Goal: Task Accomplishment & Management: Manage account settings

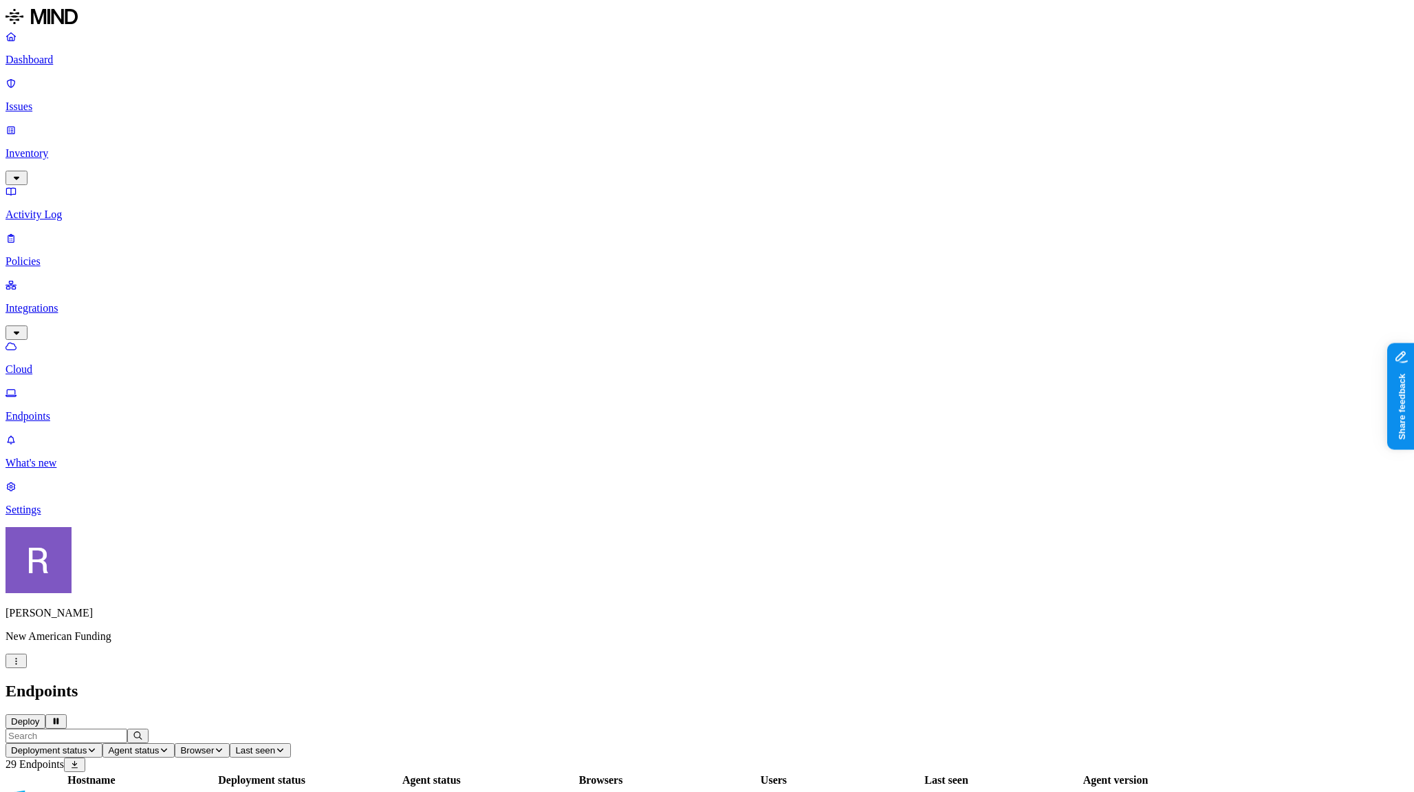
click at [64, 54] on p "Dashboard" at bounding box center [707, 60] width 1403 height 12
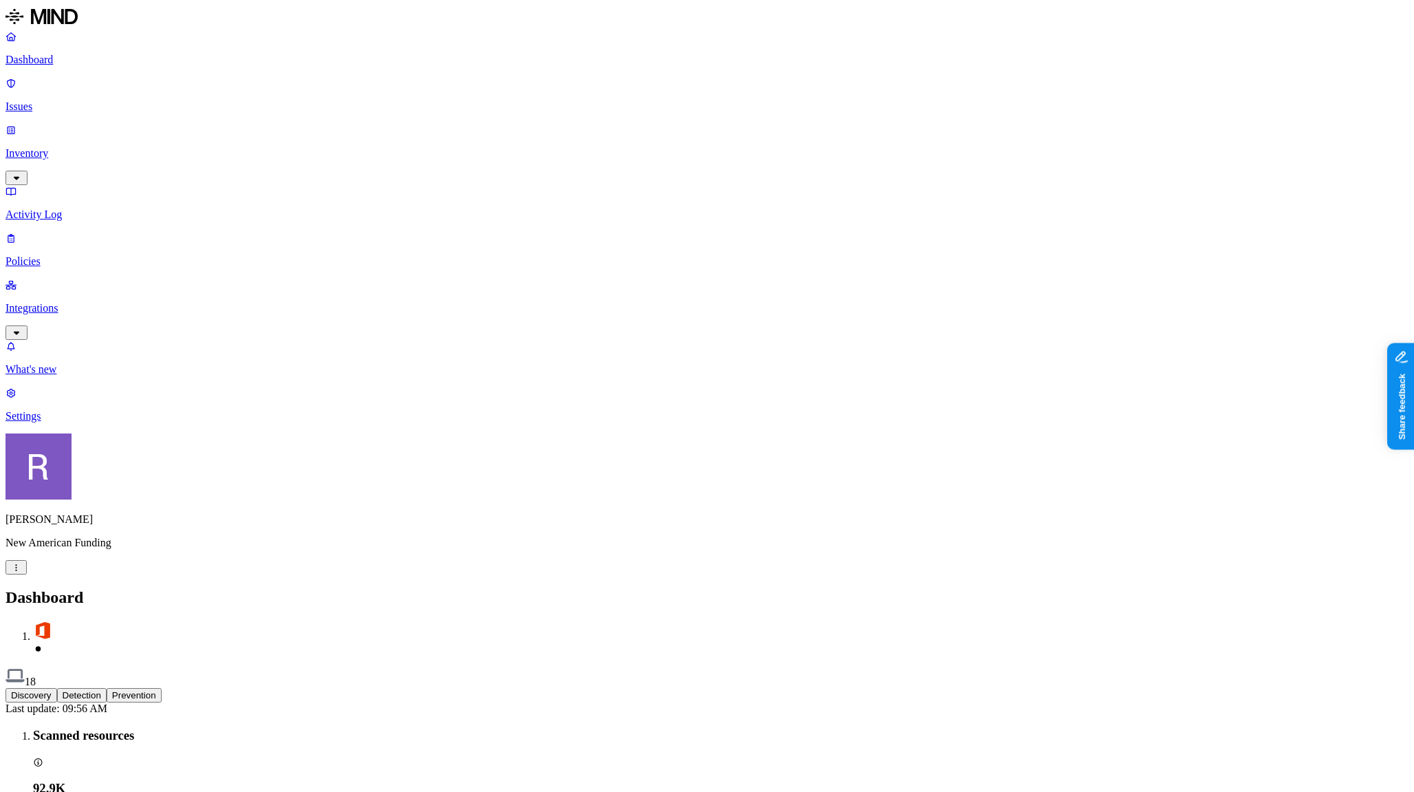
click at [61, 147] on p "Inventory" at bounding box center [707, 153] width 1403 height 12
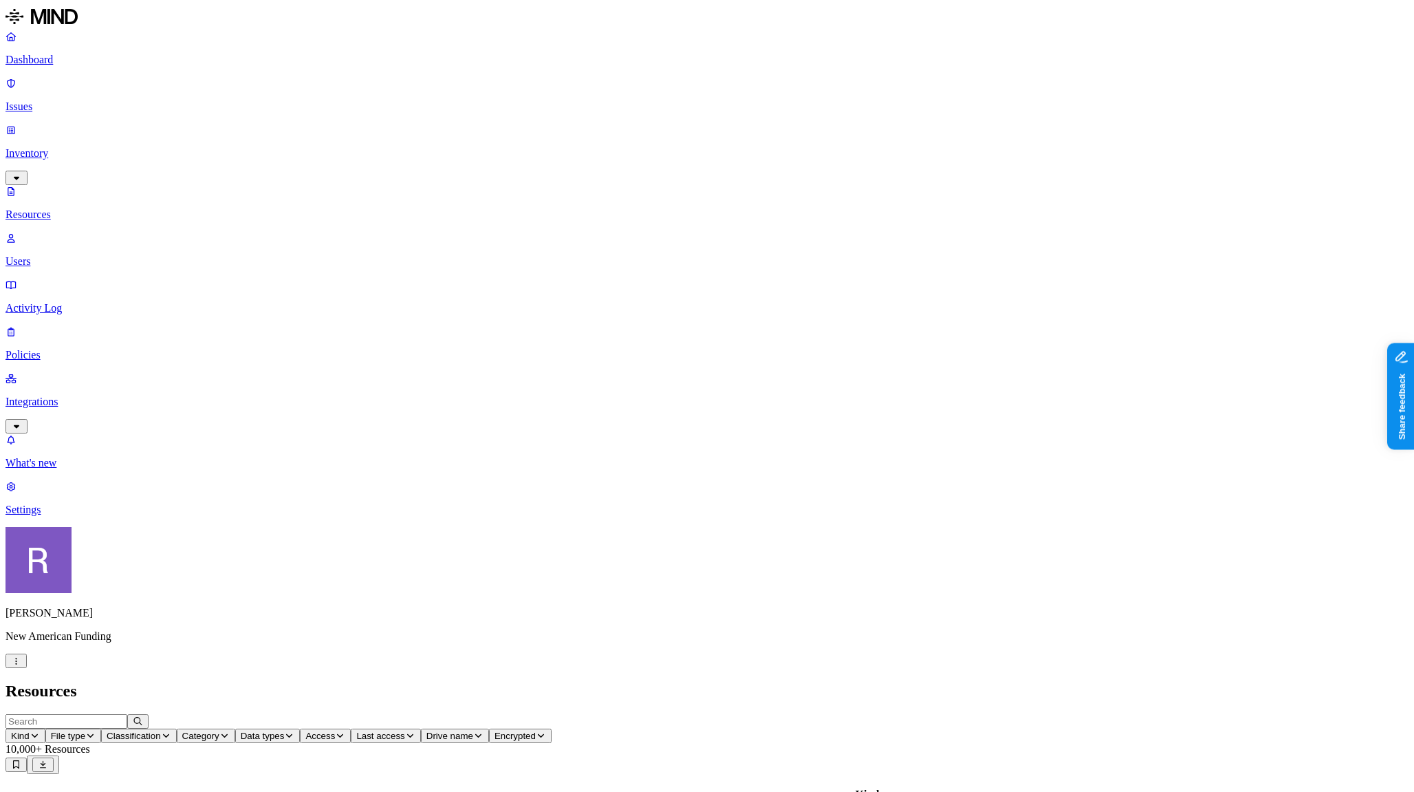
click at [177, 728] on button "Classification" at bounding box center [139, 735] width 76 height 14
click at [420, 237] on span "Other" at bounding box center [420, 249] width 25 height 24
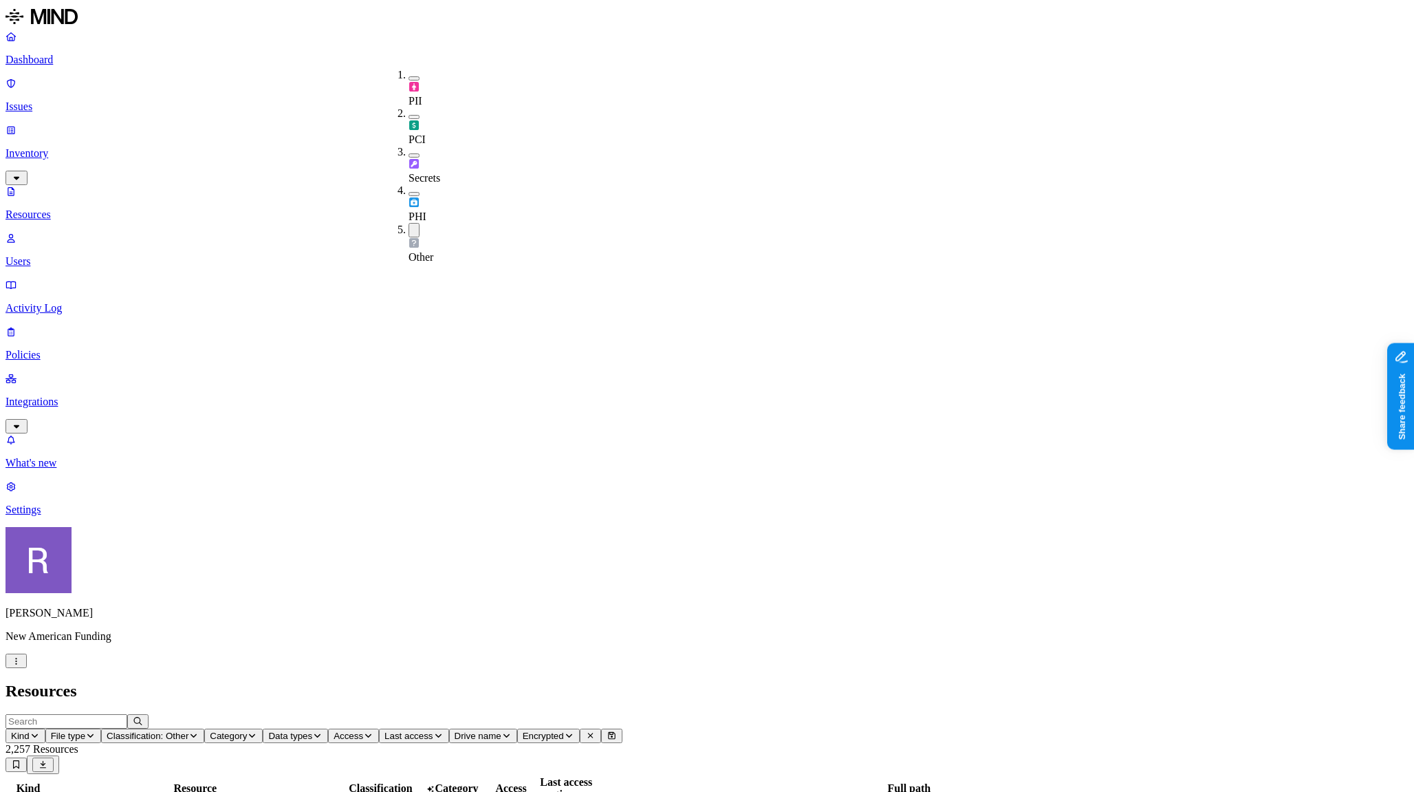
click at [328, 728] on button "Data types" at bounding box center [295, 735] width 65 height 14
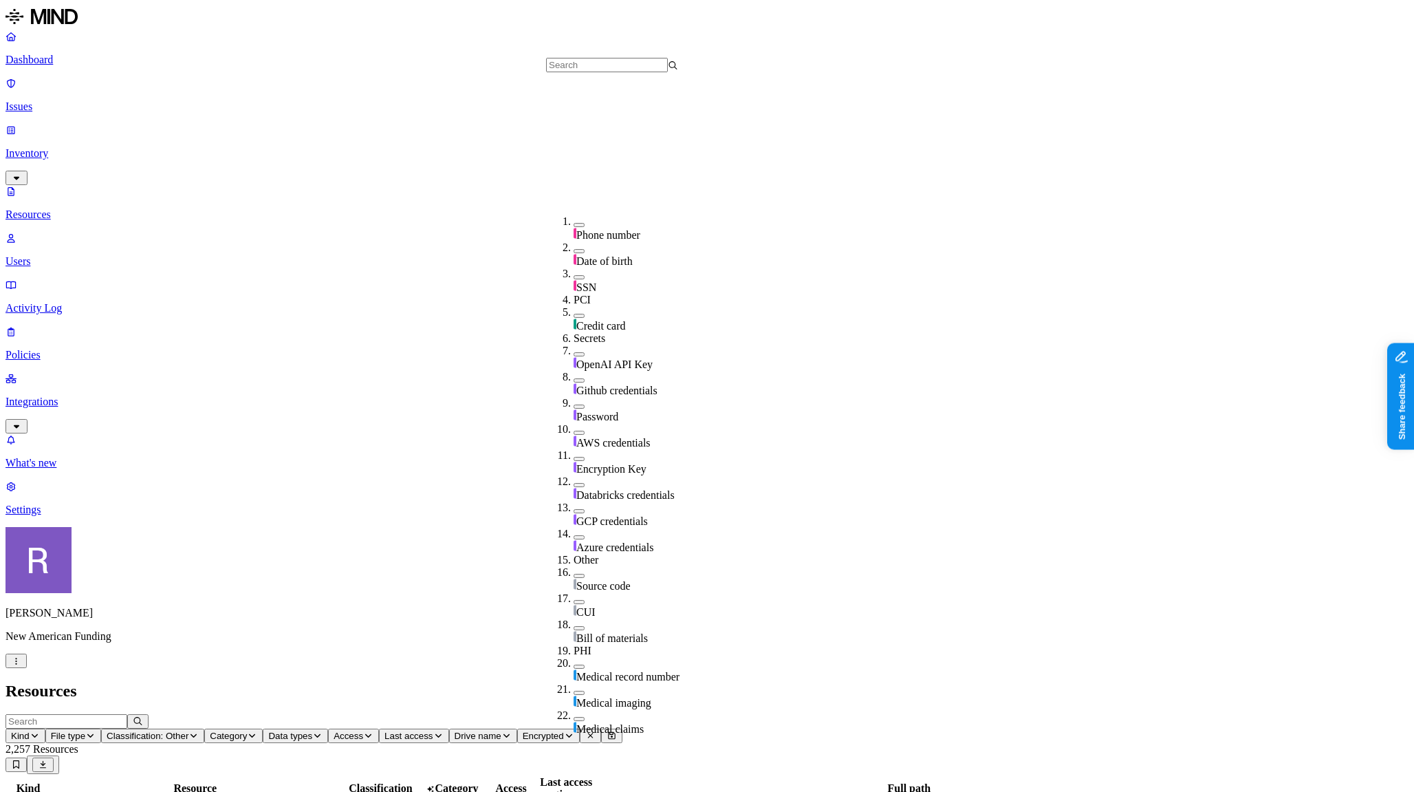
scroll to position [259, 0]
click at [574, 352] on button "button" at bounding box center [579, 354] width 11 height 4
click at [574, 380] on button "button" at bounding box center [579, 382] width 11 height 4
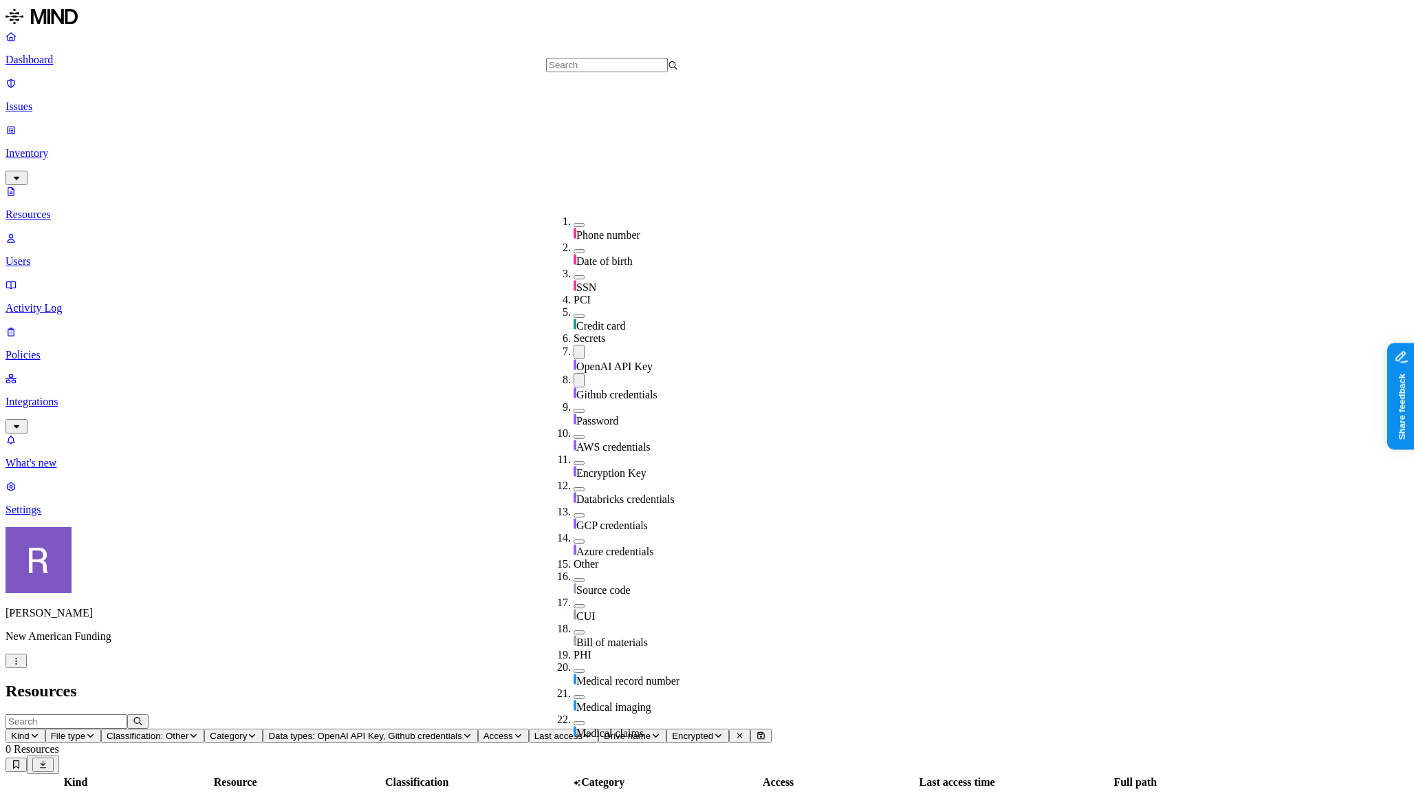
click at [574, 408] on button "button" at bounding box center [579, 410] width 11 height 4
click at [574, 437] on button "button" at bounding box center [579, 439] width 11 height 4
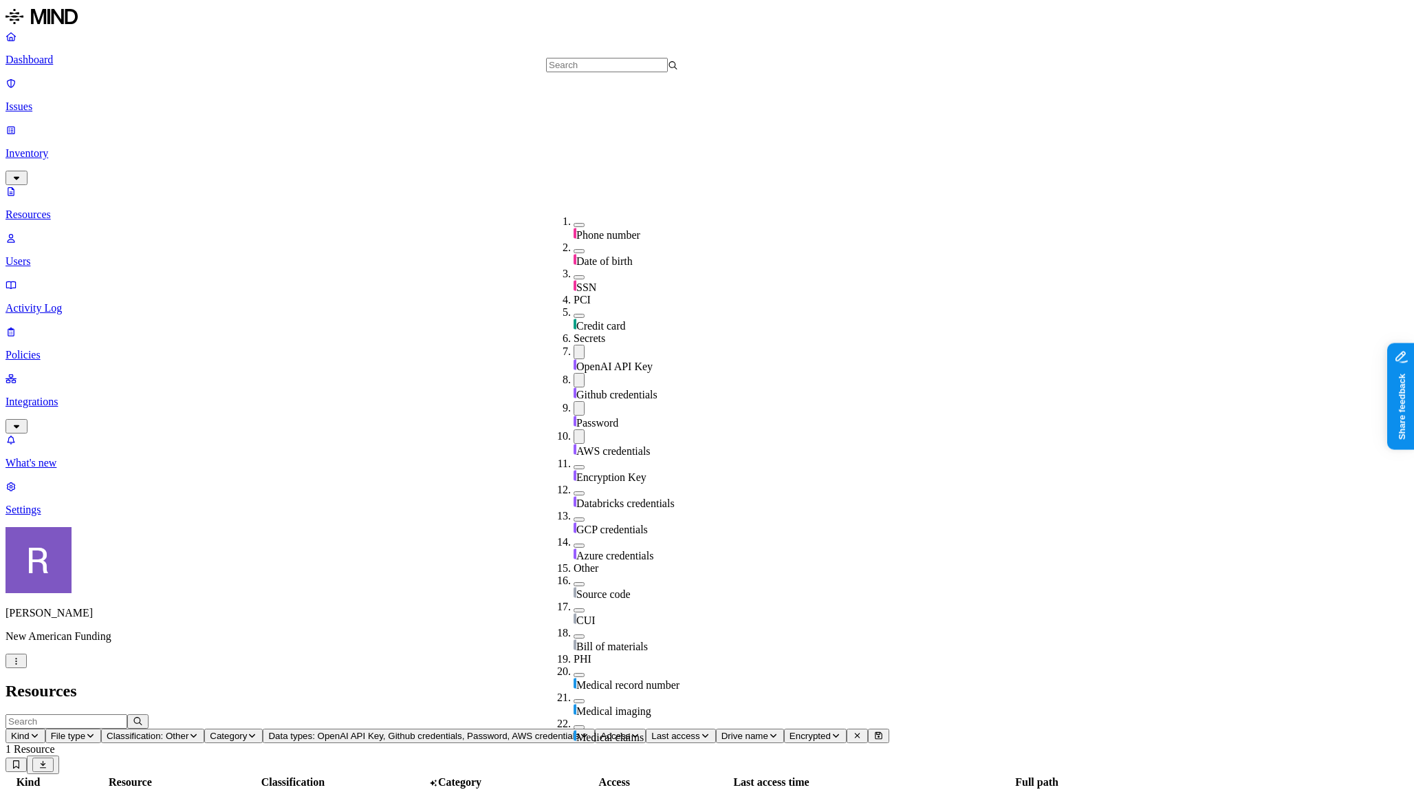
click at [574, 465] on button "button" at bounding box center [579, 467] width 11 height 4
click at [574, 493] on button "button" at bounding box center [579, 495] width 11 height 4
click at [574, 521] on button "button" at bounding box center [579, 523] width 11 height 4
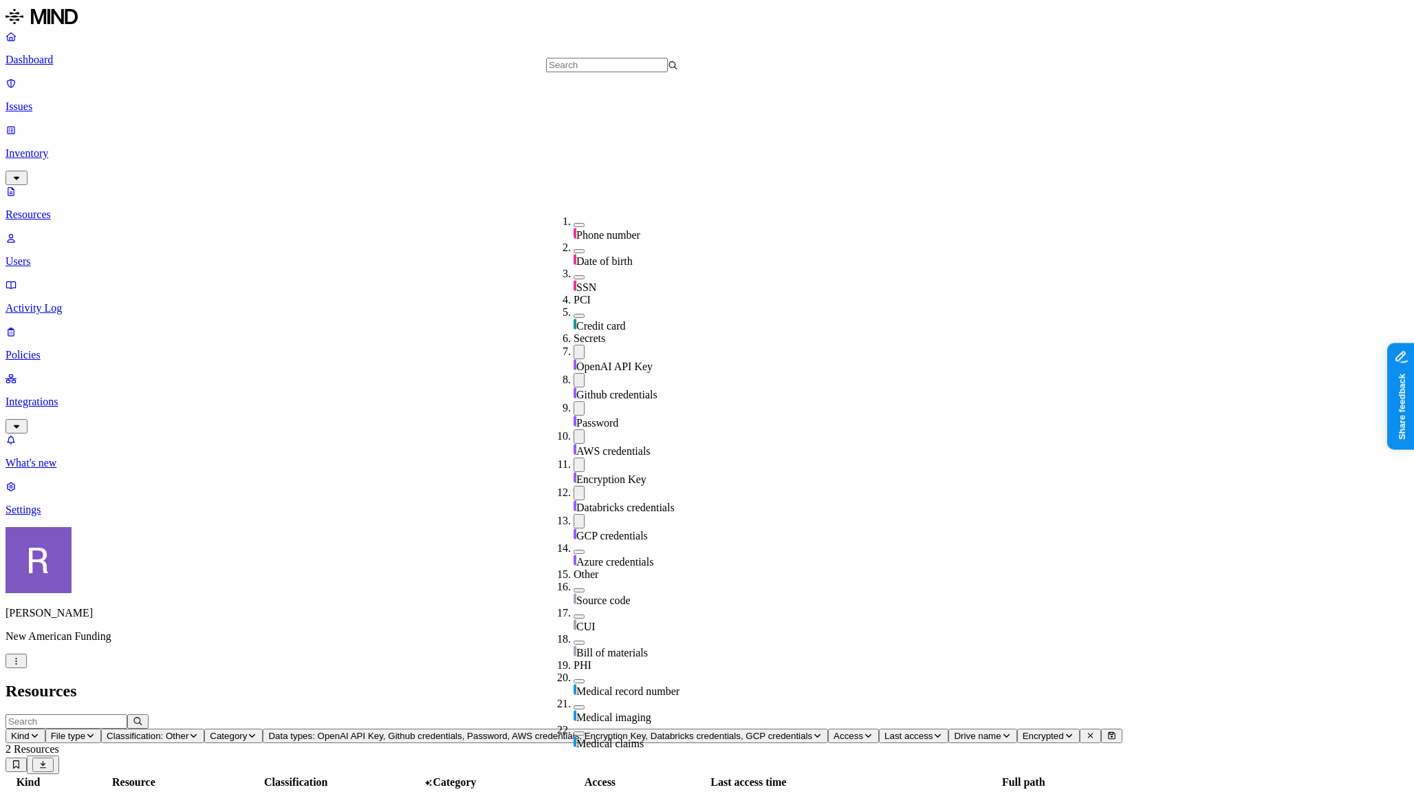
click at [574, 549] on button "button" at bounding box center [579, 551] width 11 height 4
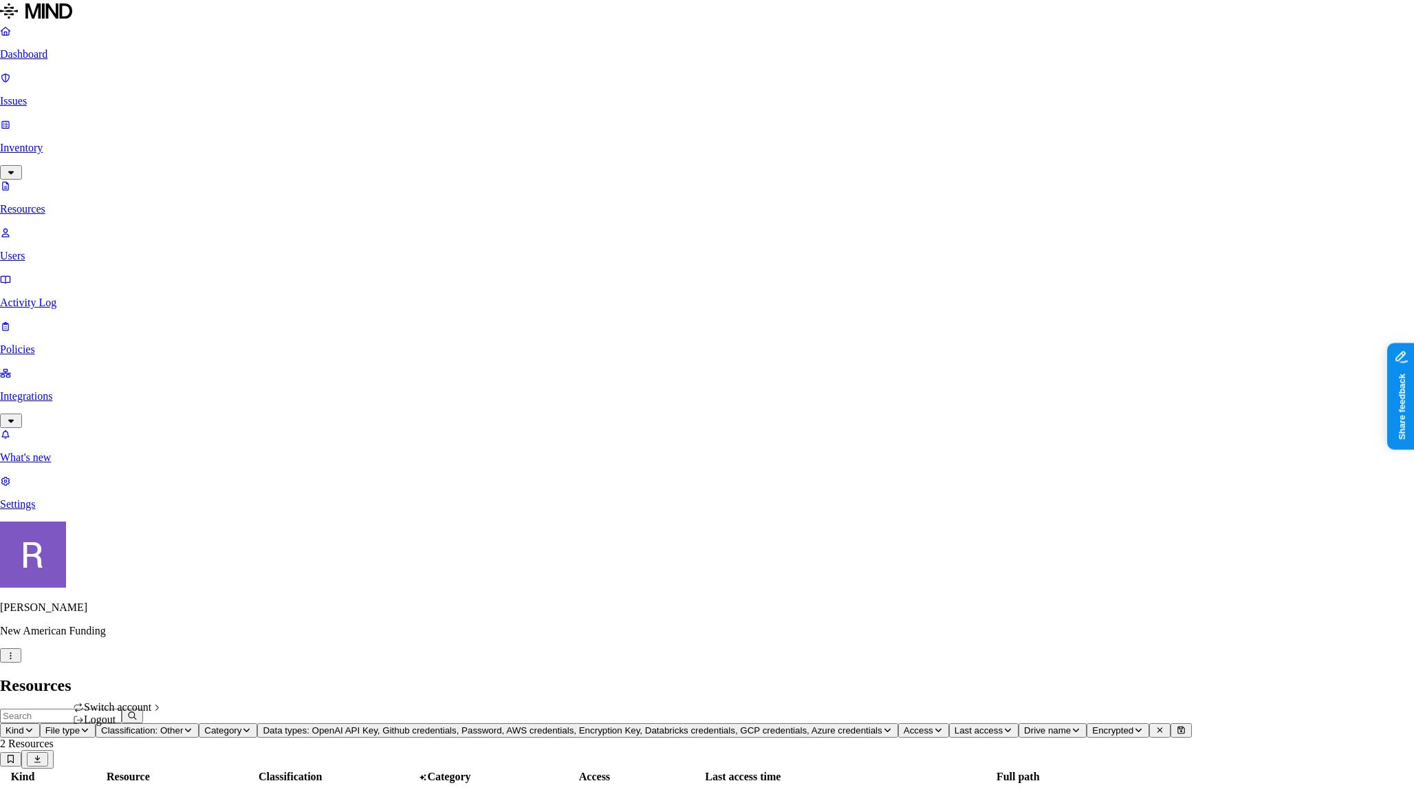
click at [21, 662] on button "button" at bounding box center [10, 655] width 21 height 14
click at [76, 510] on nav "Dashboard Issues Inventory Resources Users Activity Log Policies Integrations W…" at bounding box center [707, 268] width 1414 height 486
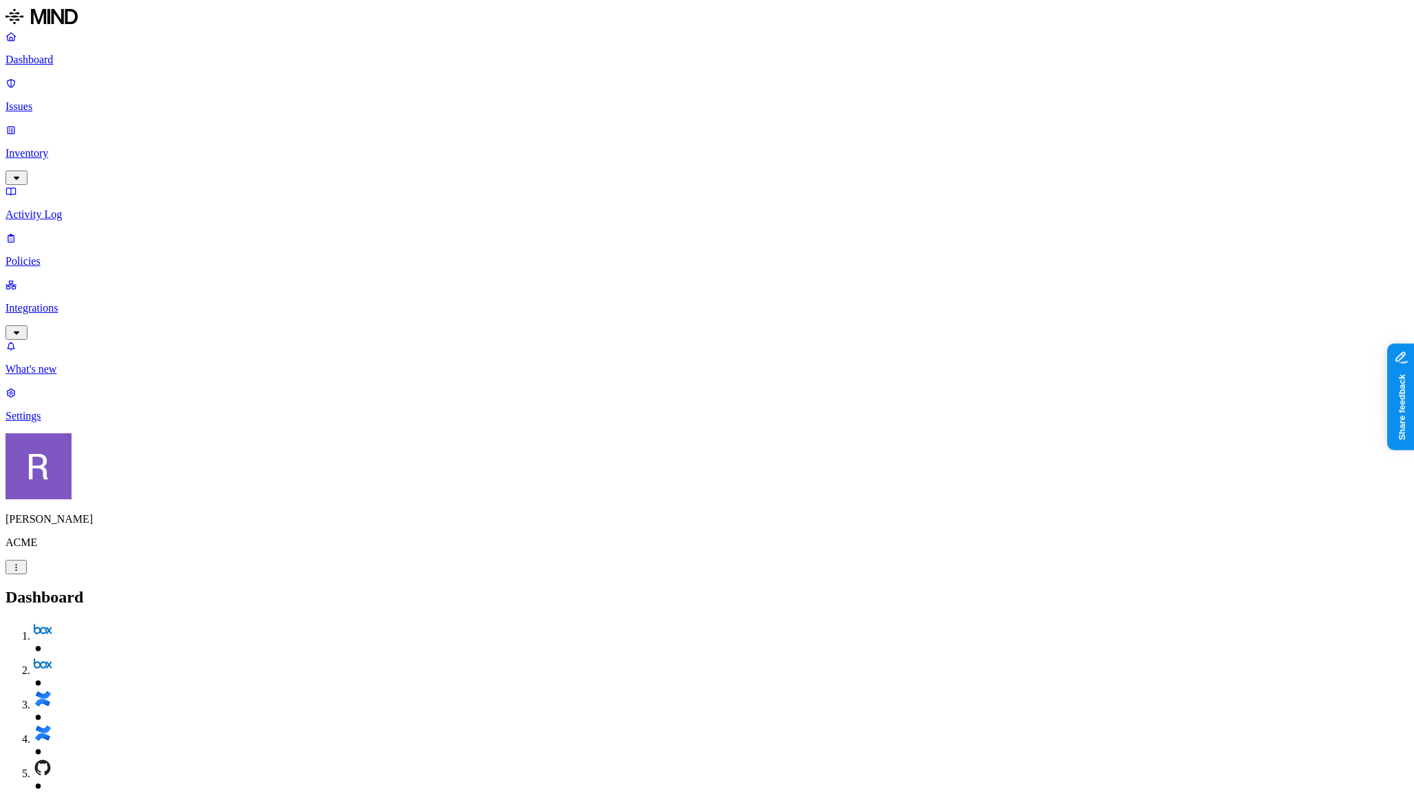
click at [63, 279] on link "Integrations" at bounding box center [707, 308] width 1403 height 59
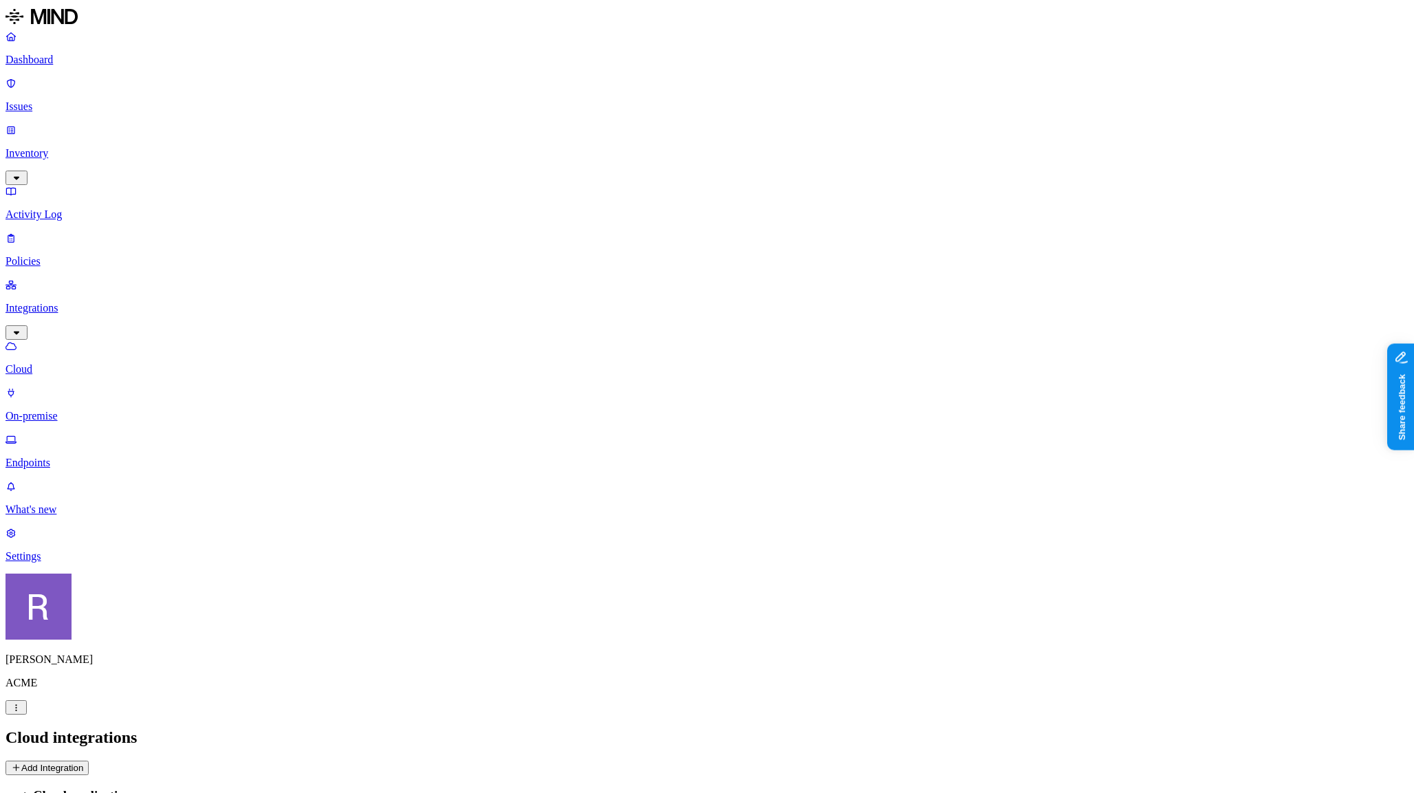
click at [67, 457] on p "Endpoints" at bounding box center [707, 463] width 1403 height 12
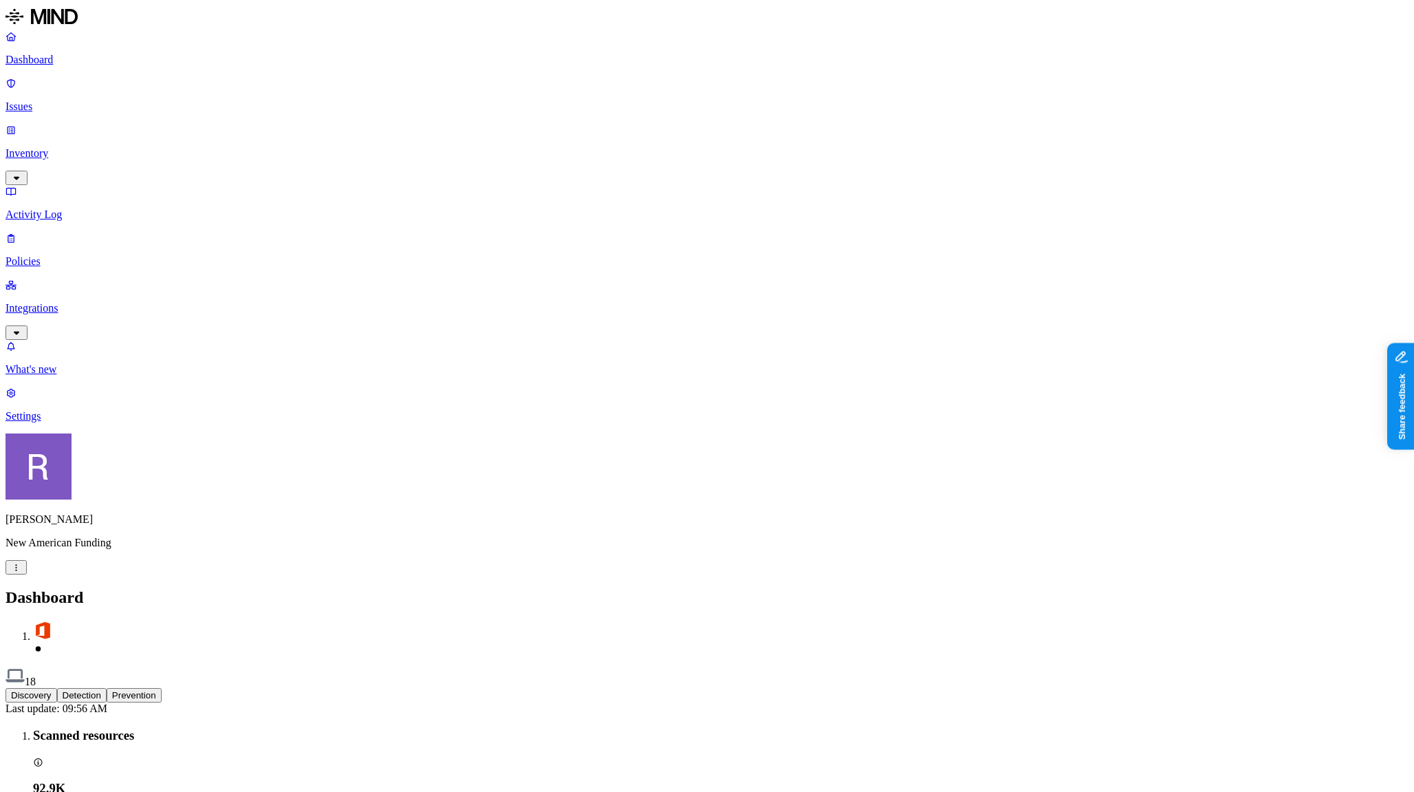
click at [68, 255] on p "Policies" at bounding box center [707, 261] width 1403 height 12
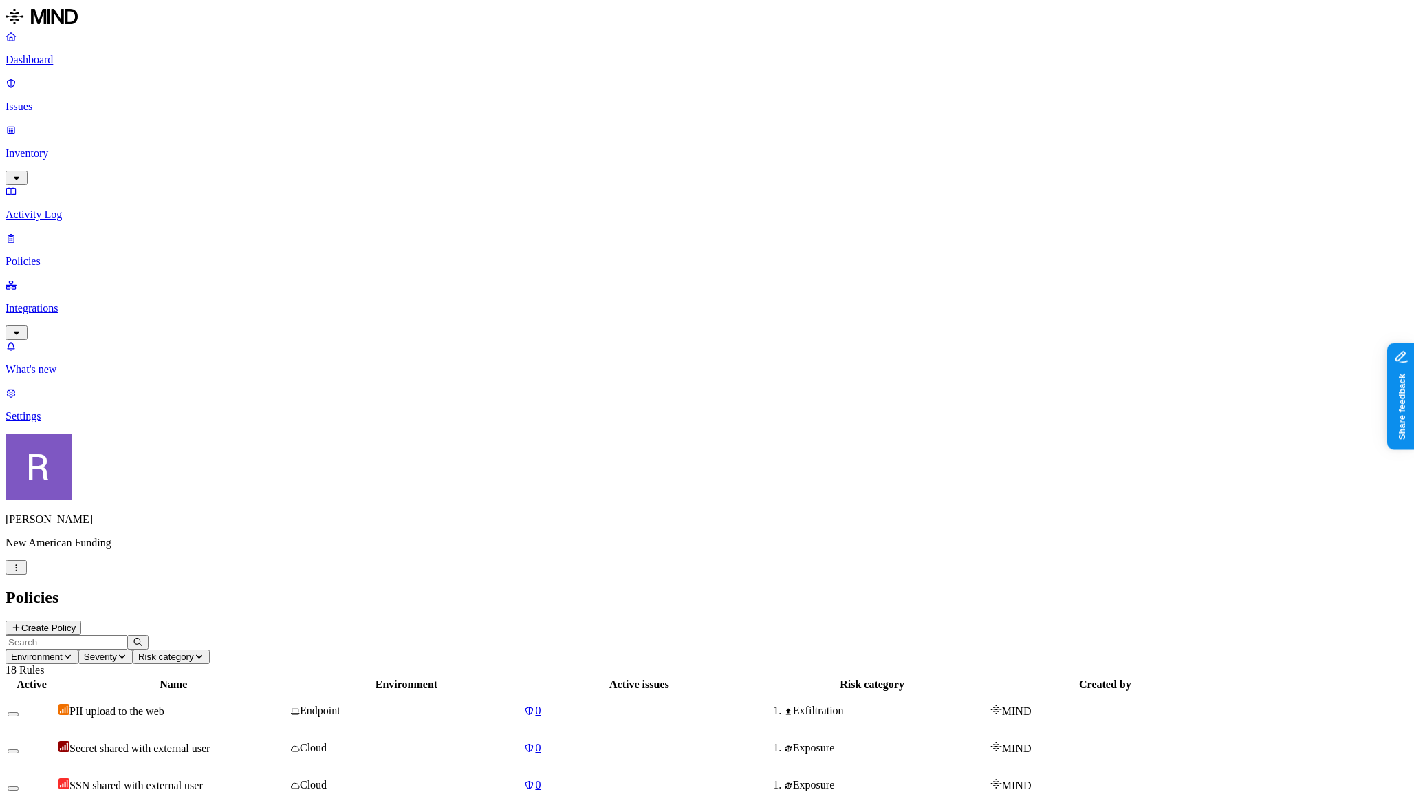
click at [98, 59] on p "Dashboard" at bounding box center [707, 60] width 1403 height 12
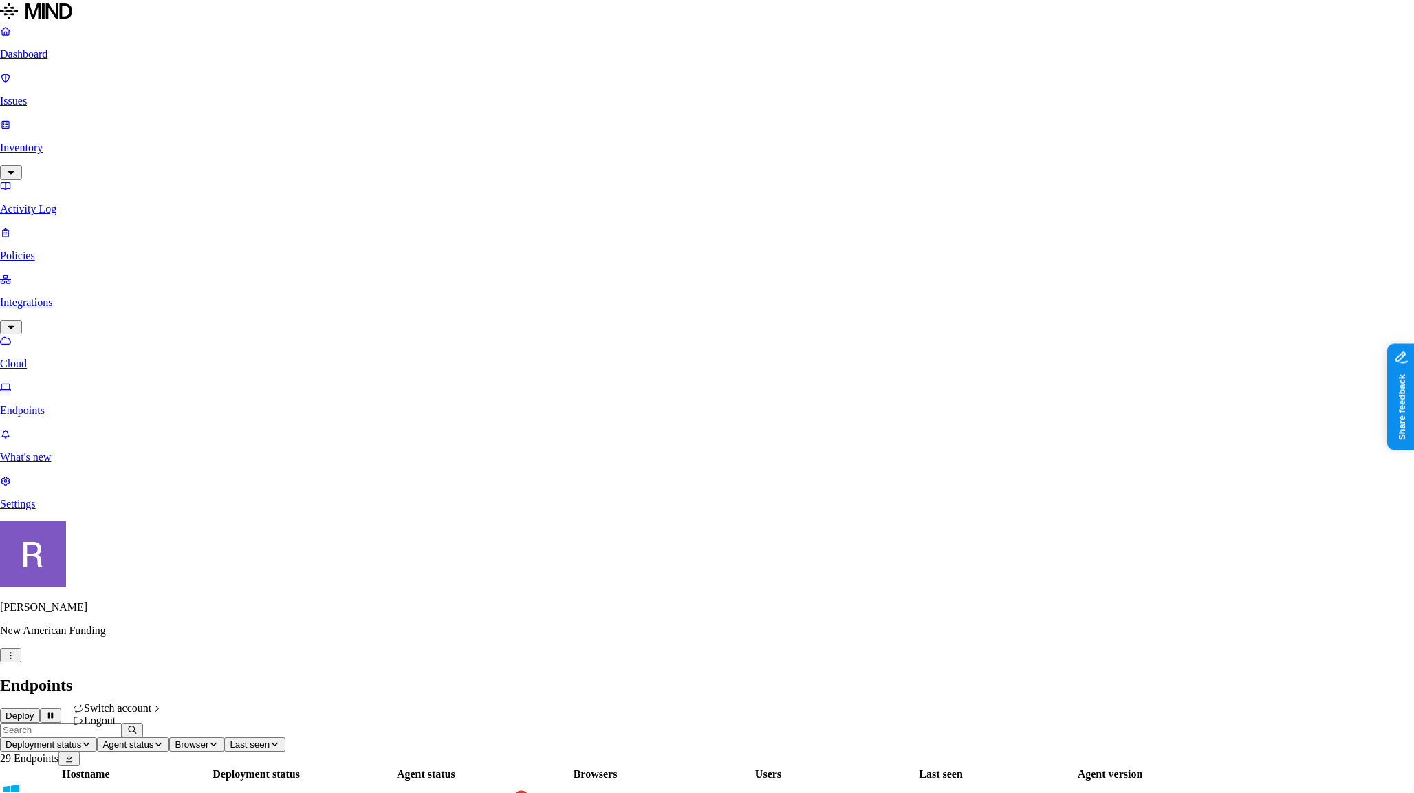
click at [16, 659] on icon "button" at bounding box center [11, 655] width 10 height 8
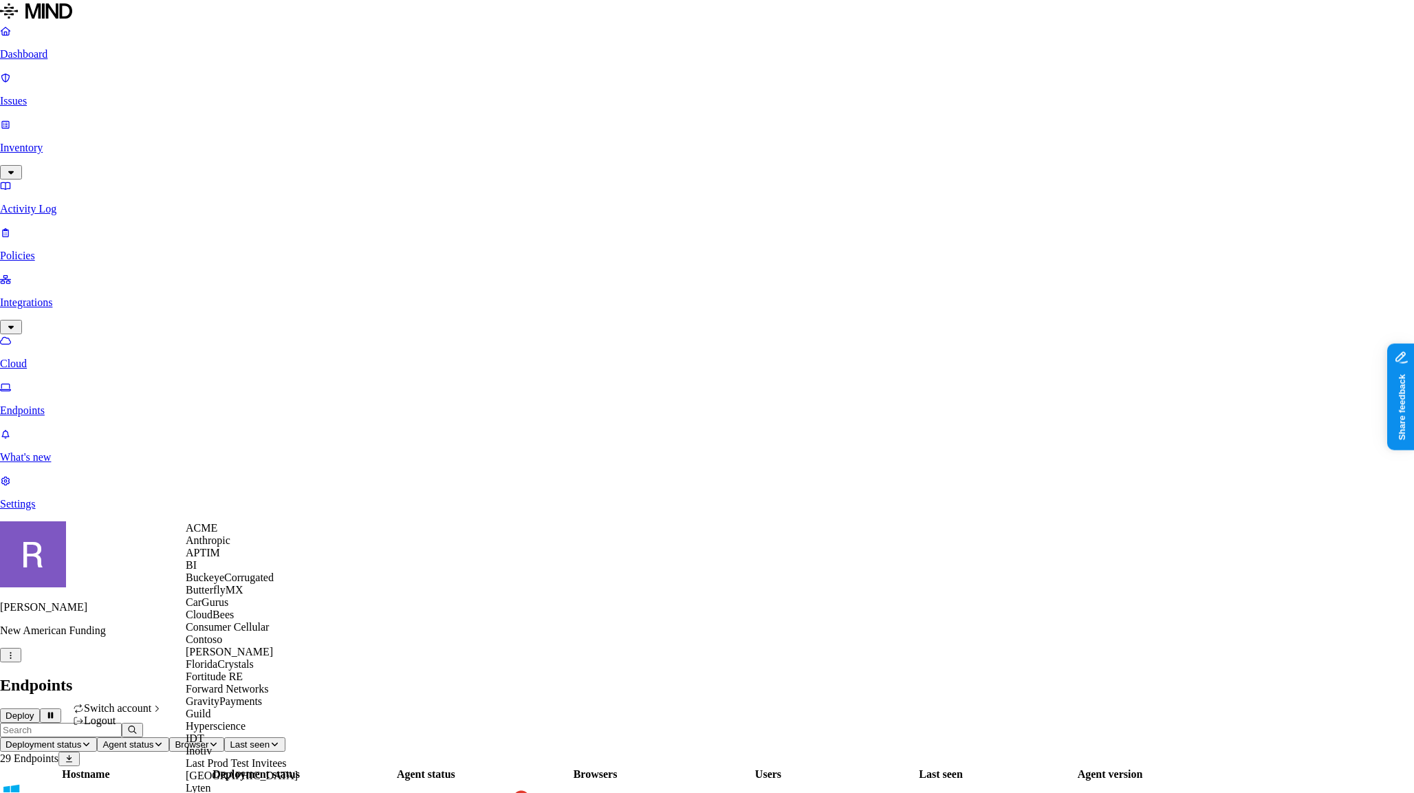
click at [228, 534] on div "ACME" at bounding box center [252, 528] width 133 height 12
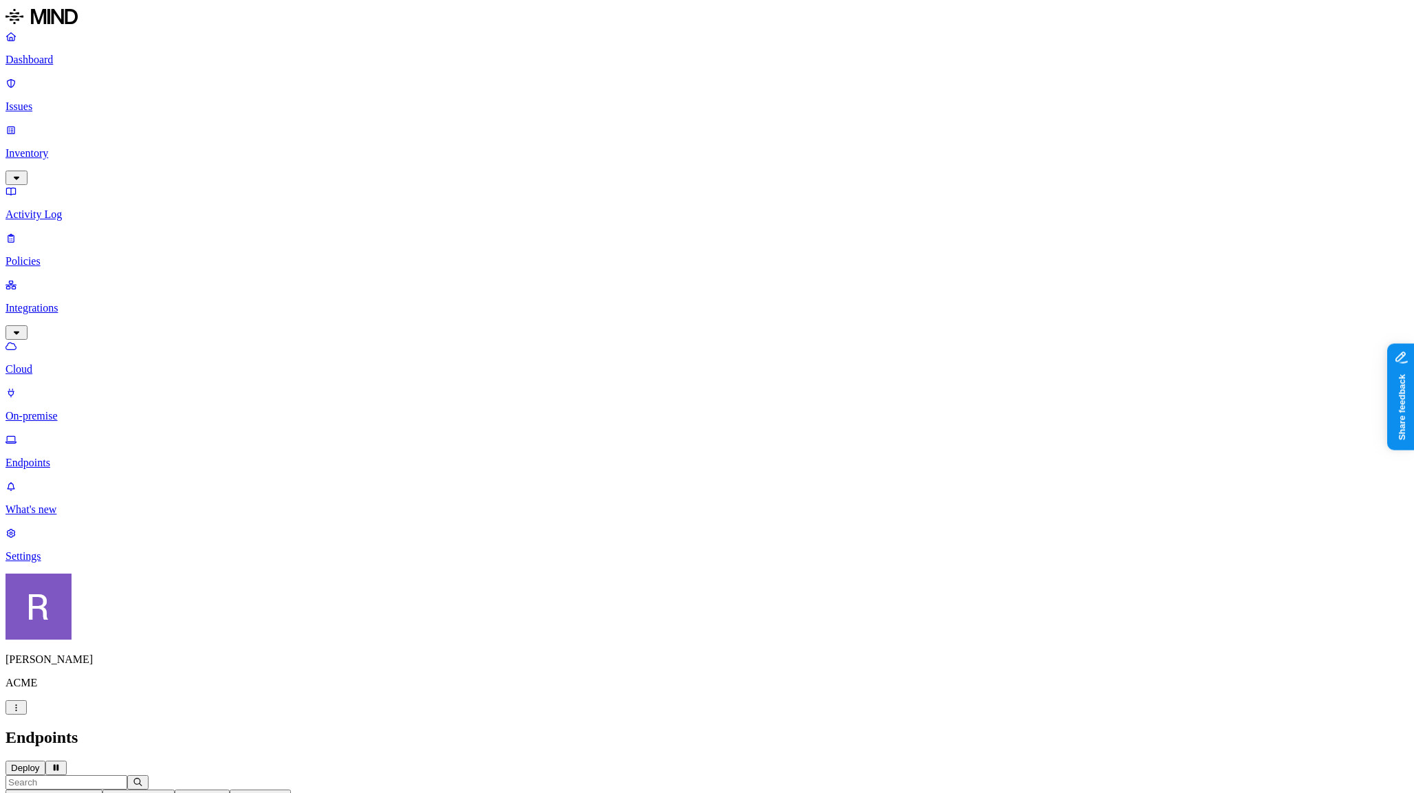
click at [67, 64] on p "Dashboard" at bounding box center [707, 60] width 1403 height 12
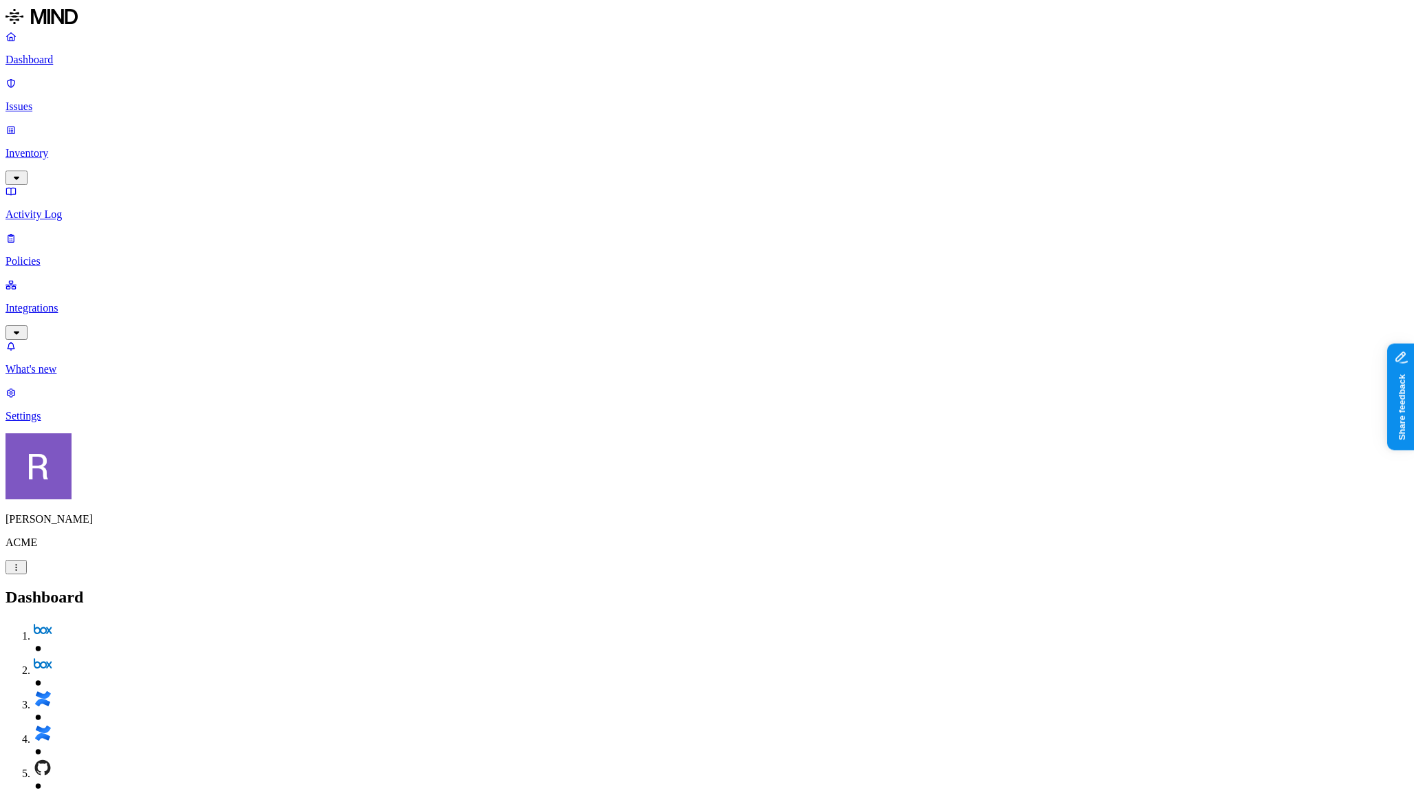
click at [79, 100] on p "Issues" at bounding box center [707, 106] width 1403 height 12
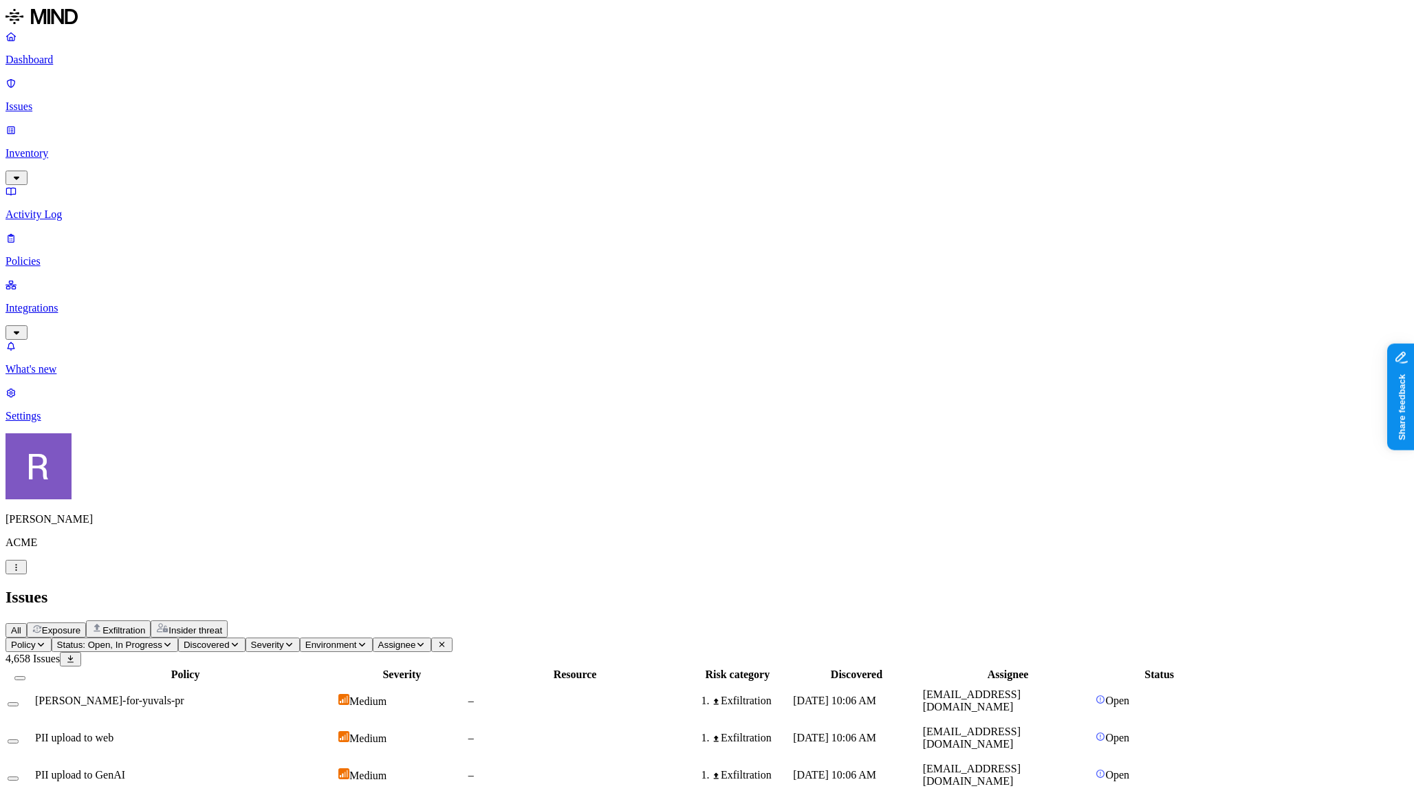
click at [80, 625] on span "Exposure" at bounding box center [61, 630] width 39 height 10
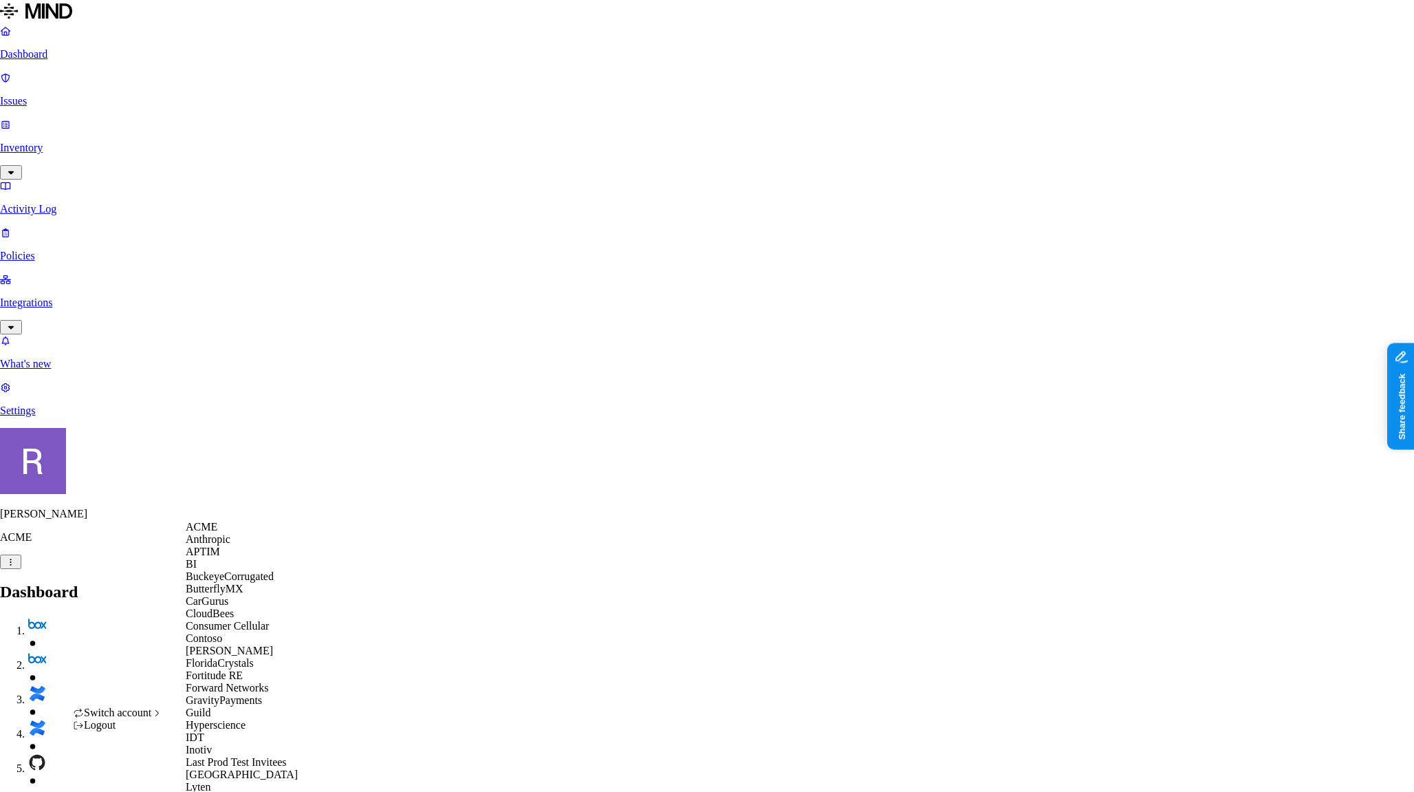
scroll to position [433, 0]
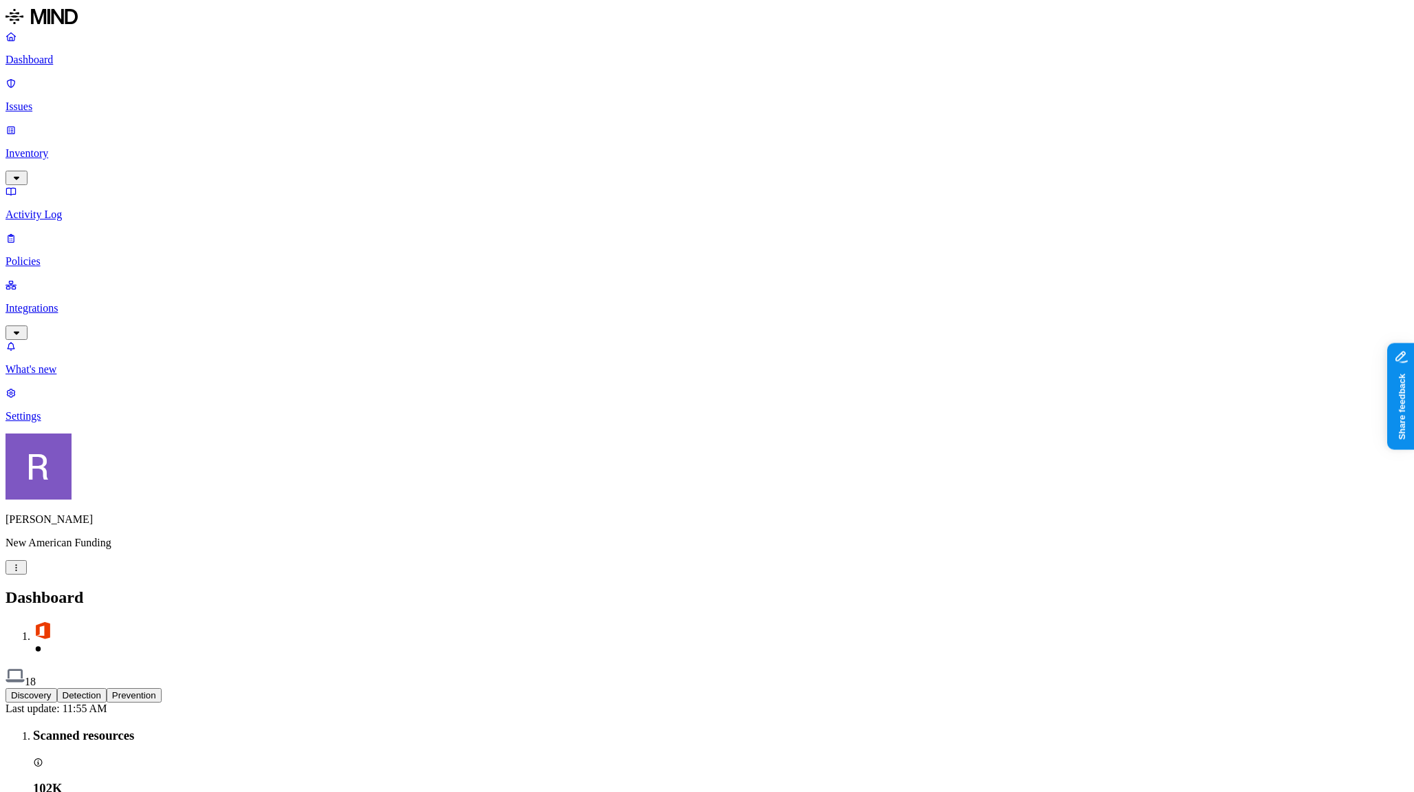
click at [69, 147] on p "Inventory" at bounding box center [707, 153] width 1403 height 12
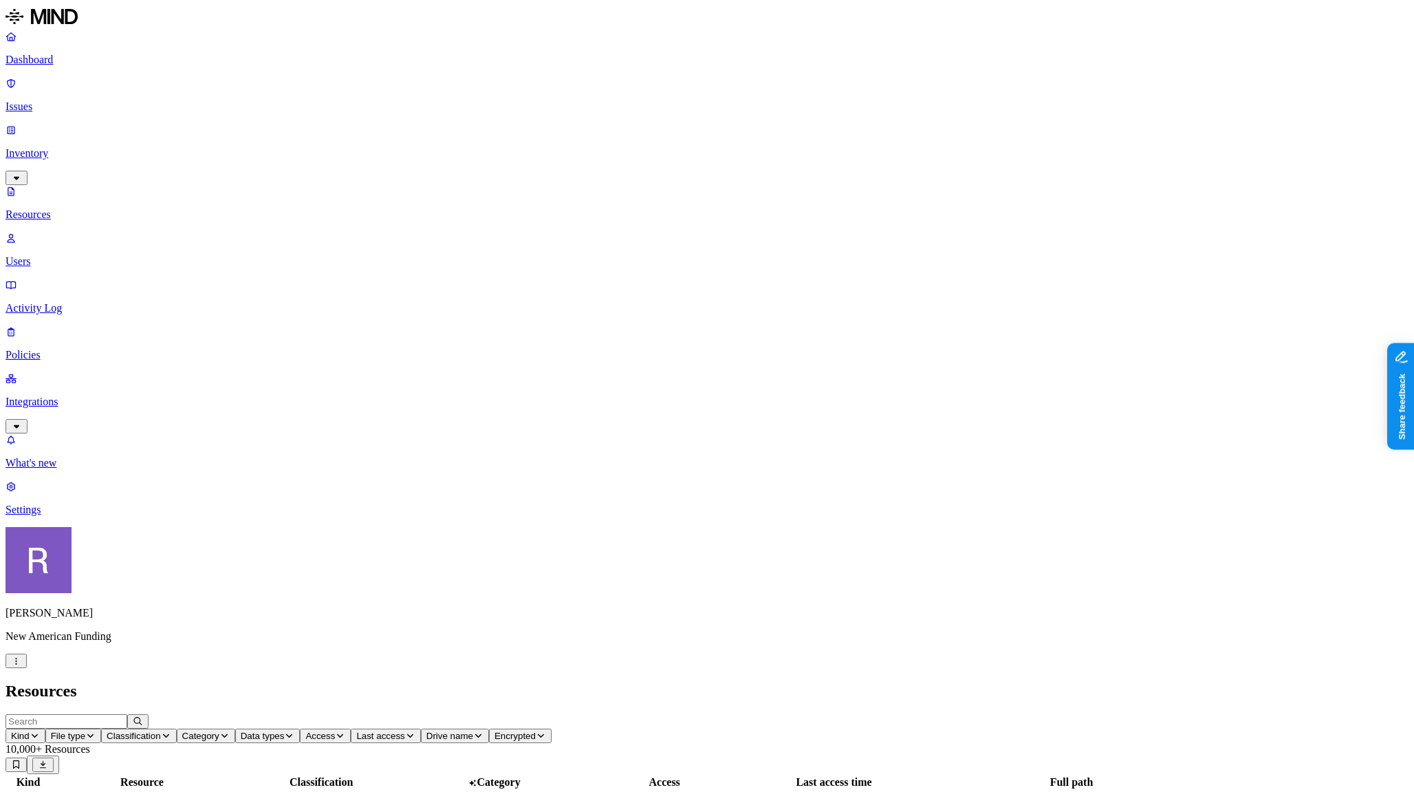
click at [351, 728] on button "Access" at bounding box center [325, 735] width 51 height 14
click at [632, 292] on span "Public" at bounding box center [630, 298] width 28 height 12
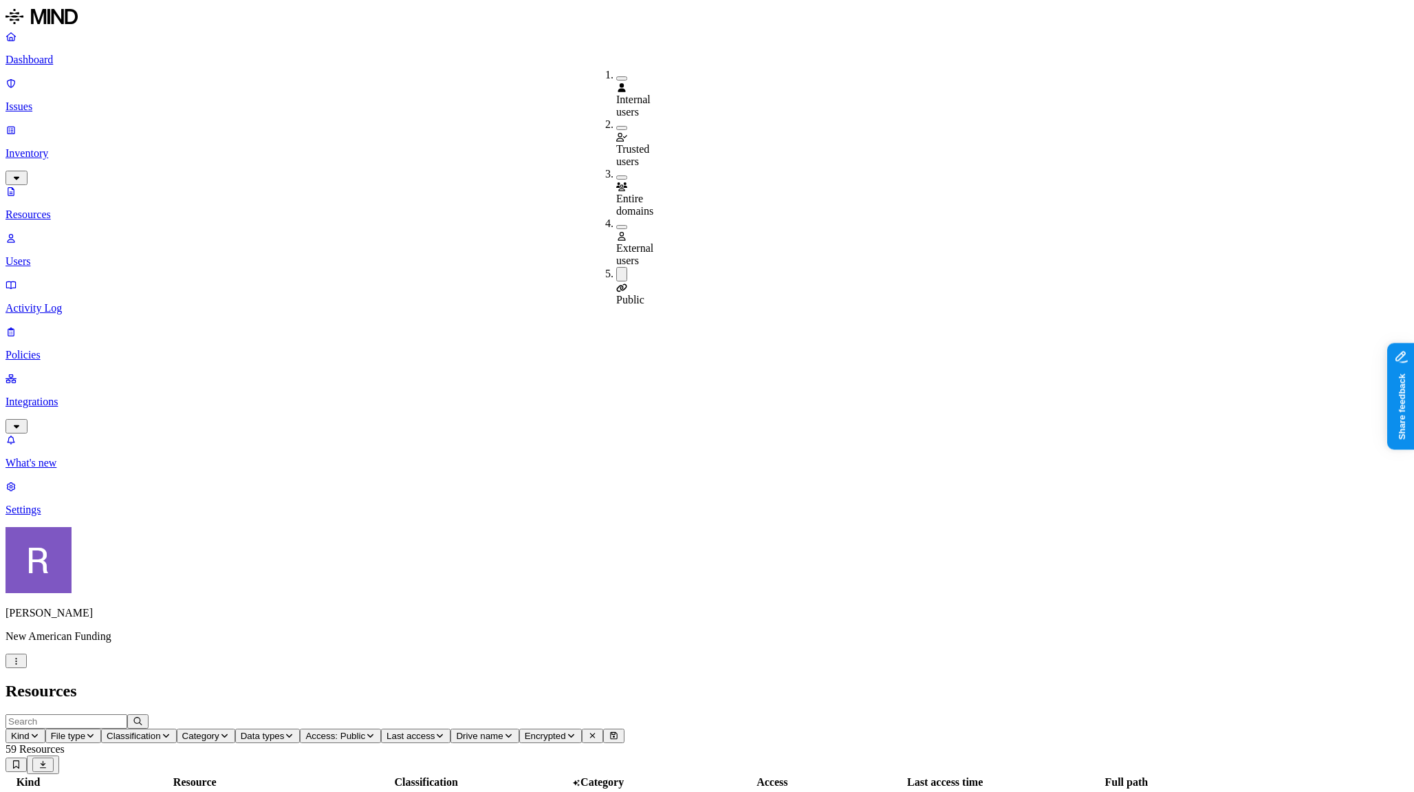
click at [161, 730] on span "Classification" at bounding box center [134, 735] width 54 height 10
click at [408, 75] on div "PII" at bounding box center [408, 88] width 0 height 39
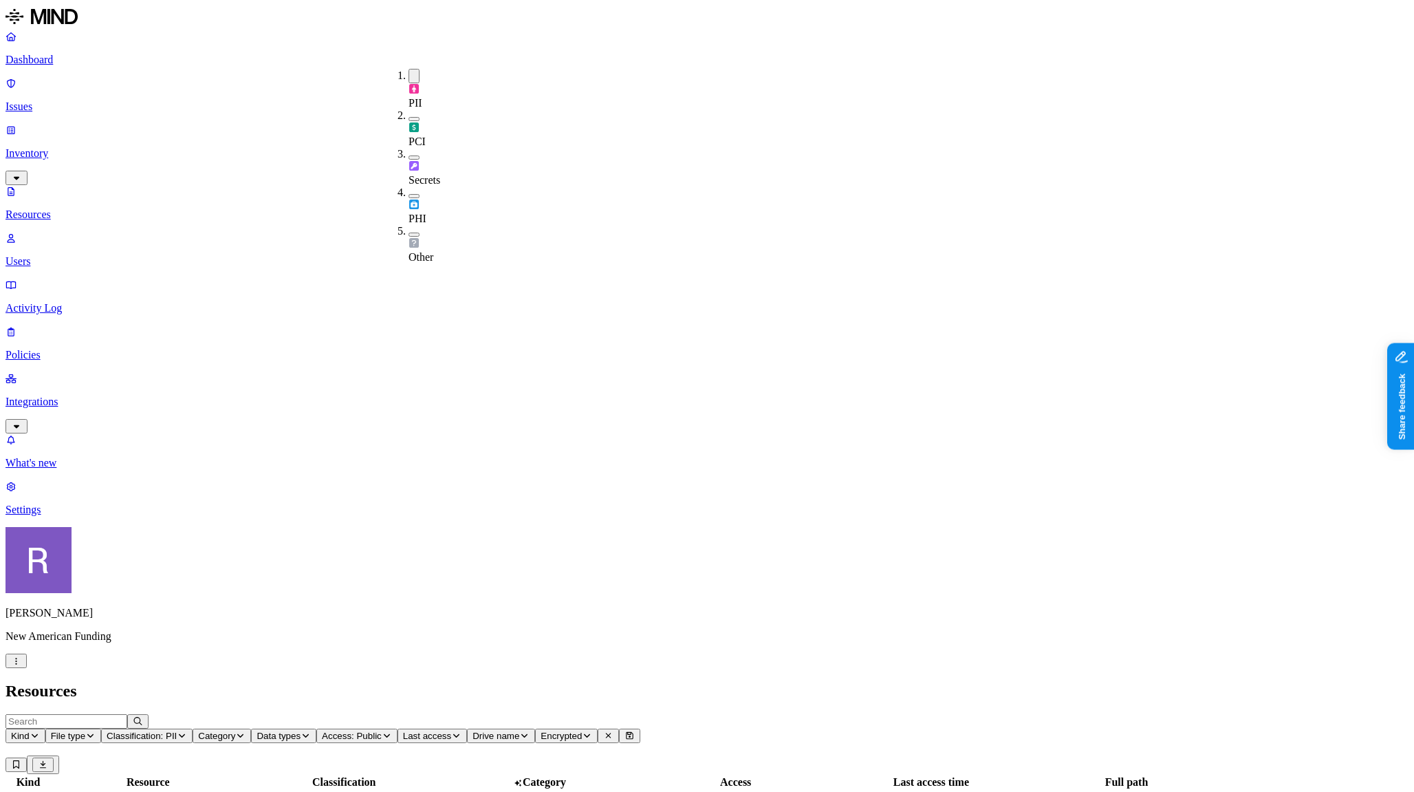
click at [408, 109] on div "PCI" at bounding box center [408, 128] width 0 height 39
click at [408, 150] on div "Secrets" at bounding box center [408, 169] width 0 height 39
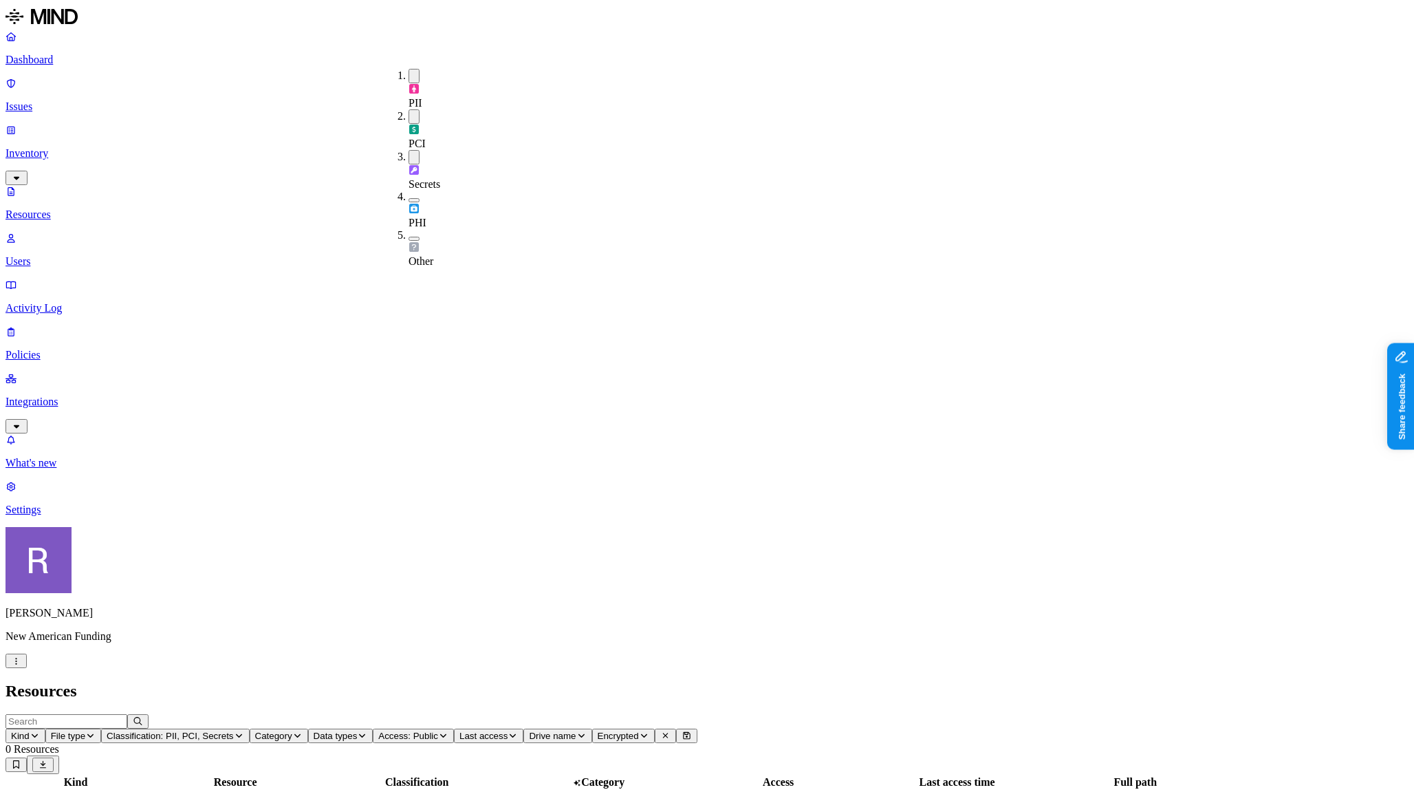
drag, startPoint x: 398, startPoint y: 143, endPoint x: 395, endPoint y: 153, distance: 10.9
click at [408, 198] on button "button" at bounding box center [413, 200] width 11 height 4
click at [408, 239] on button "button" at bounding box center [413, 241] width 11 height 4
click at [408, 231] on div "Other" at bounding box center [408, 251] width 0 height 41
click at [408, 190] on div "PHI" at bounding box center [408, 210] width 0 height 41
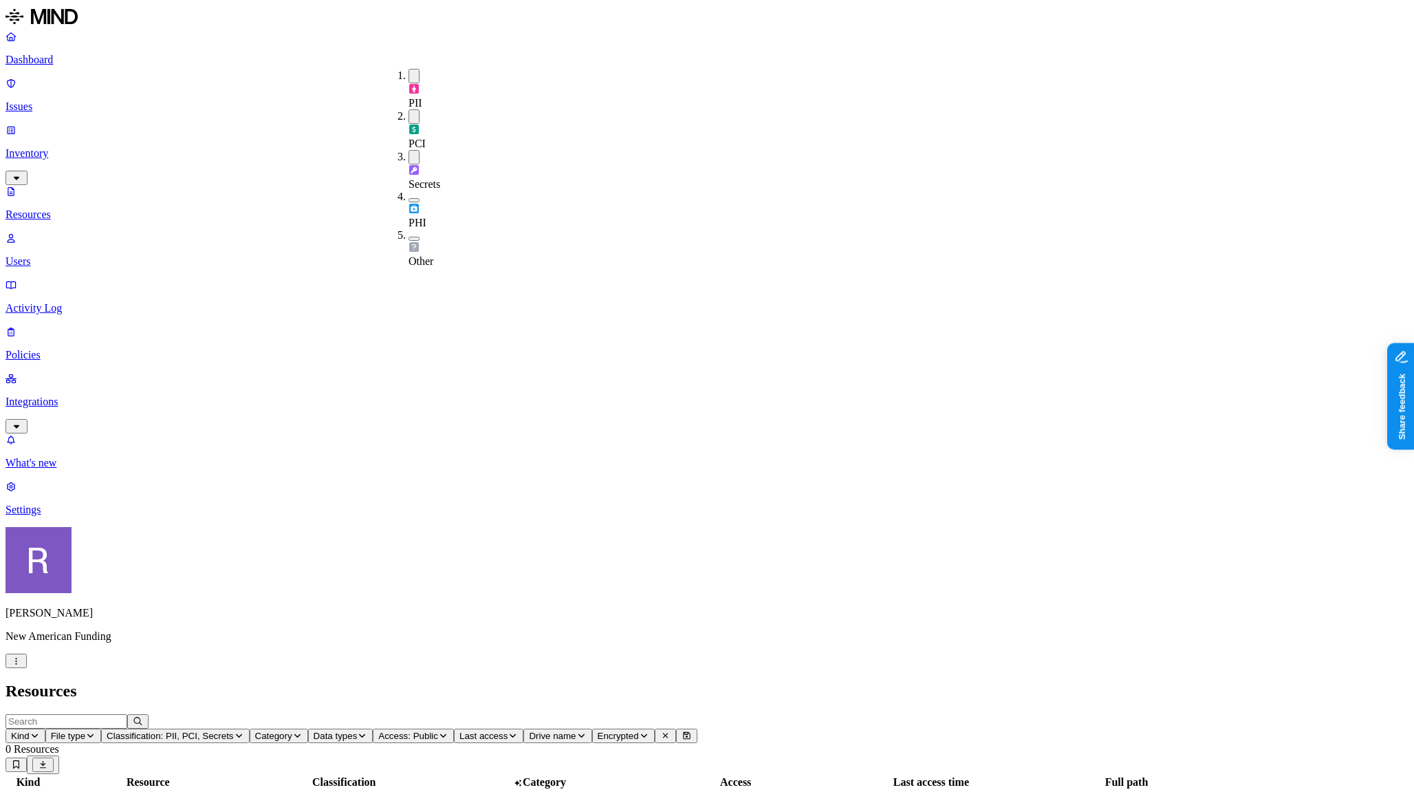
click at [408, 150] on div "Secrets" at bounding box center [408, 170] width 0 height 41
drag, startPoint x: 401, startPoint y: 102, endPoint x: 400, endPoint y: 96, distance: 6.9
click at [408, 109] on div "PCI" at bounding box center [408, 129] width 0 height 41
click at [408, 80] on div "PII" at bounding box center [408, 89] width 0 height 41
click at [365, 730] on span "Access: Public" at bounding box center [335, 735] width 60 height 10
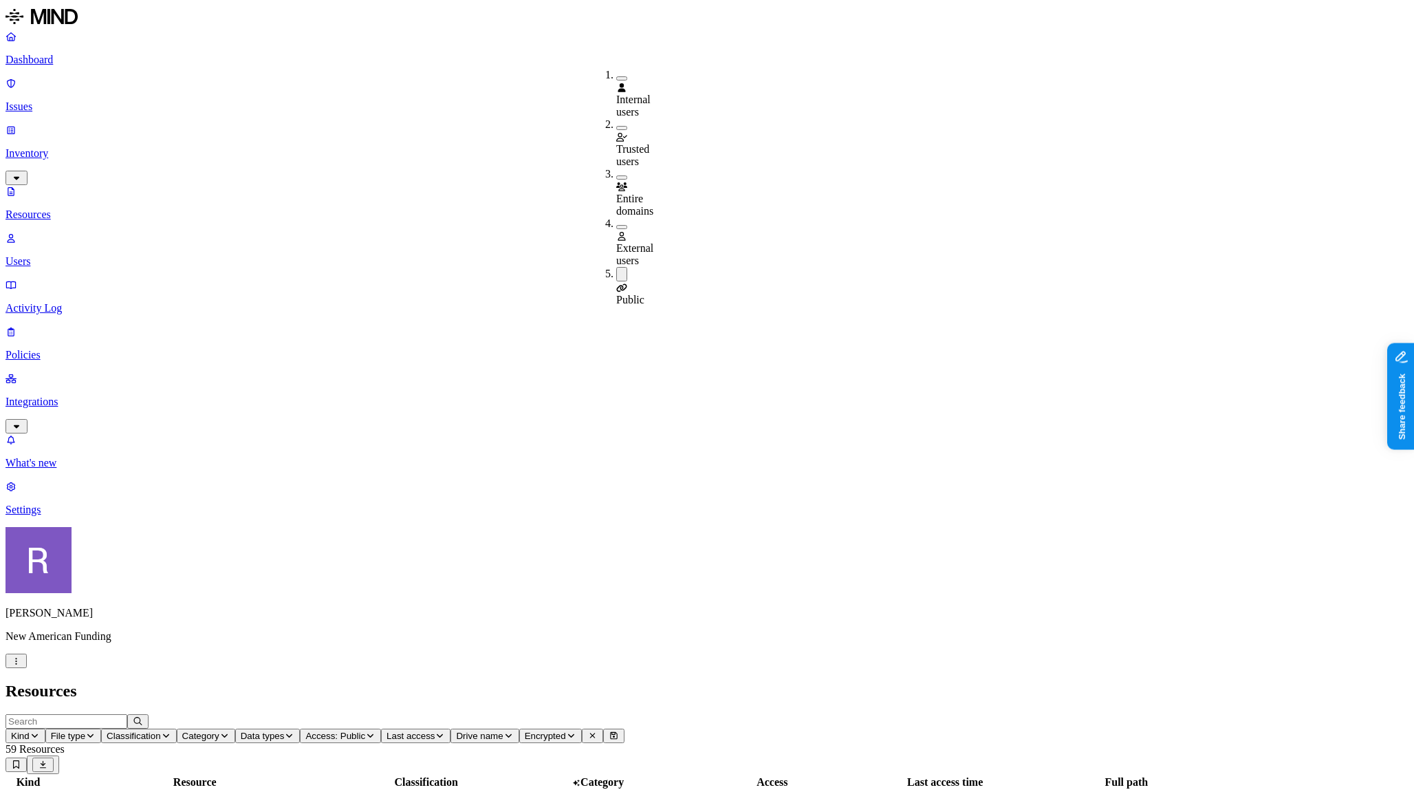
click at [616, 267] on div "Public" at bounding box center [616, 286] width 0 height 39
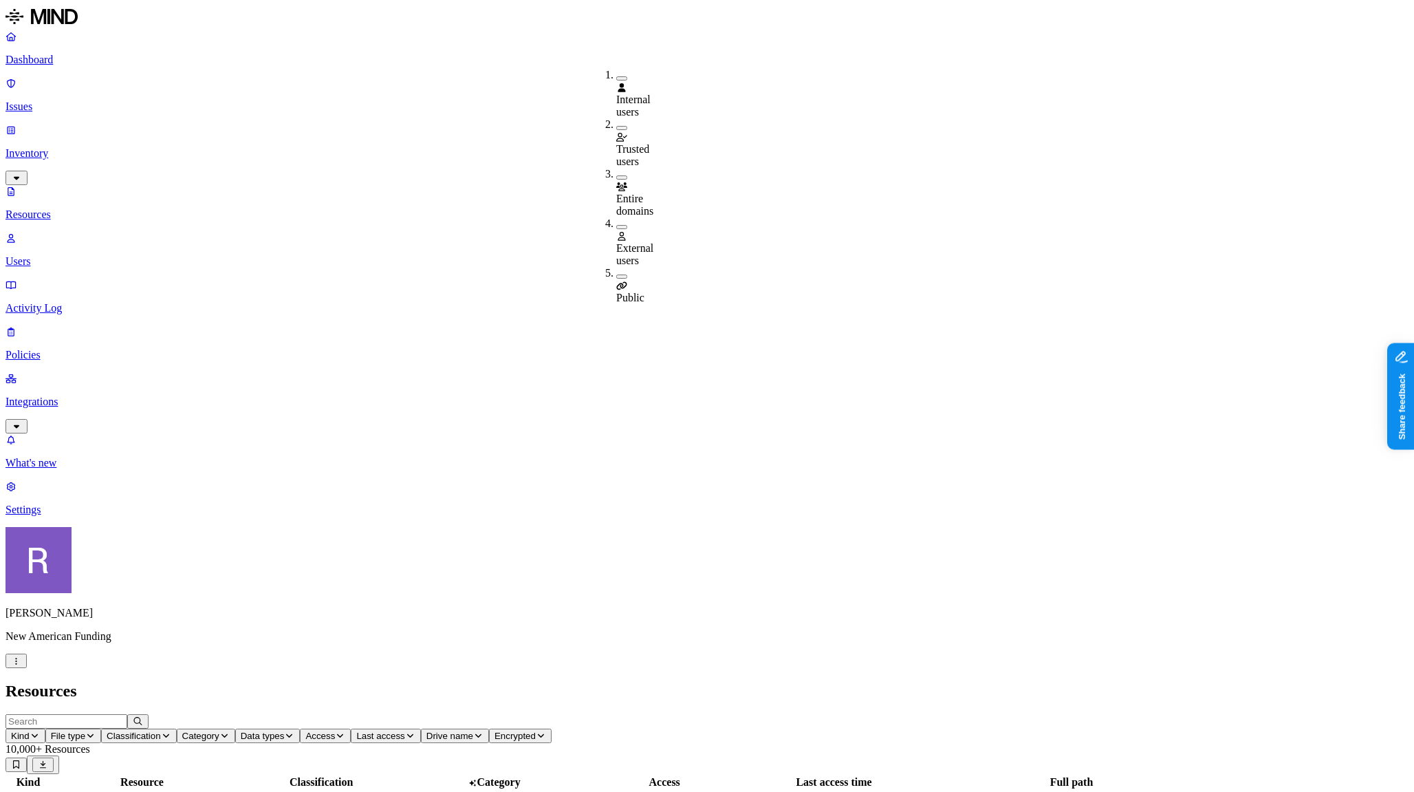
click at [177, 728] on button "Classification" at bounding box center [139, 735] width 76 height 14
click at [408, 146] on div "Secrets" at bounding box center [408, 165] width 0 height 39
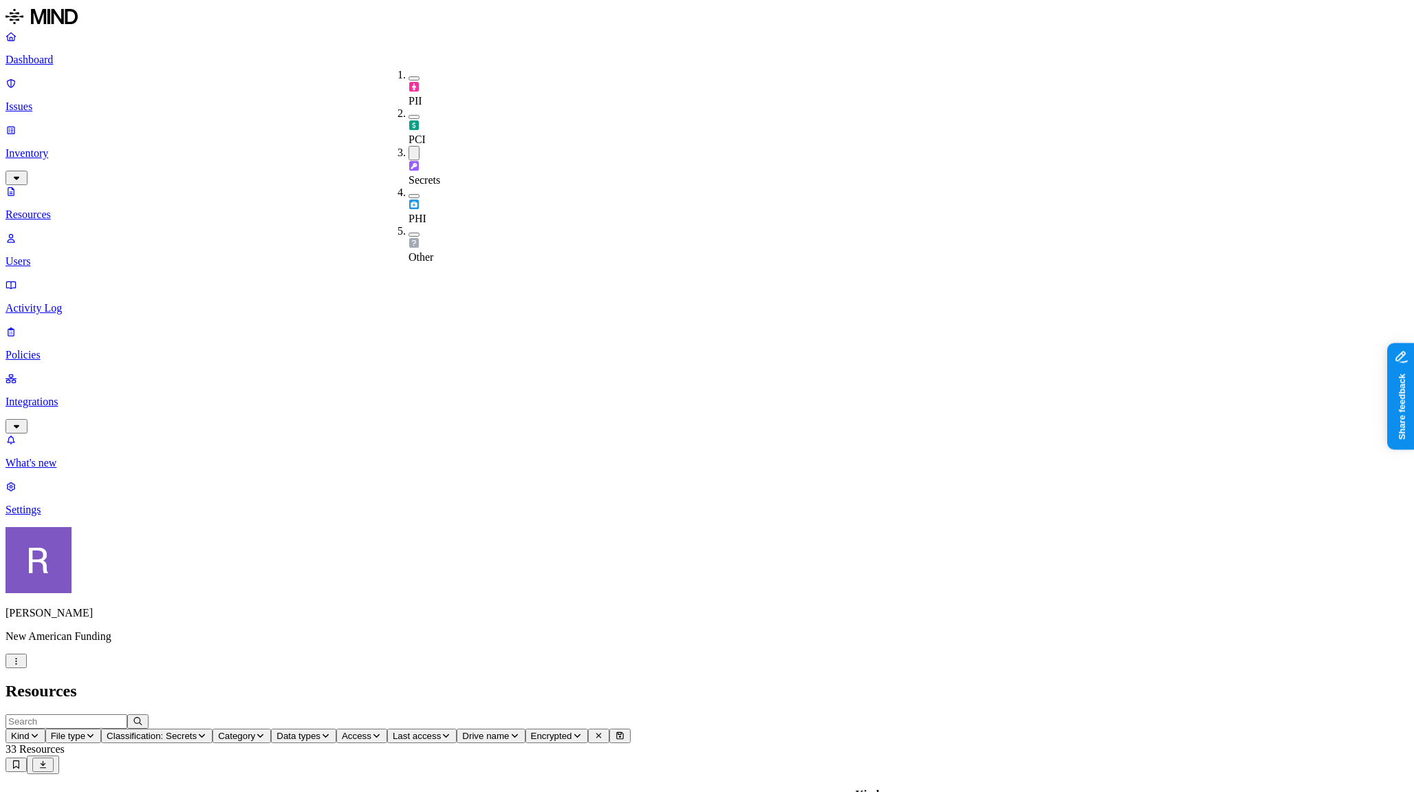
click at [320, 730] on span "Data types" at bounding box center [298, 735] width 44 height 10
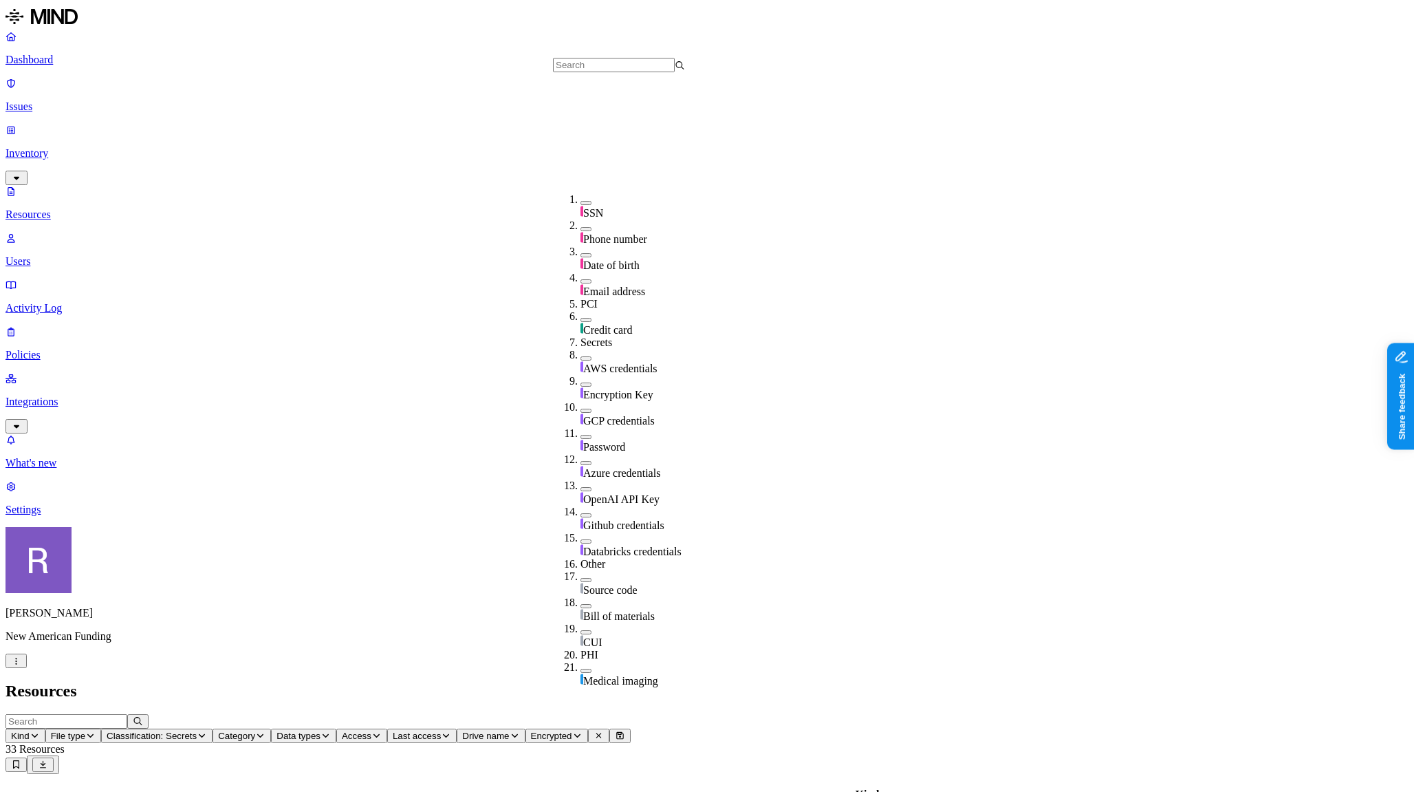
scroll to position [226, 0]
click at [580, 427] on div "Password" at bounding box center [646, 440] width 132 height 26
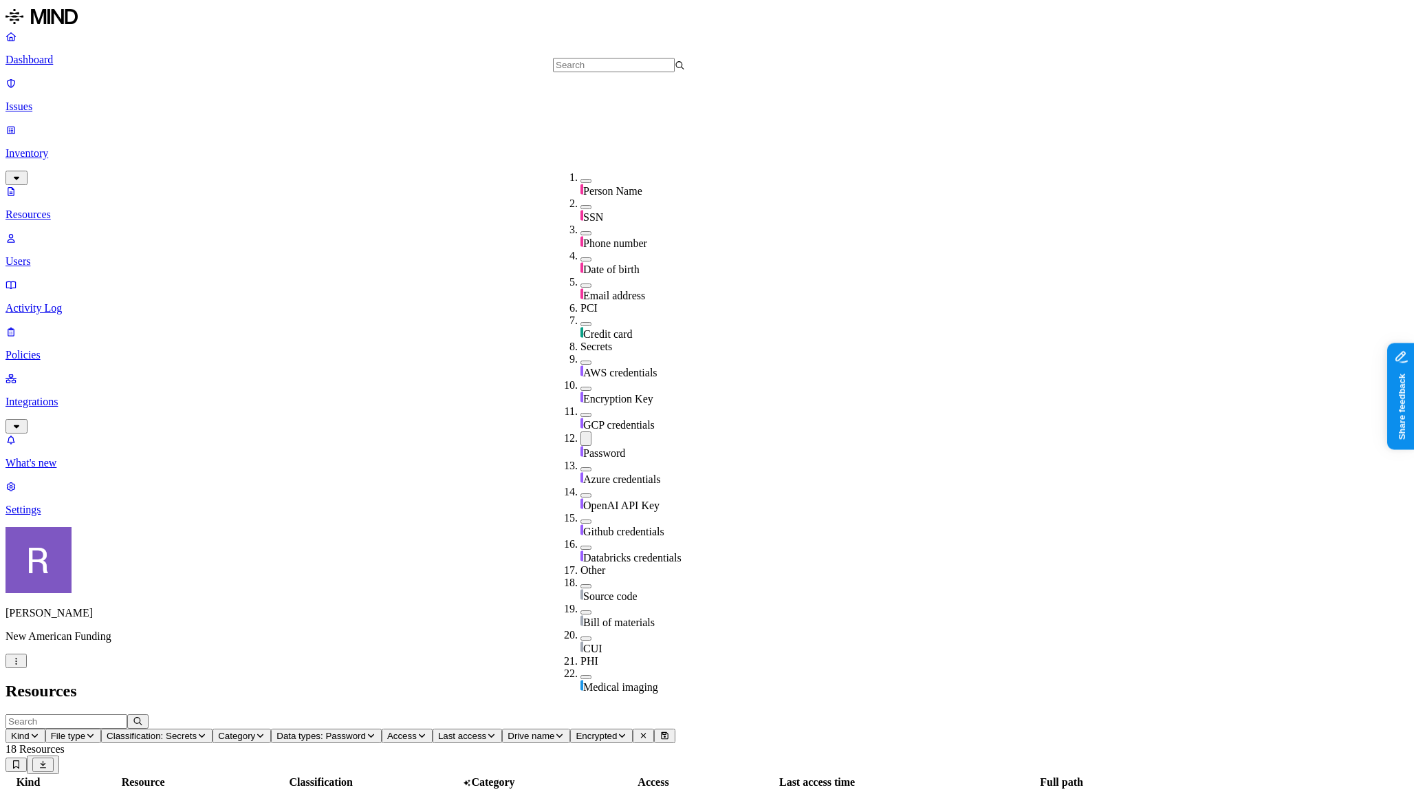
click at [754, 681] on h2 "Resources" at bounding box center [707, 690] width 1403 height 19
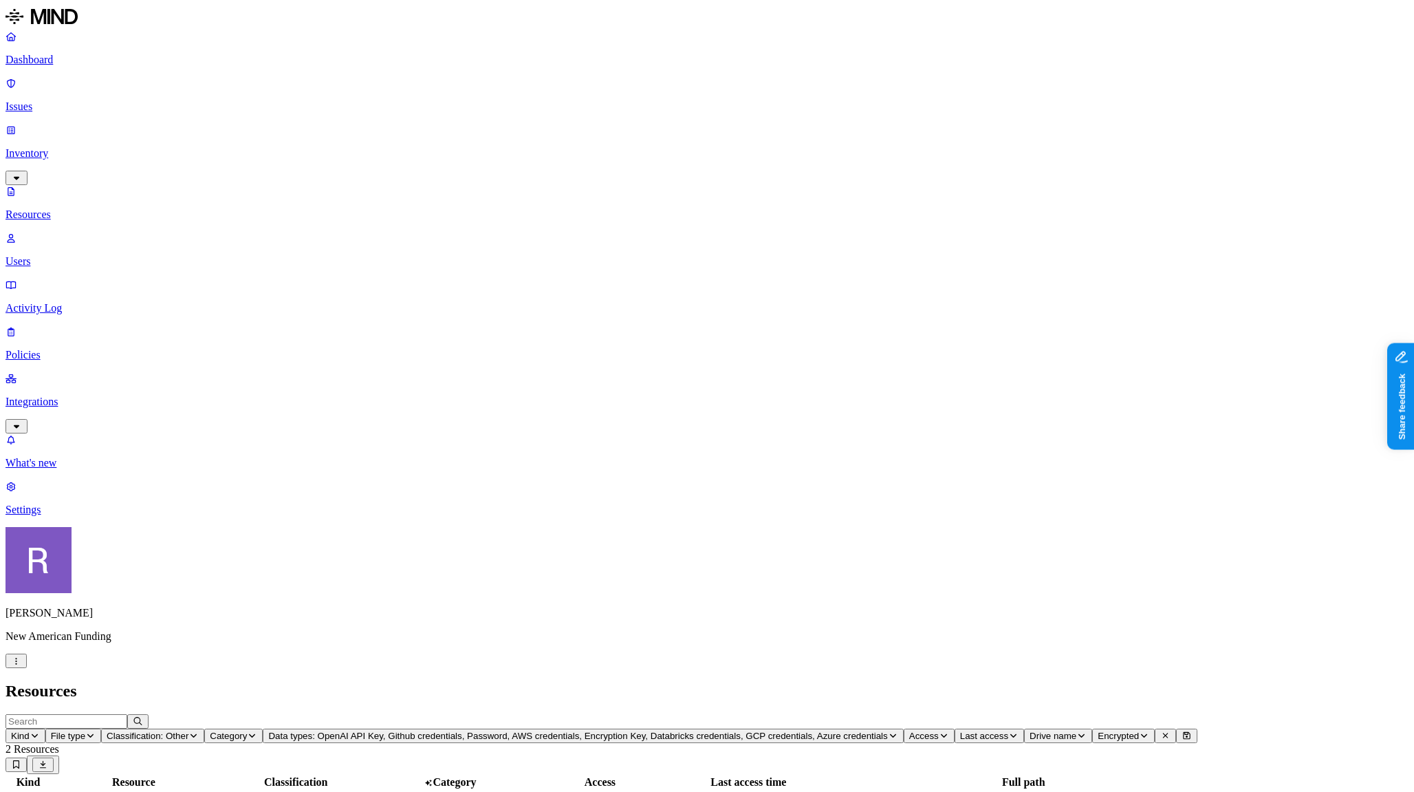
click at [63, 372] on link "Integrations" at bounding box center [707, 401] width 1403 height 59
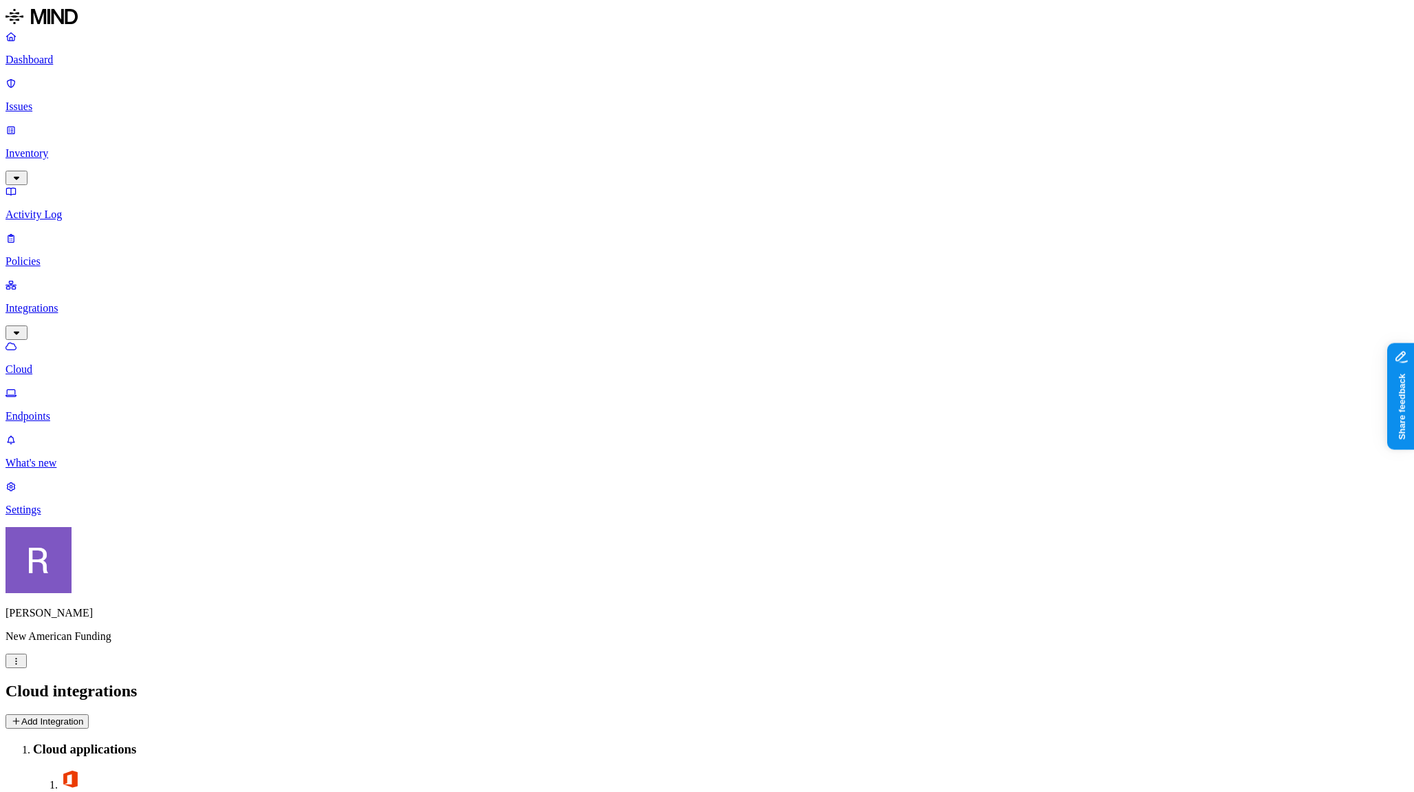
click at [82, 410] on p "Endpoints" at bounding box center [707, 416] width 1403 height 12
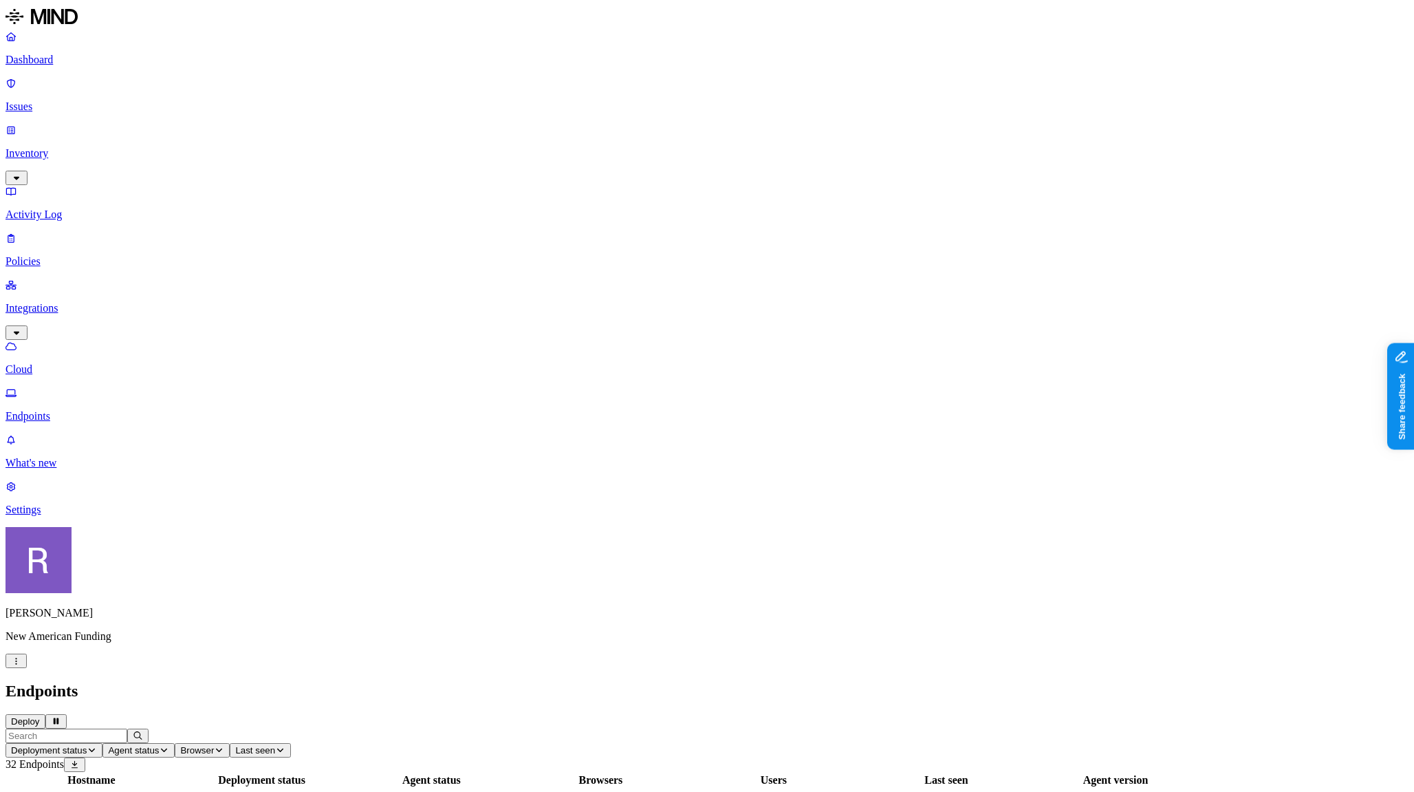
click at [230, 743] on button "Browser" at bounding box center [202, 750] width 55 height 14
click at [710, 728] on header "Deployment status Agent status Browser Last seen 32 Endpoints" at bounding box center [707, 749] width 1403 height 43
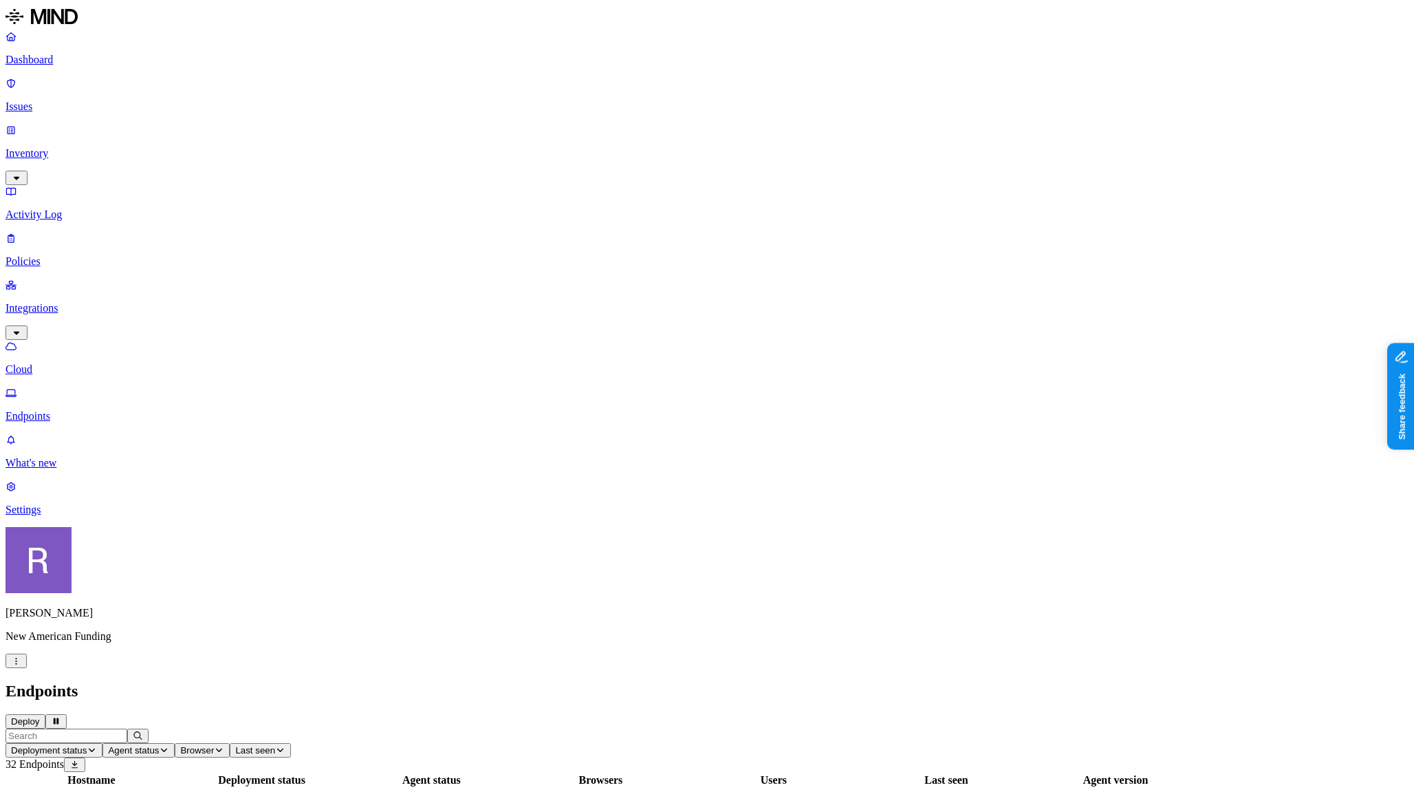
click at [75, 255] on p "Policies" at bounding box center [707, 261] width 1403 height 12
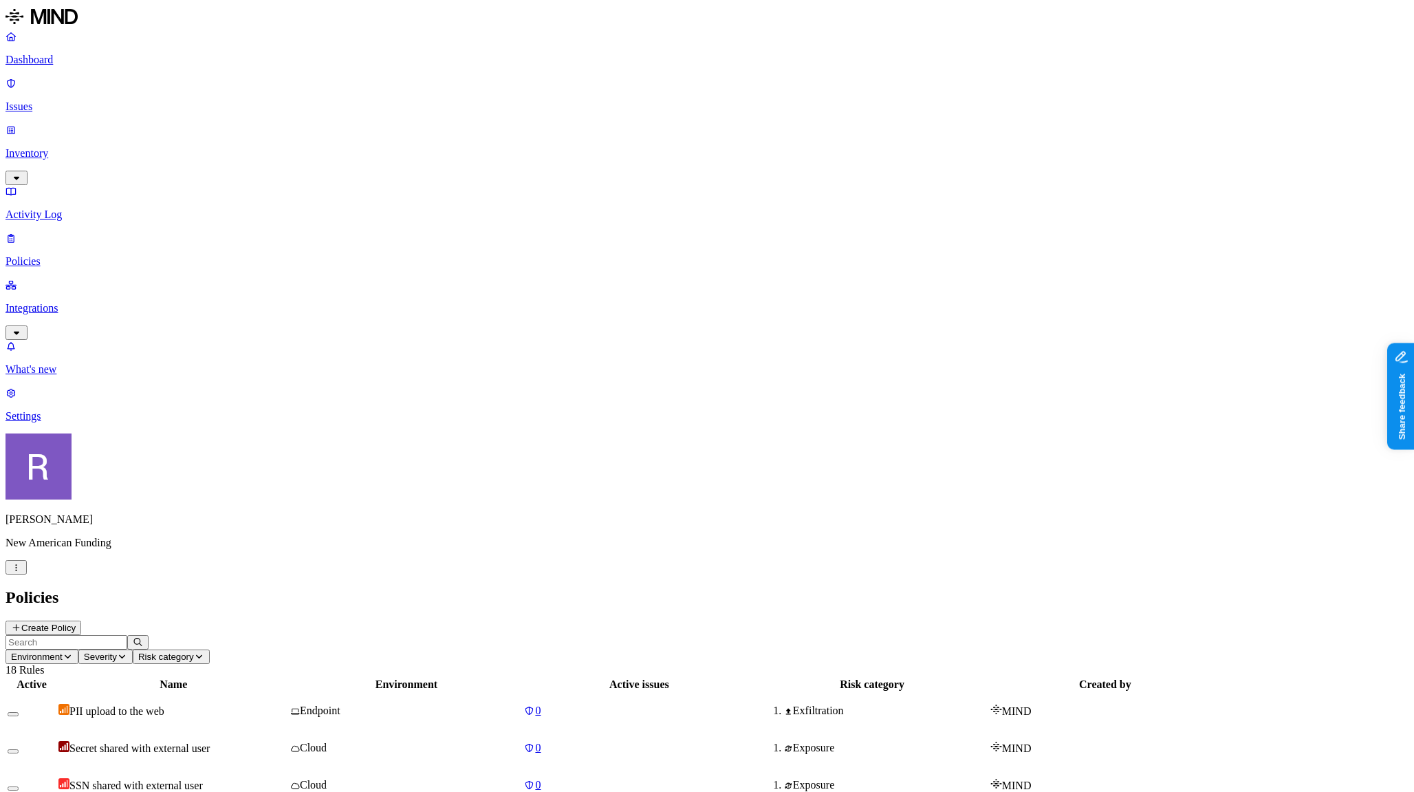
click at [288, 703] on div "PII upload to the web" at bounding box center [173, 710] width 230 height 14
click at [21, 623] on icon at bounding box center [16, 627] width 10 height 8
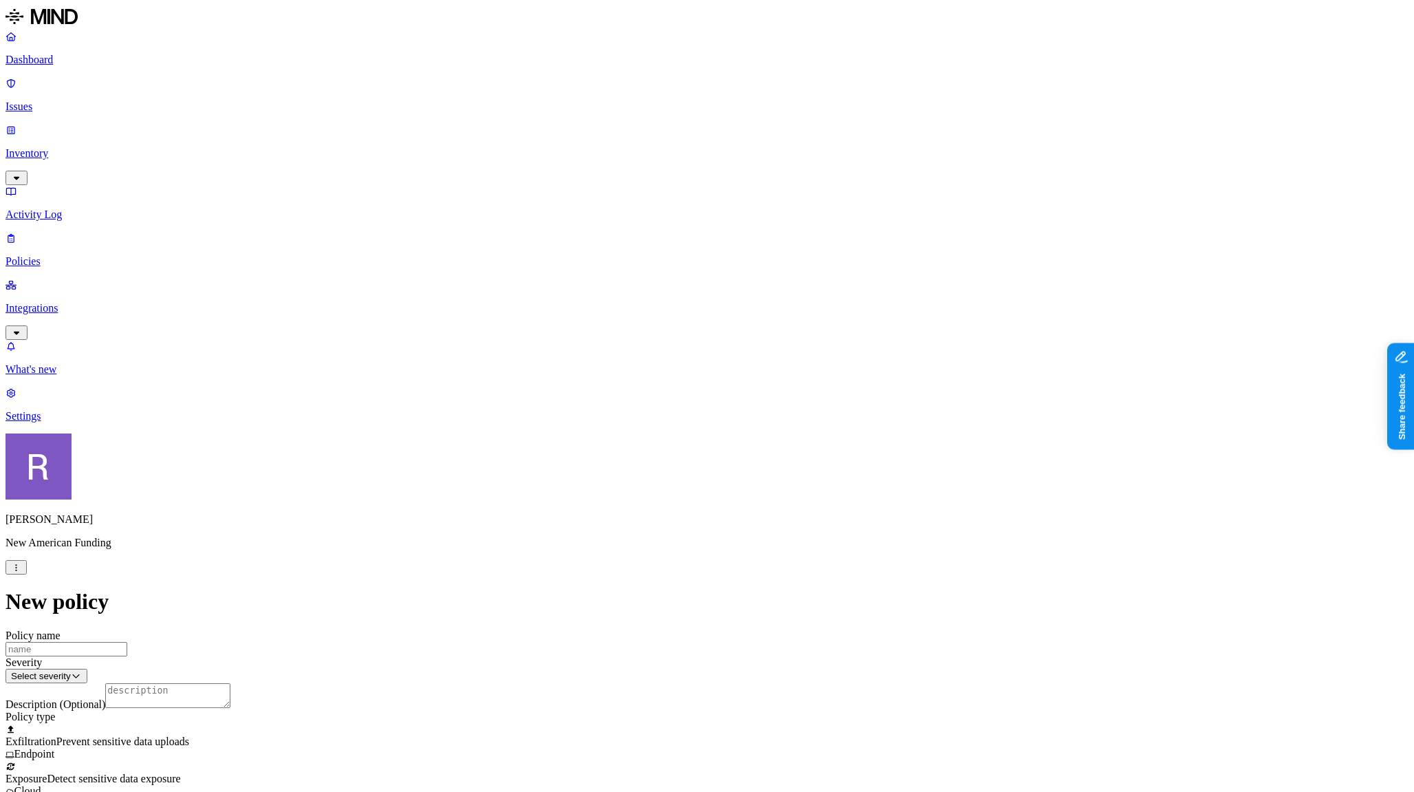
scroll to position [112, 0]
click at [609, 760] on div at bounding box center [707, 766] width 1403 height 12
click at [603, 723] on div at bounding box center [707, 729] width 1403 height 12
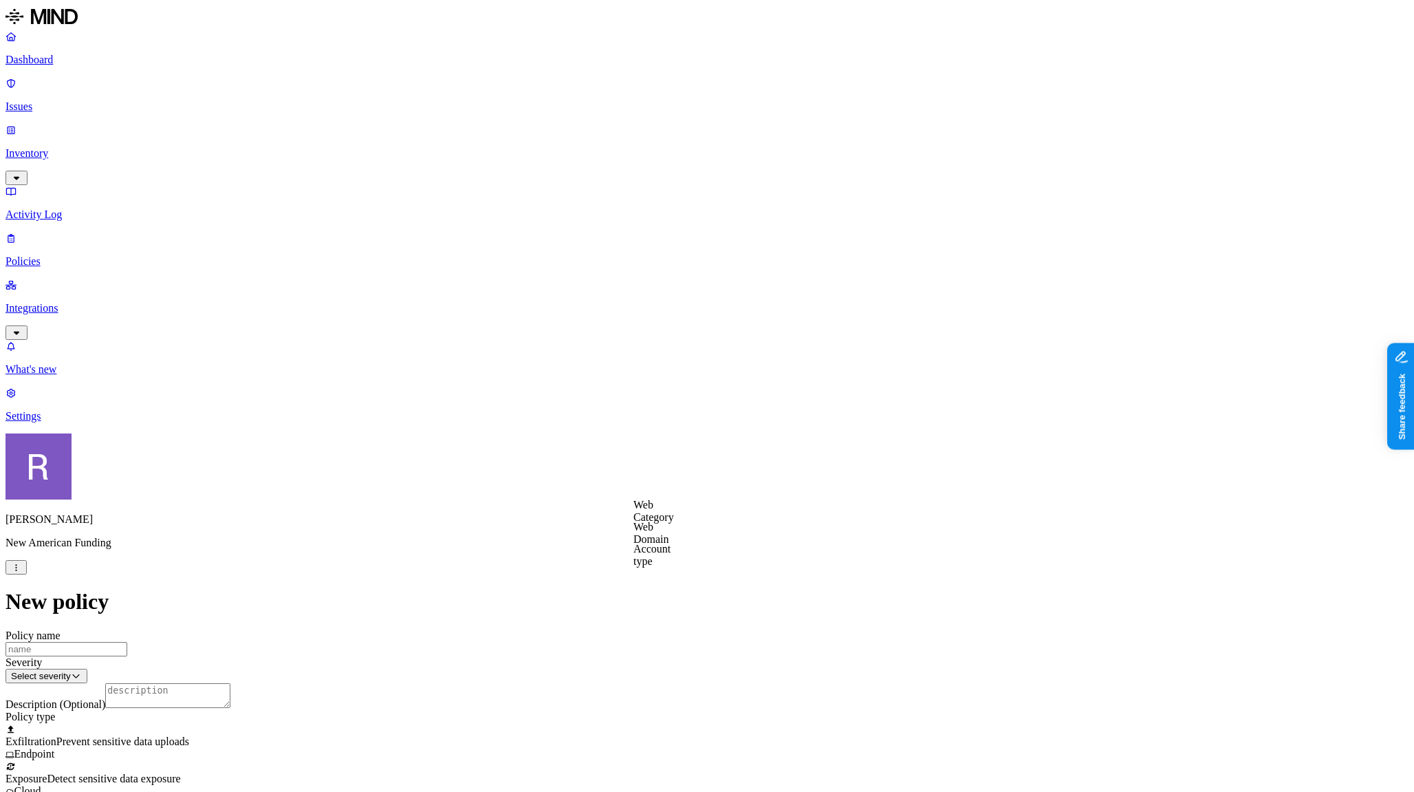
scroll to position [179, 0]
click at [674, 508] on label "Web Category" at bounding box center [653, 502] width 41 height 24
click at [681, 587] on span "Communication platforms" at bounding box center [691, 593] width 116 height 12
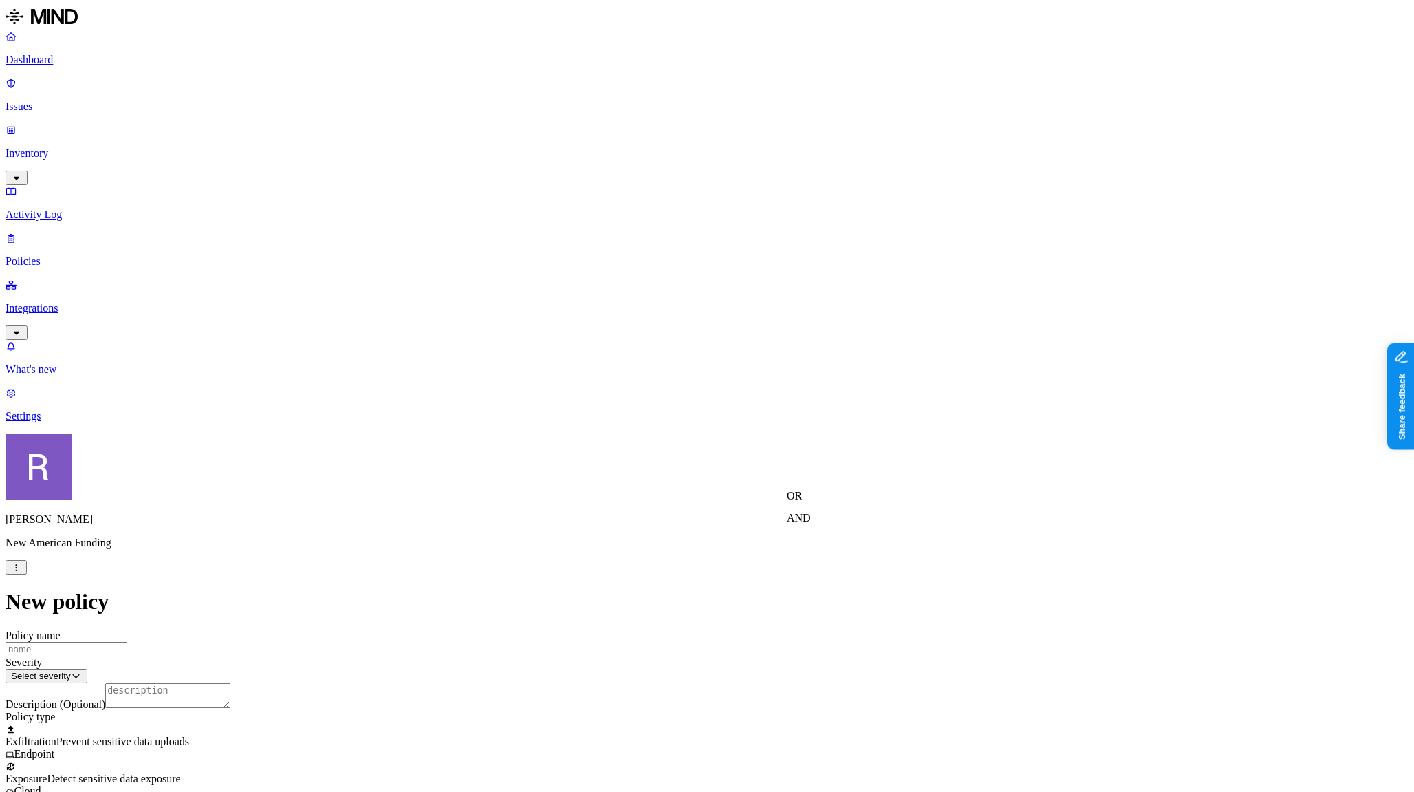
click at [803, 523] on label "AND" at bounding box center [799, 518] width 24 height 12
click at [805, 566] on label "Account type" at bounding box center [805, 560] width 37 height 24
click at [801, 516] on label "Unmanaged" at bounding box center [813, 510] width 53 height 12
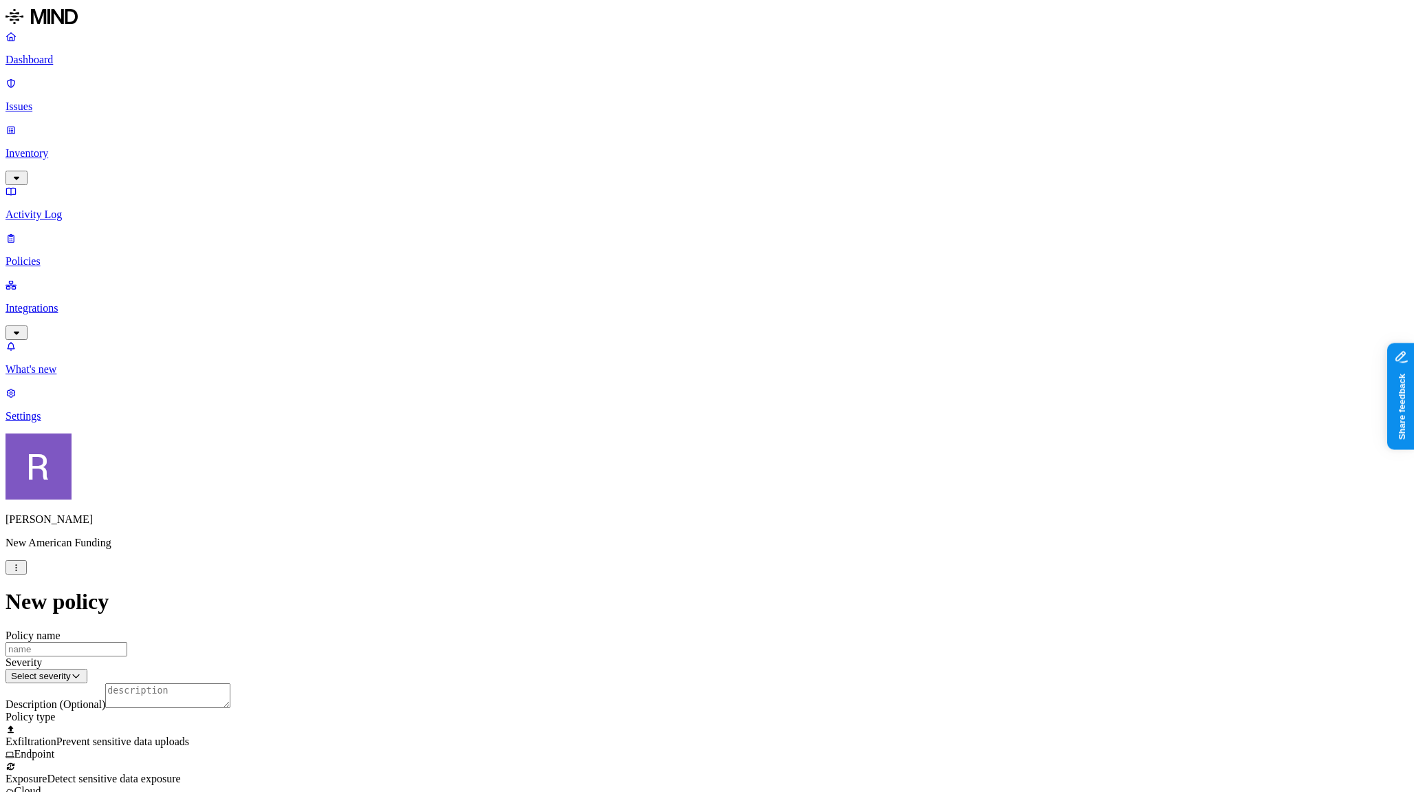
click at [628, 345] on label "Classification" at bounding box center [639, 340] width 61 height 12
click at [620, 396] on button "button" at bounding box center [614, 394] width 11 height 4
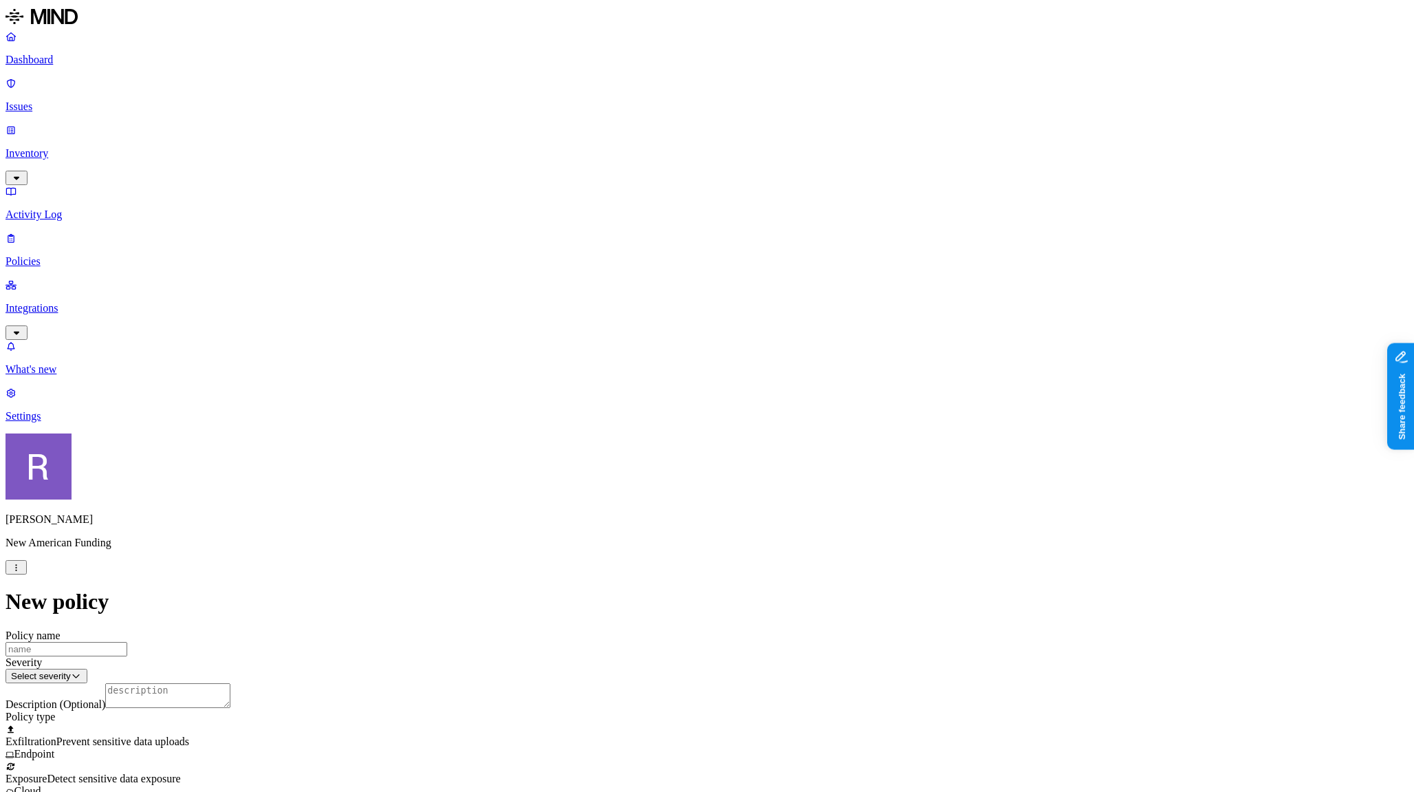
click at [674, 411] on label "Web Category" at bounding box center [653, 403] width 41 height 24
click at [668, 426] on label "Web Domain" at bounding box center [651, 425] width 36 height 24
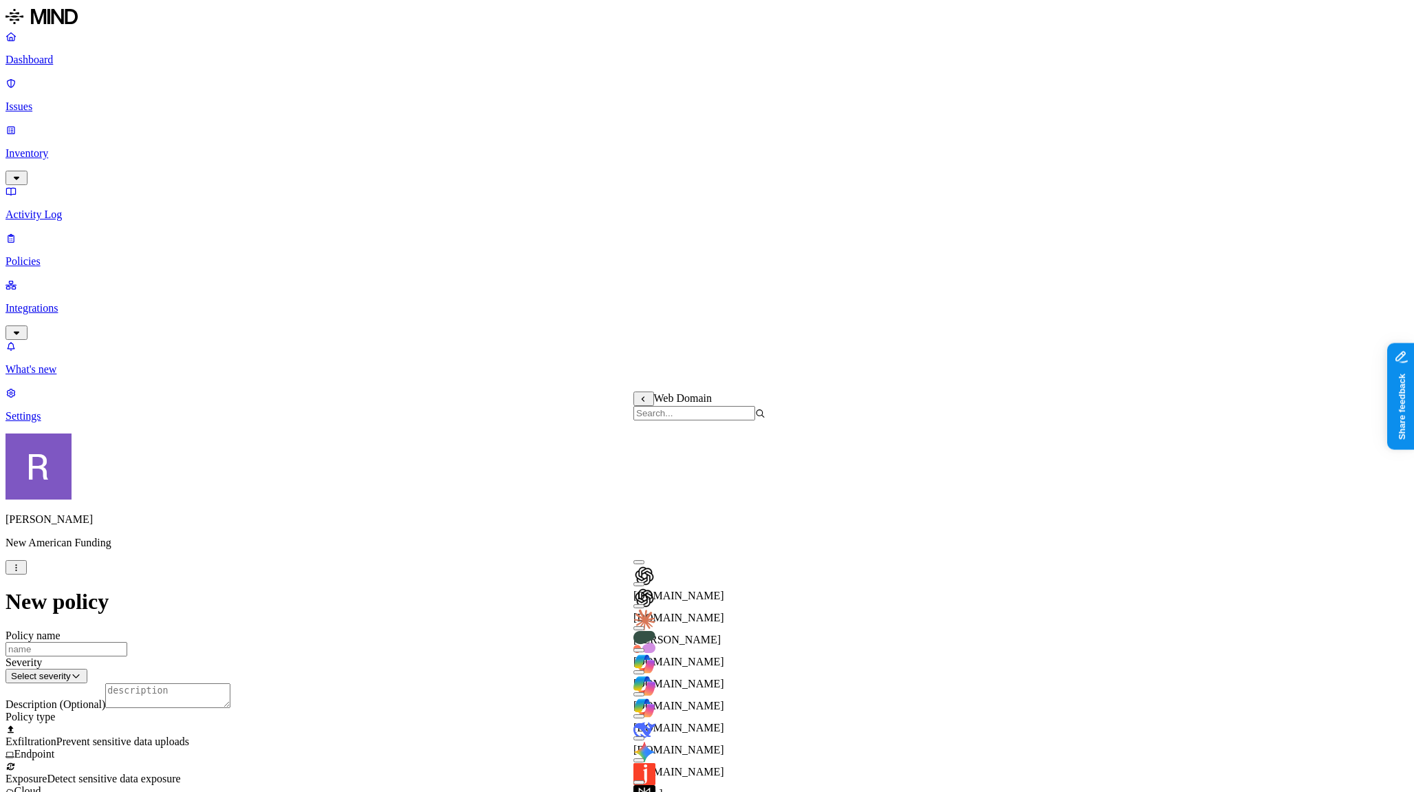
scroll to position [0, 0]
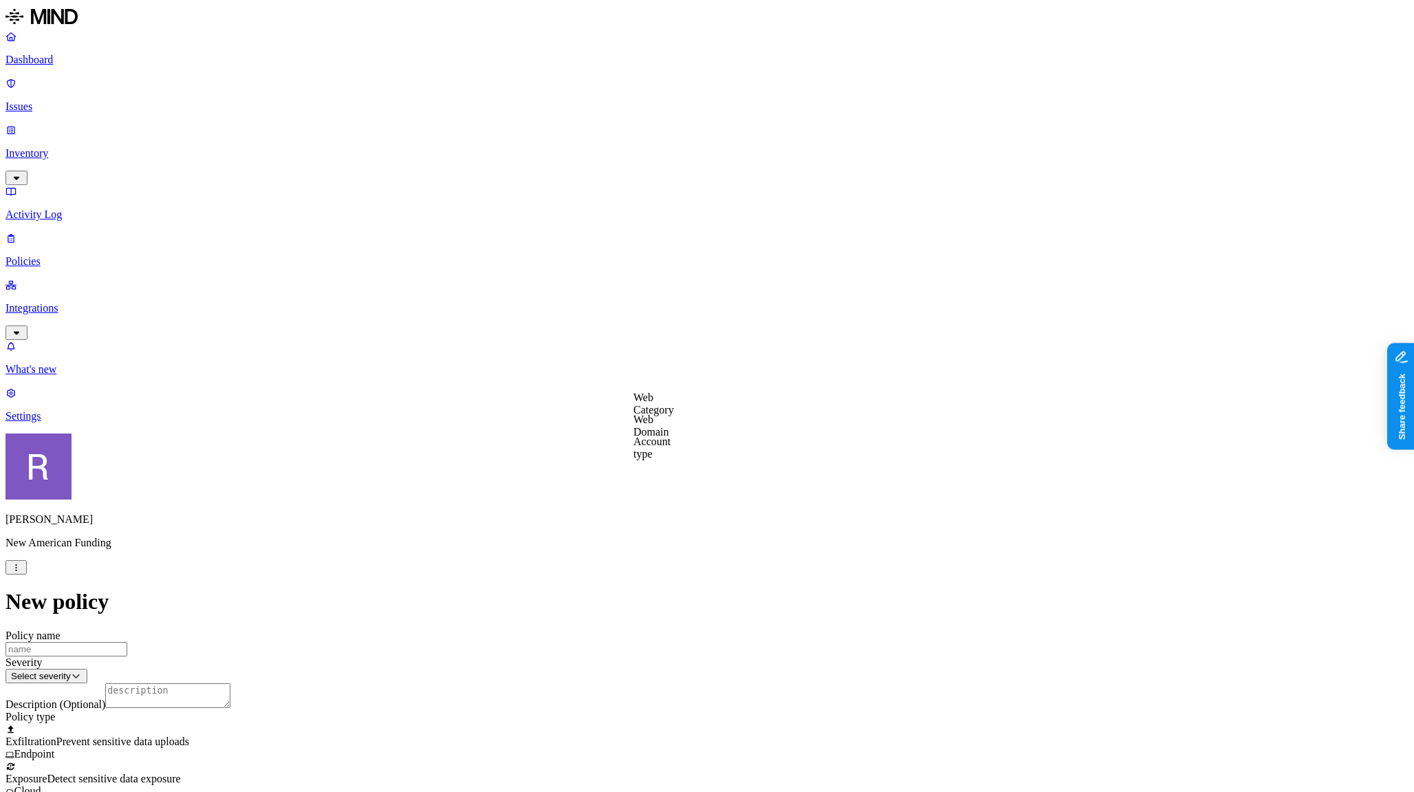
click at [67, 422] on p "Settings" at bounding box center [707, 416] width 1403 height 12
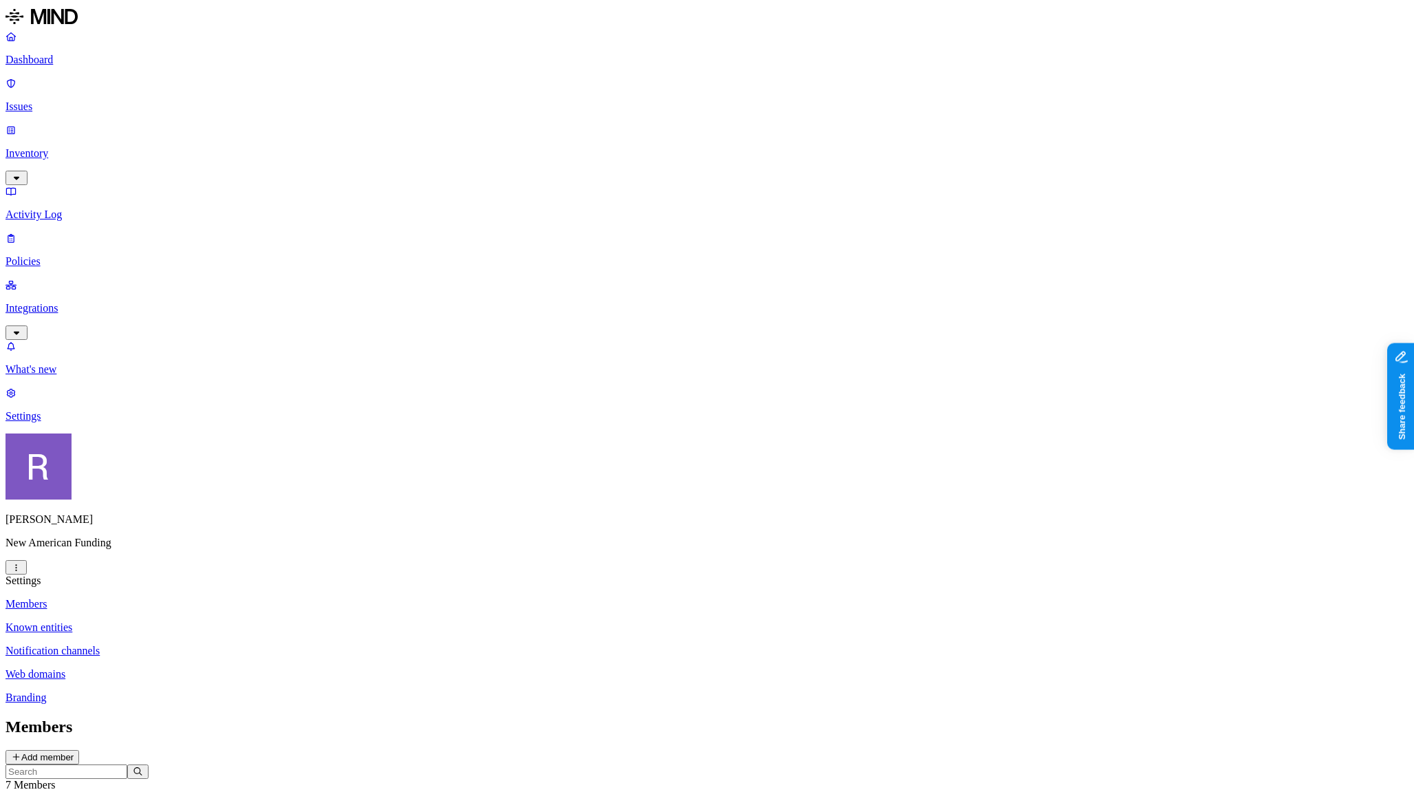
click at [206, 668] on p "Web domains" at bounding box center [707, 674] width 1403 height 12
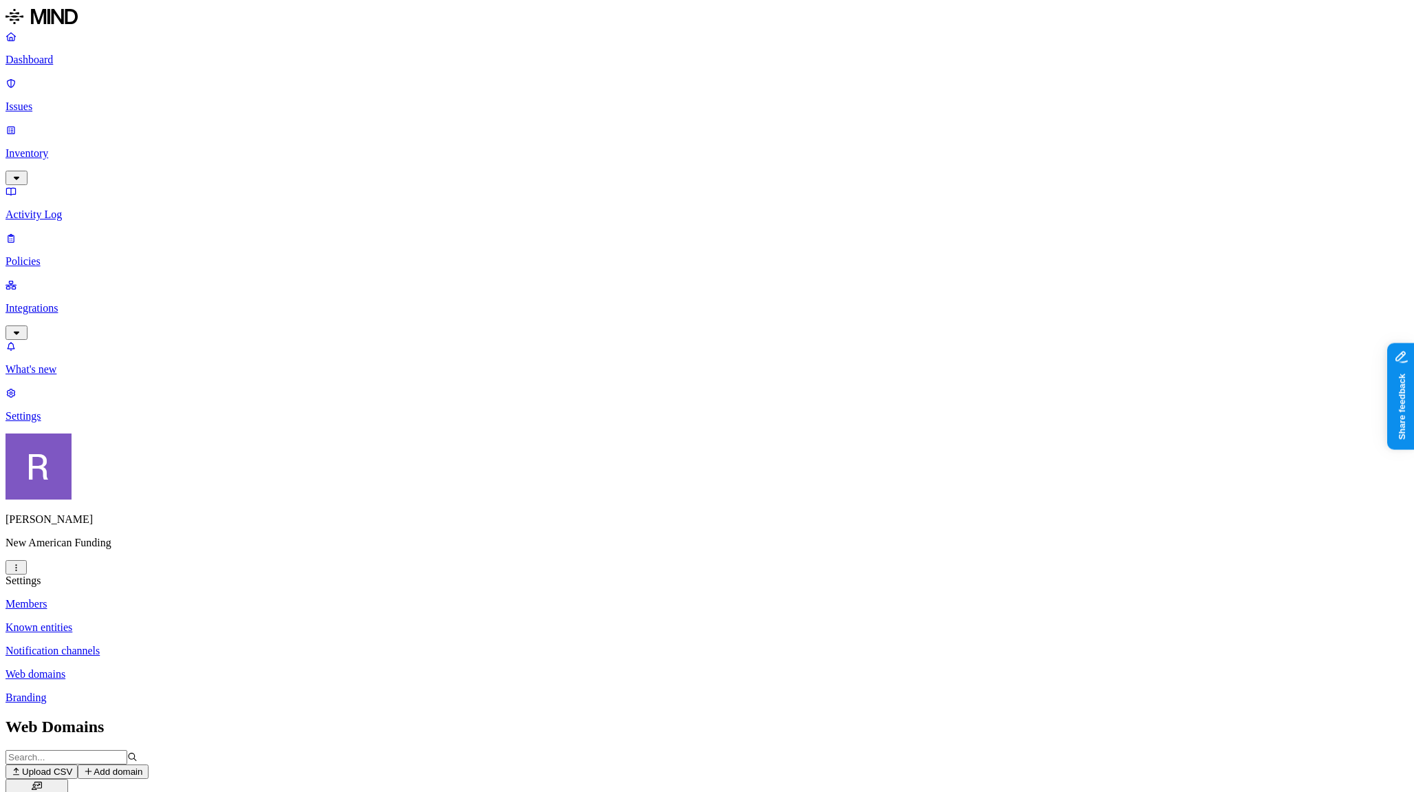
click at [54, 255] on p "Policies" at bounding box center [707, 261] width 1403 height 12
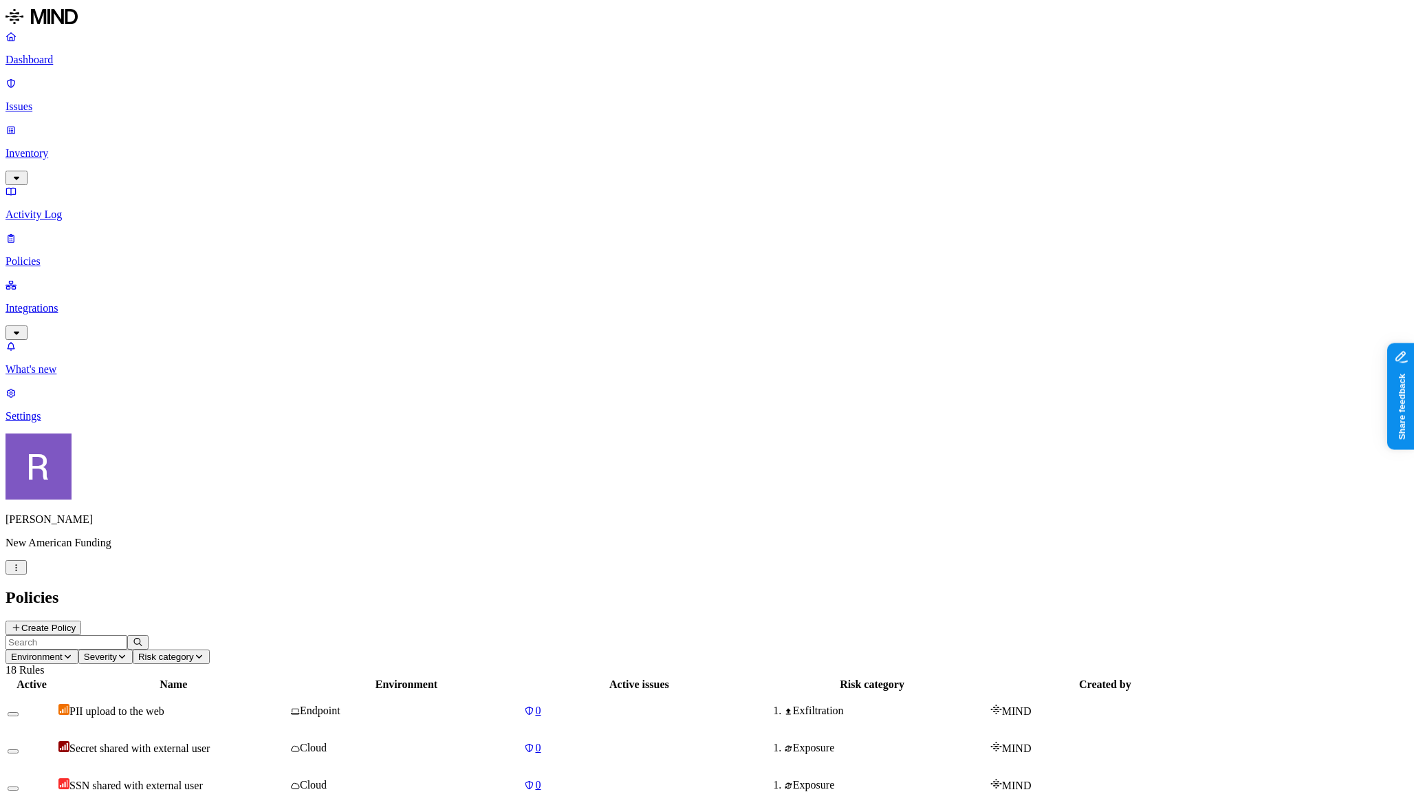
click at [81, 620] on button "Create Policy" at bounding box center [44, 627] width 76 height 14
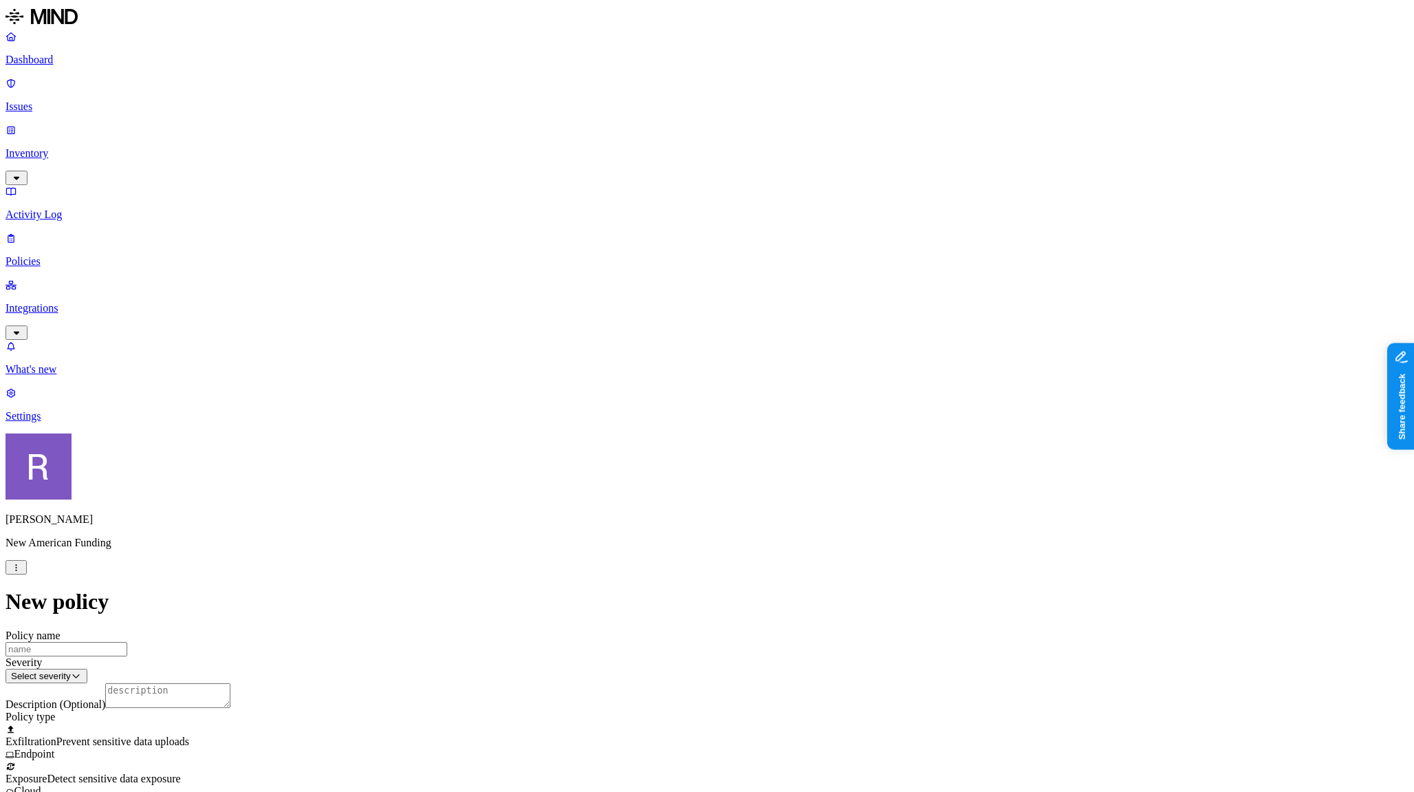
click at [633, 377] on label "Classification" at bounding box center [639, 371] width 61 height 12
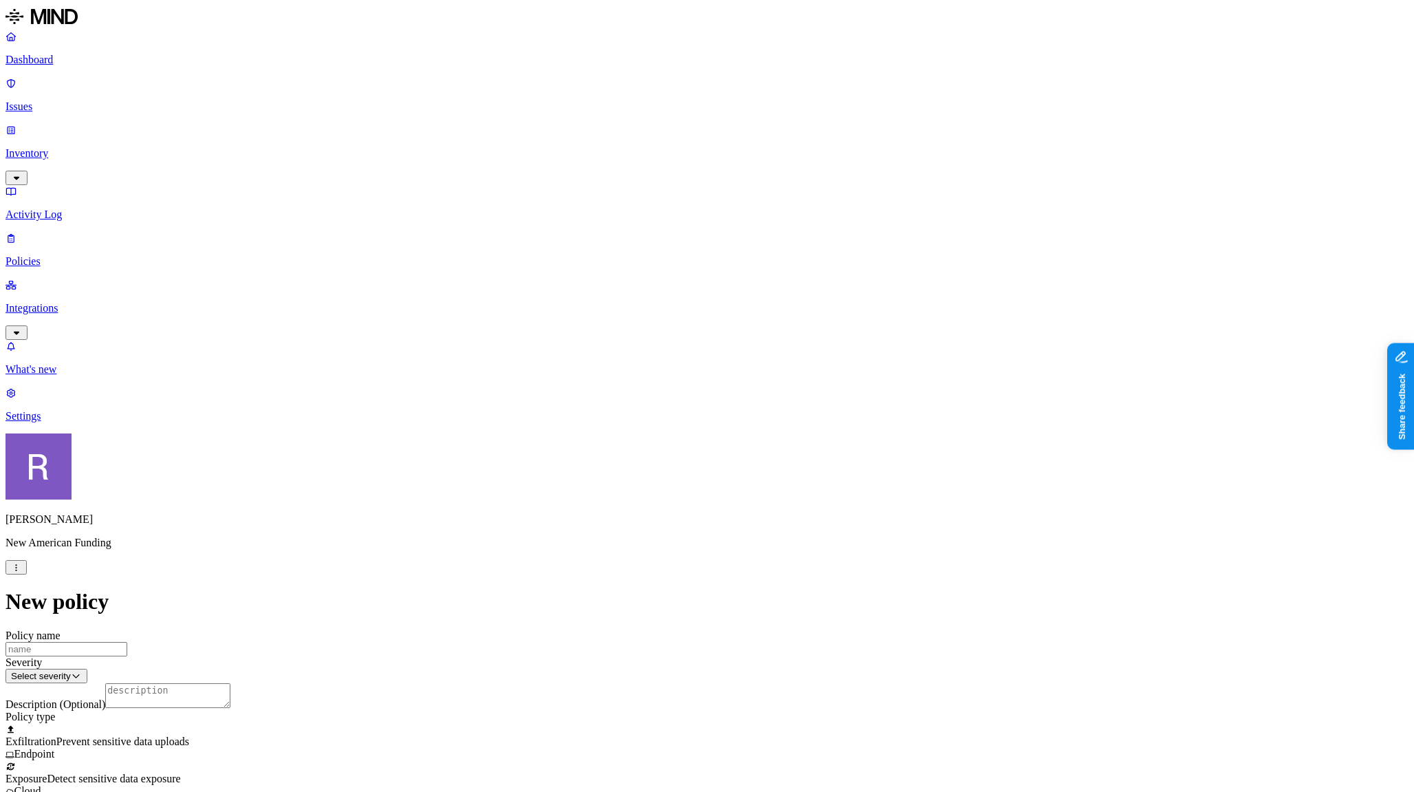
scroll to position [0, 0]
click at [127, 642] on input "Policy name" at bounding box center [67, 649] width 122 height 14
type input "r"
type input "test Policy Block PCI to ChatGPT"
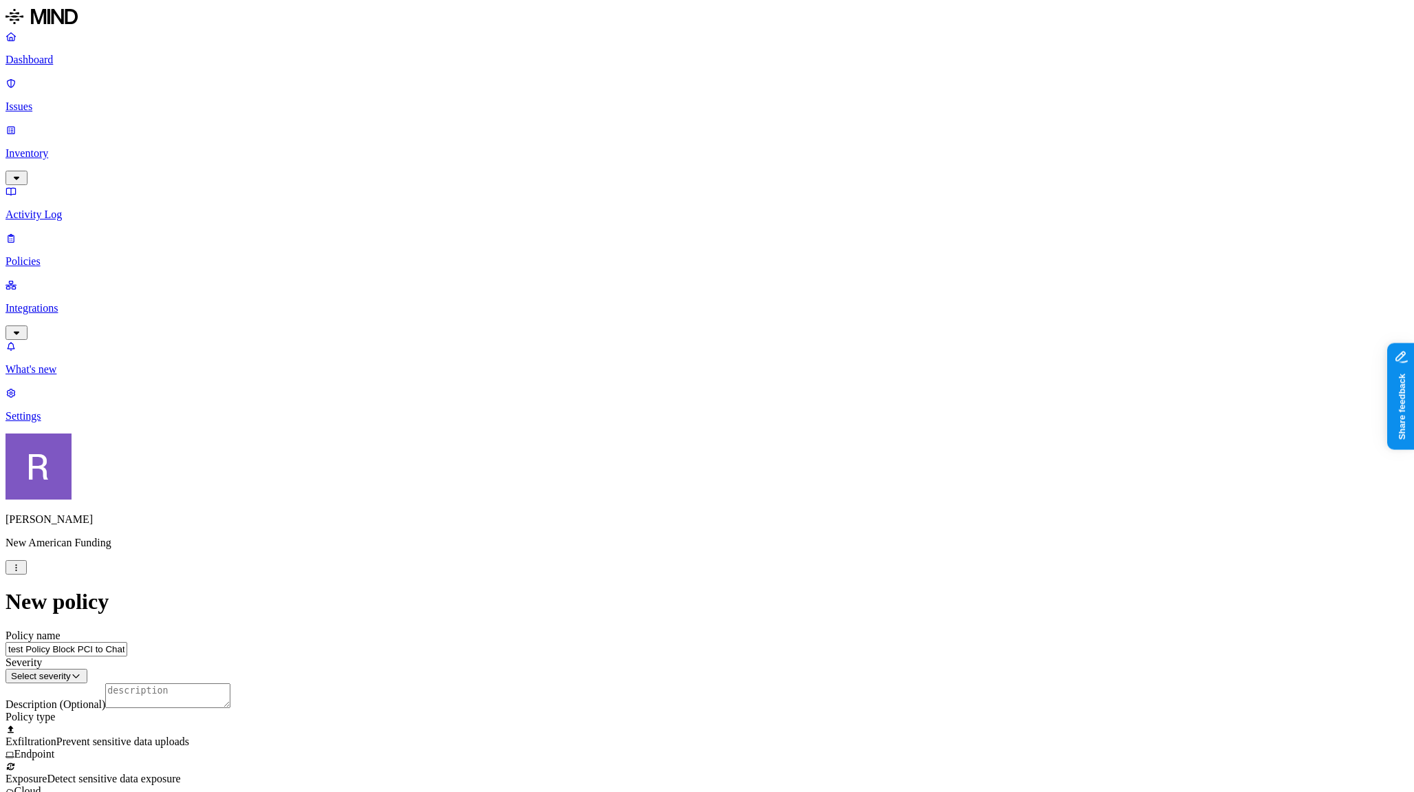
click at [600, 174] on html "Dashboard Issues Inventory Activity Log Policies Integrations What's new 1 Sett…" at bounding box center [707, 687] width 1414 height 1375
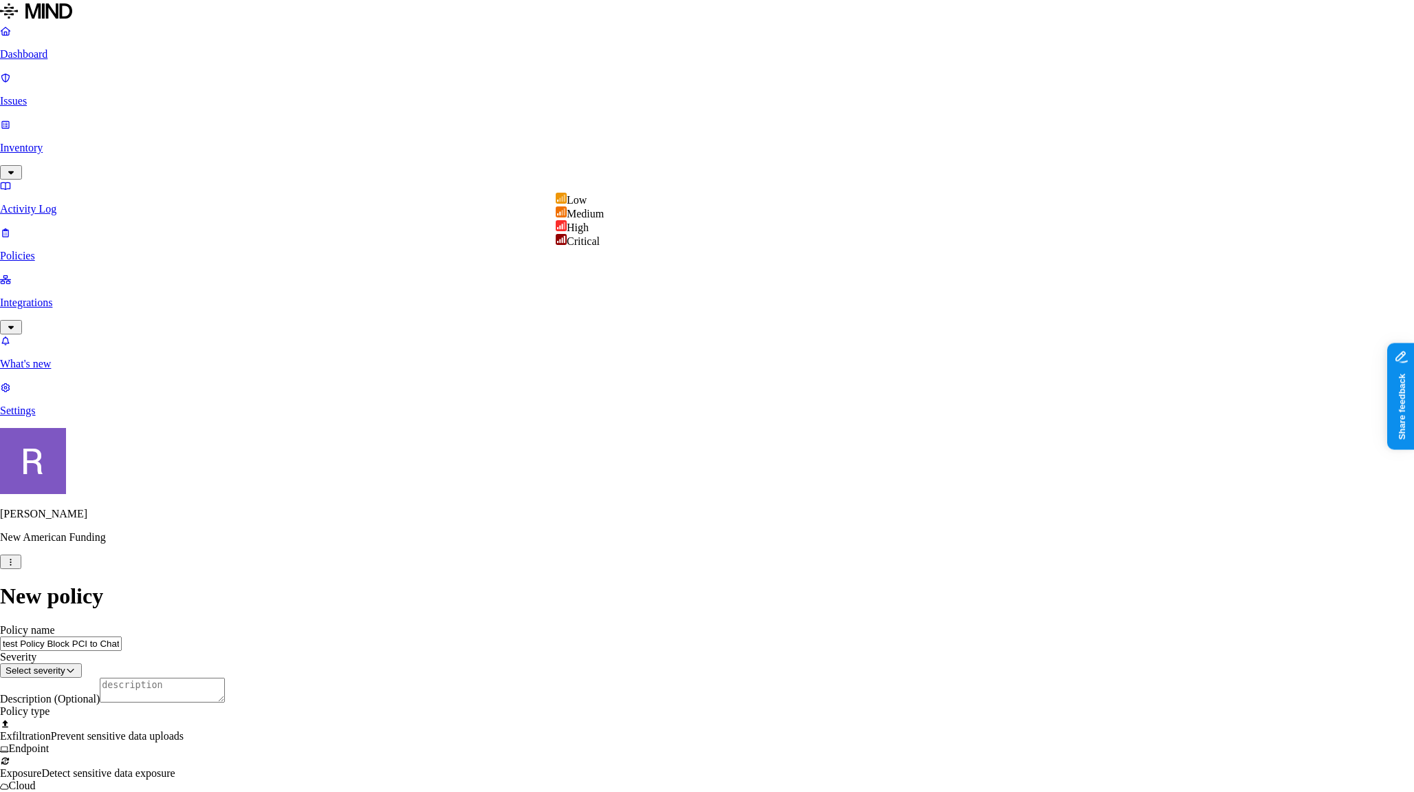
select select "3"
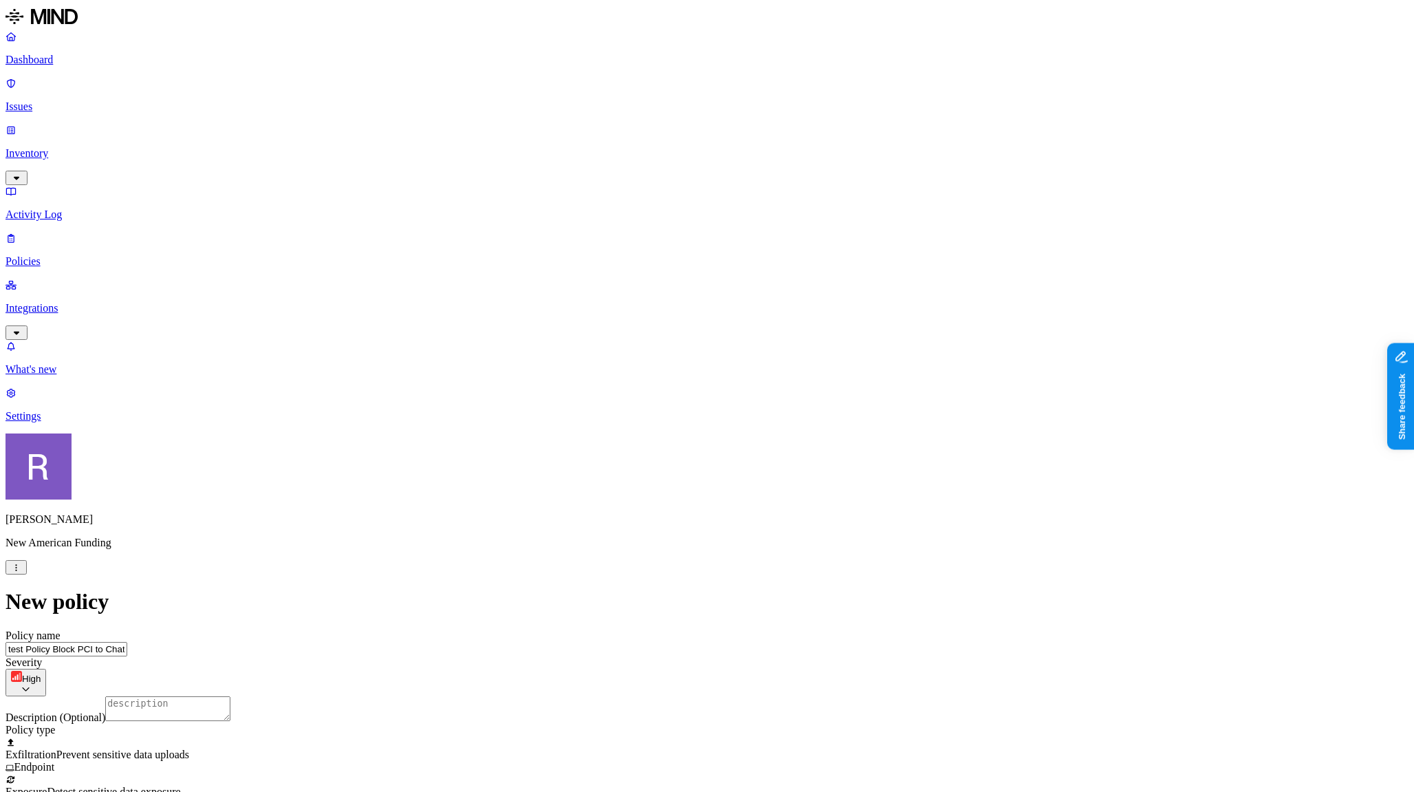
scroll to position [193, 0]
click at [657, 430] on label "Classification" at bounding box center [639, 425] width 61 height 12
click at [629, 519] on div "PCI" at bounding box center [675, 511] width 132 height 39
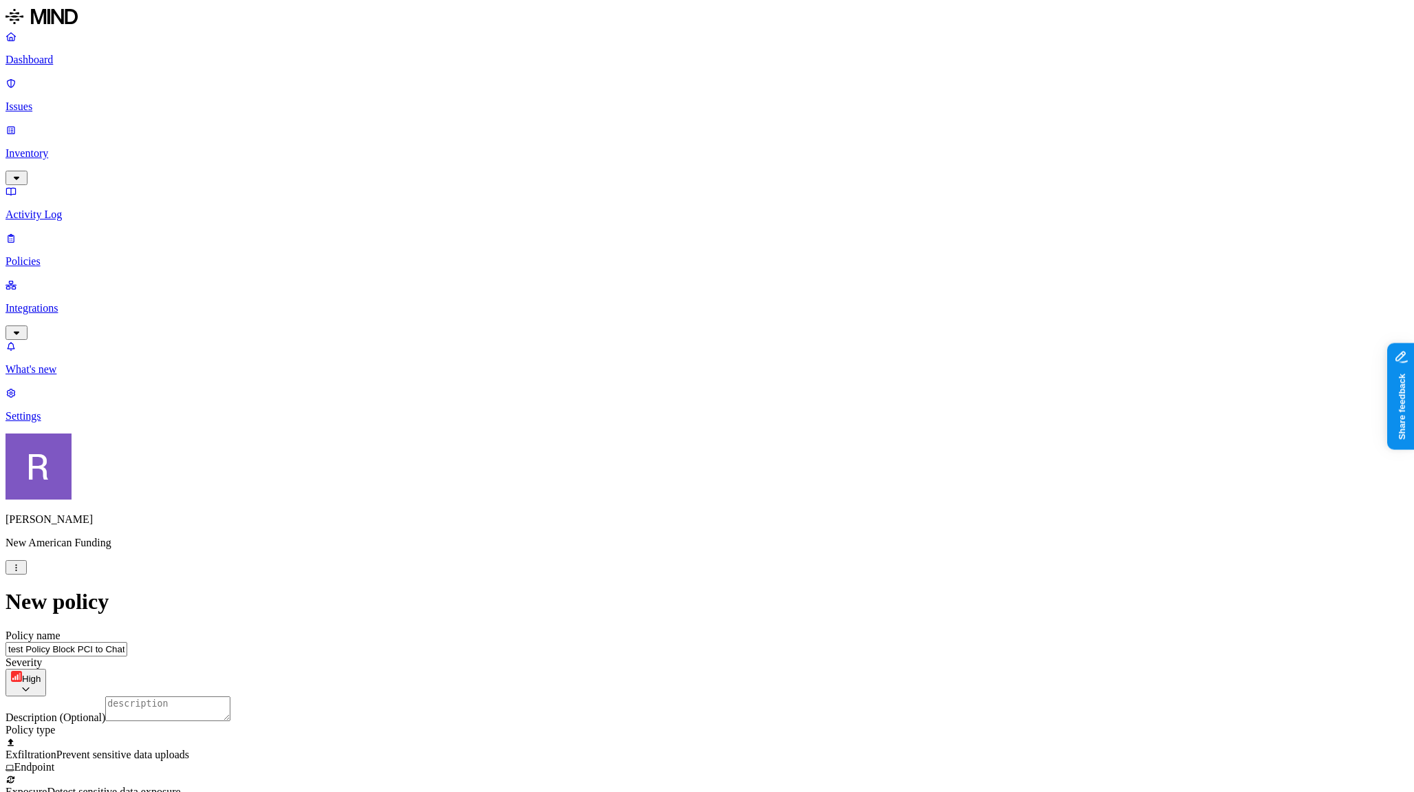
click at [669, 512] on label "Web Domain" at bounding box center [651, 511] width 36 height 24
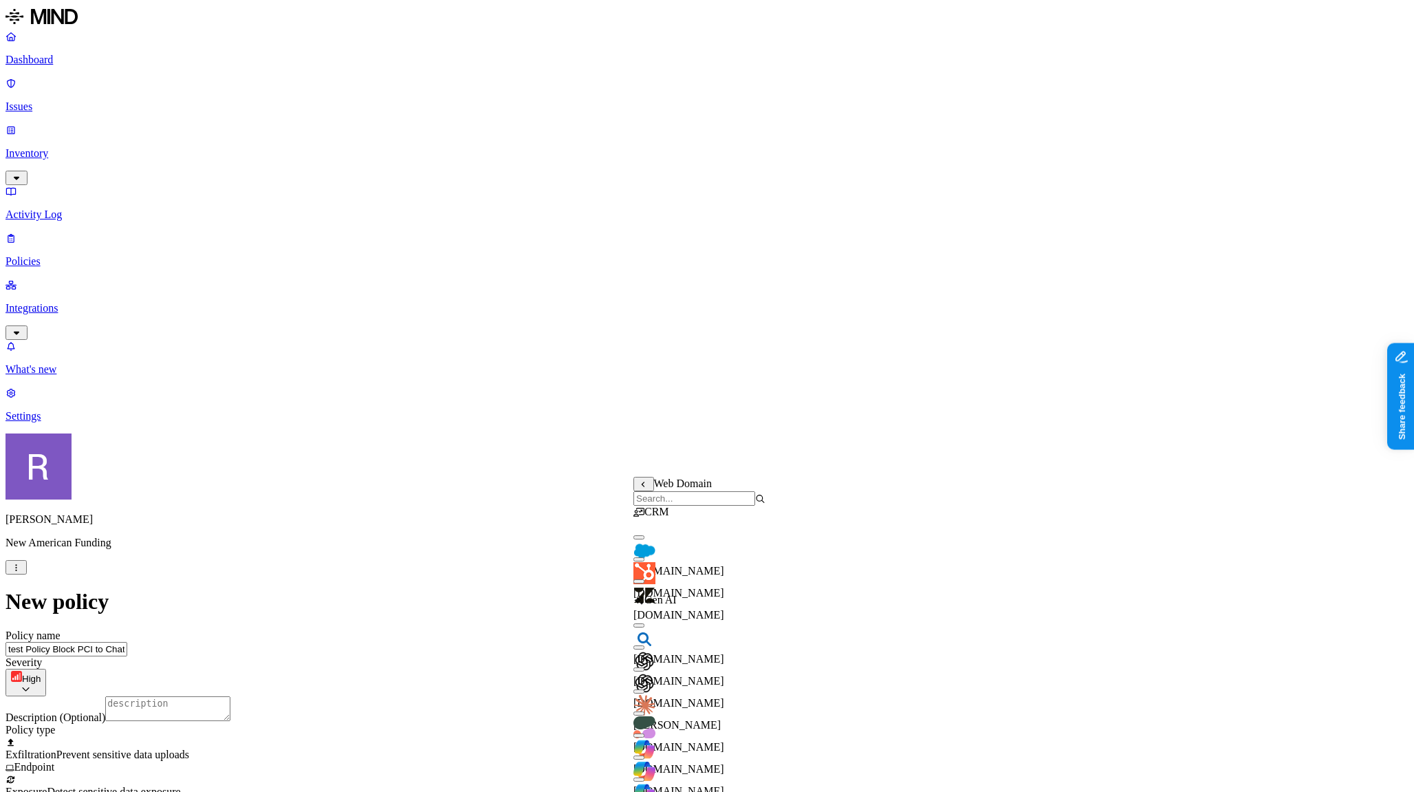
click at [644, 671] on button "button" at bounding box center [638, 669] width 11 height 4
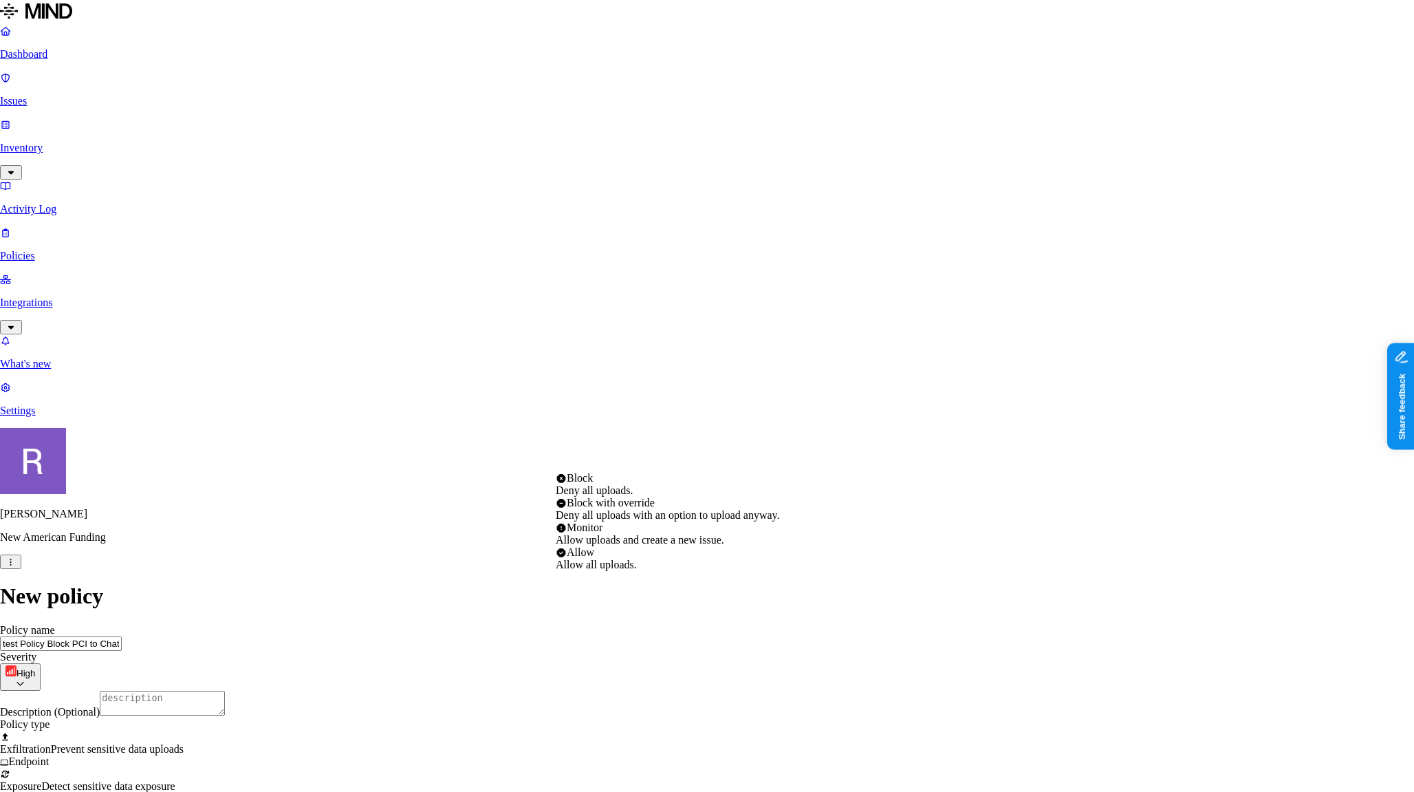
click at [602, 463] on html "Dashboard Issues Inventory Activity Log Policies Integrations What's new 1 Sett…" at bounding box center [707, 730] width 1414 height 1461
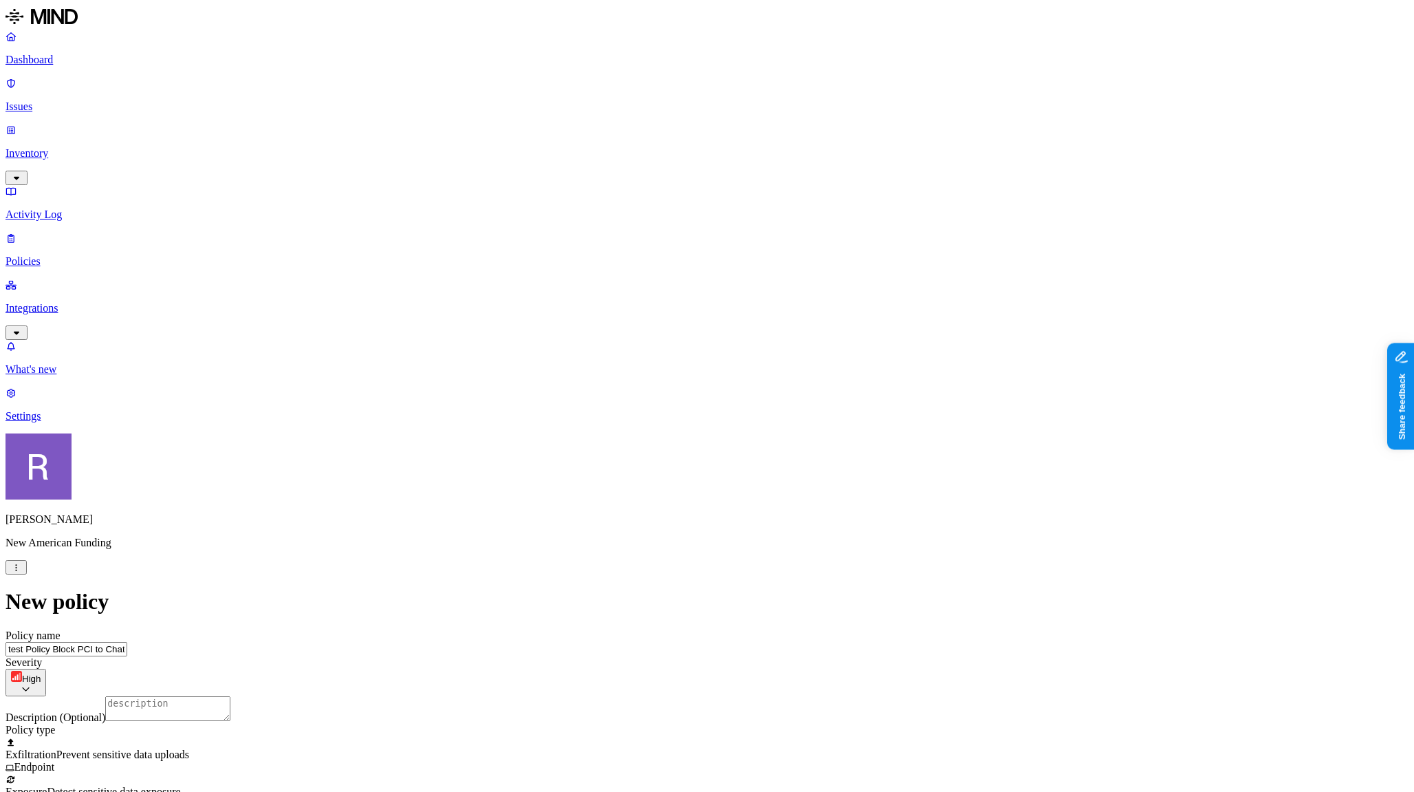
click at [580, 466] on html "Dashboard Issues Inventory Activity Log Policies Integrations What's new 1 Sett…" at bounding box center [707, 733] width 1414 height 1467
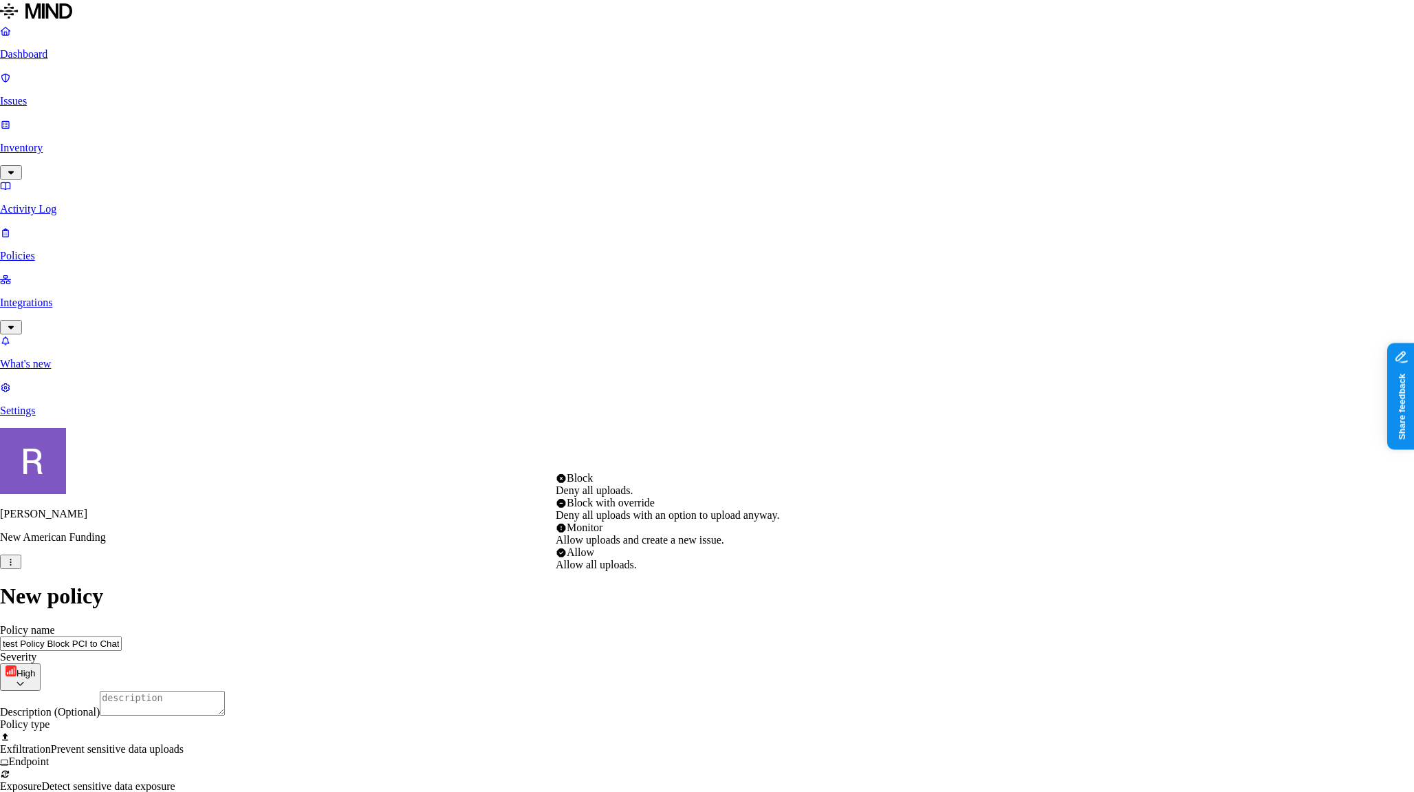
select select "2"
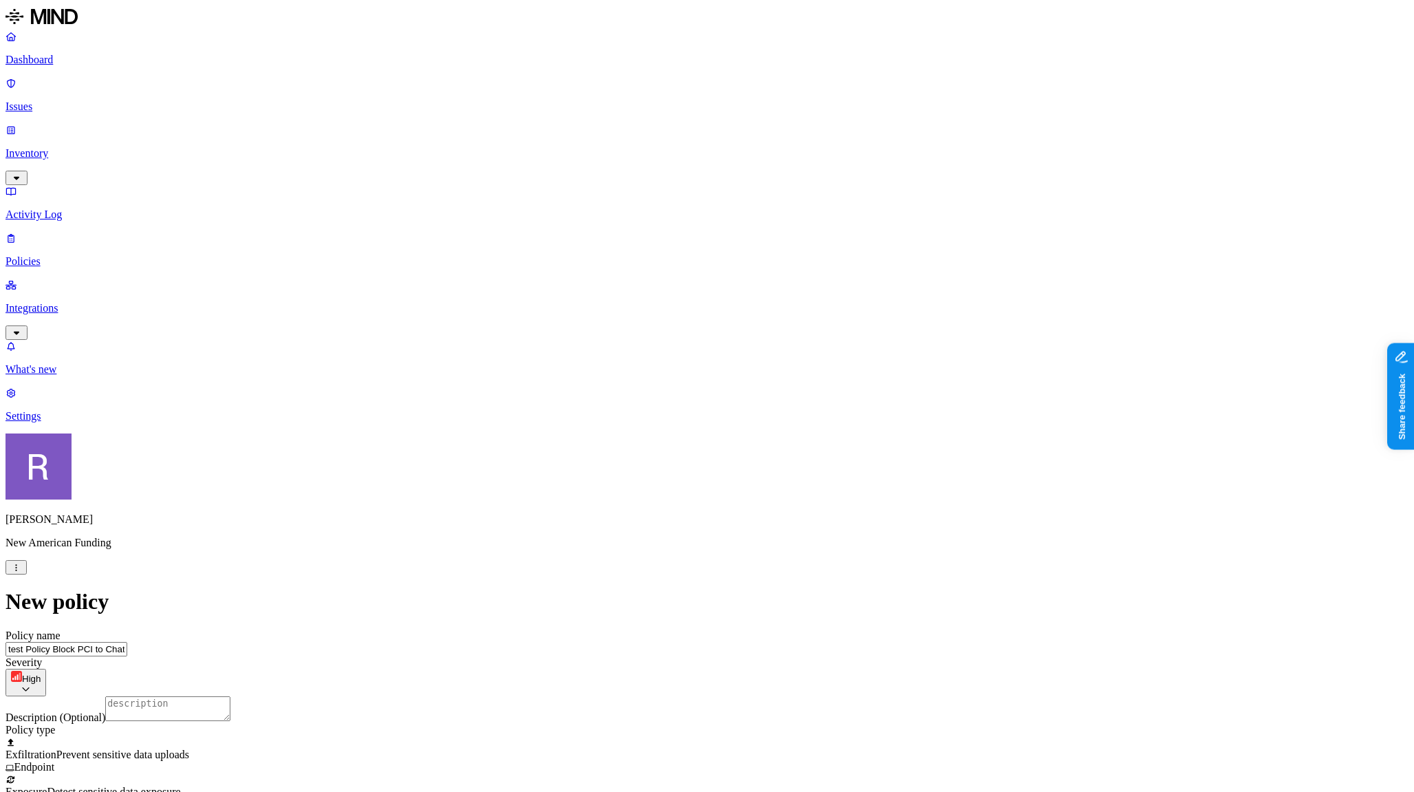
scroll to position [523, 0]
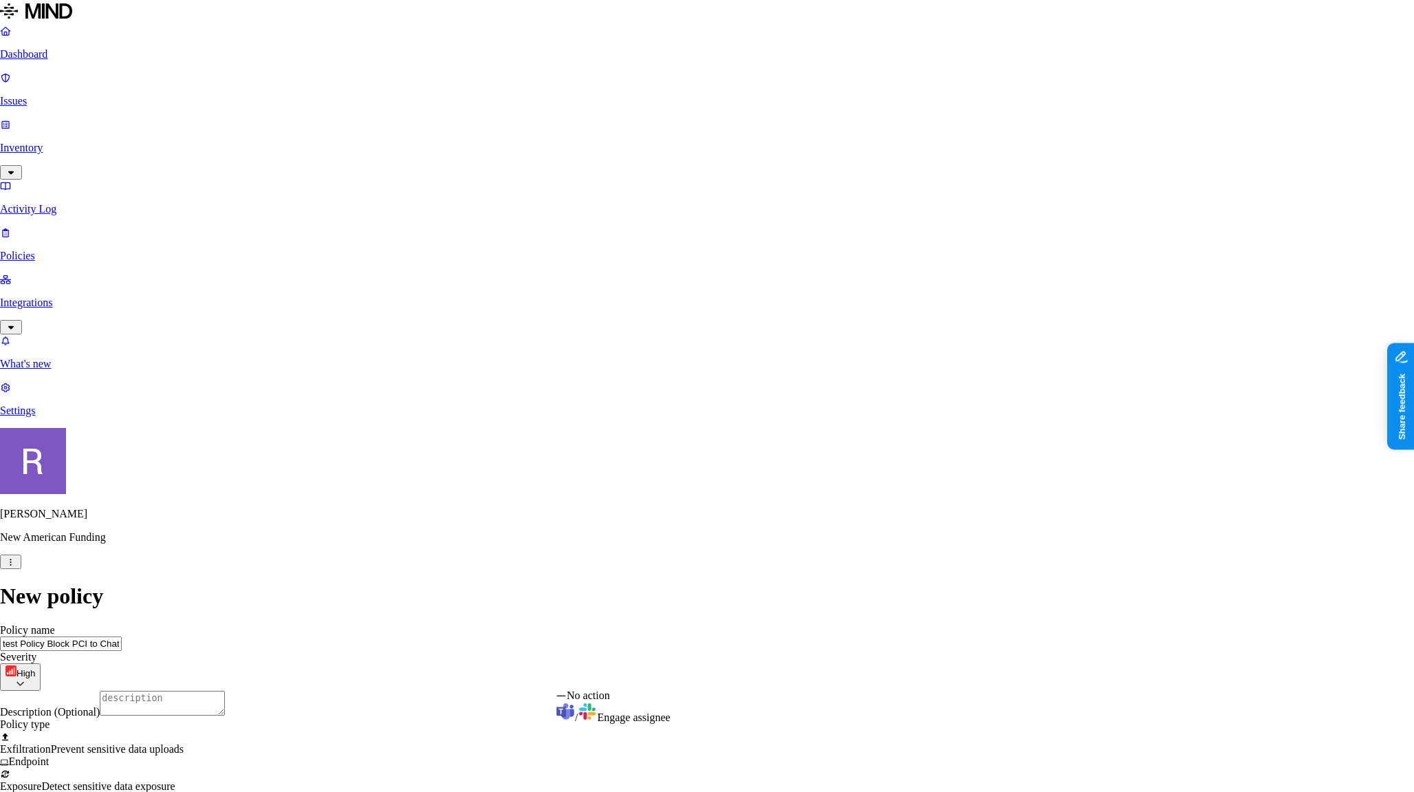
click at [589, 680] on html "Dashboard Issues Inventory Activity Log Policies Integrations What's new 1 Sett…" at bounding box center [707, 730] width 1414 height 1461
click at [492, 662] on html "Dashboard Issues Inventory Activity Log Policies Integrations What's new 1 Sett…" at bounding box center [707, 730] width 1414 height 1461
click at [580, 679] on html "Dashboard Issues Inventory Activity Log Policies Integrations What's new 1 Sett…" at bounding box center [707, 730] width 1414 height 1461
click at [518, 684] on html "Dashboard Issues Inventory Activity Log Policies Integrations What's new 1 Sett…" at bounding box center [707, 730] width 1414 height 1461
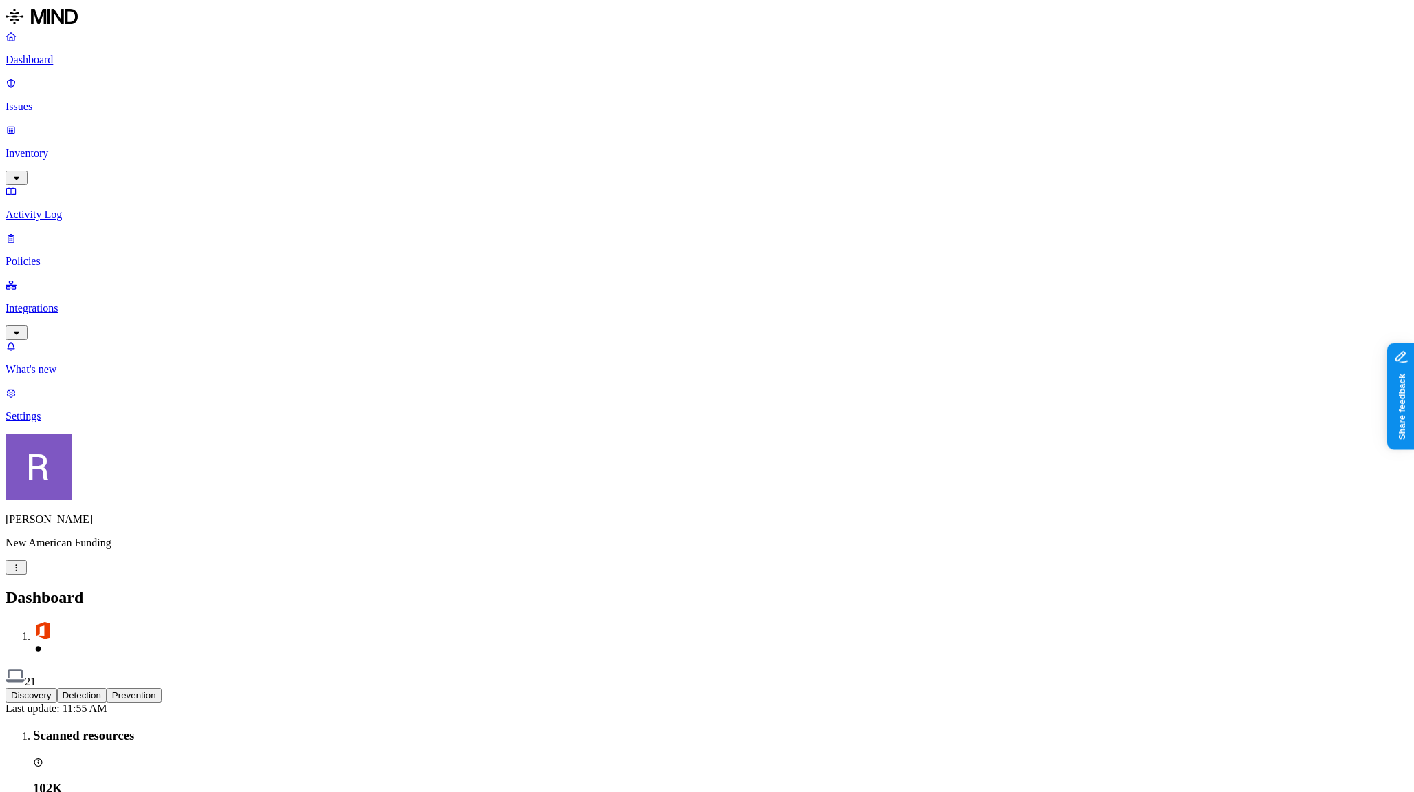
click at [65, 255] on p "Policies" at bounding box center [707, 261] width 1403 height 12
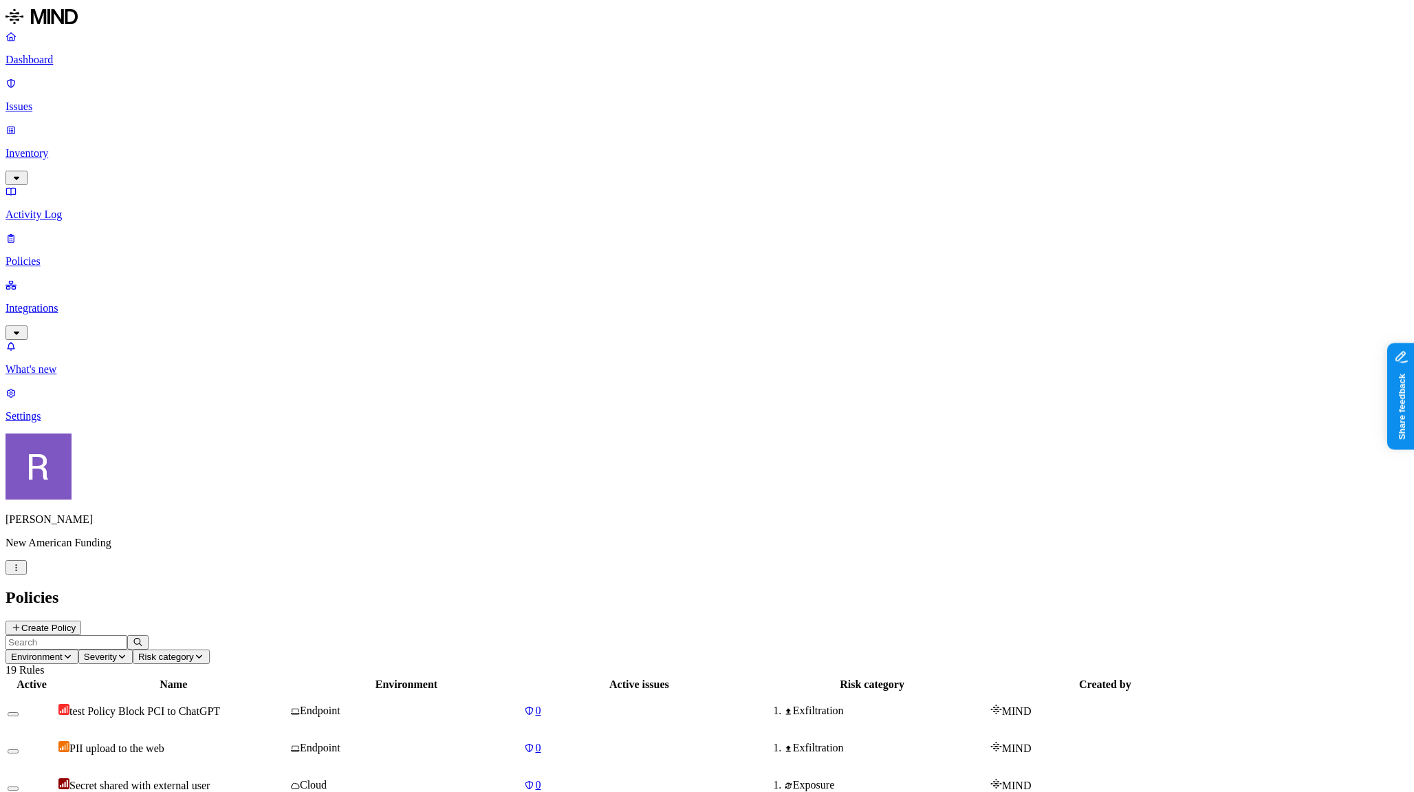
click at [64, 100] on p "Issues" at bounding box center [707, 106] width 1403 height 12
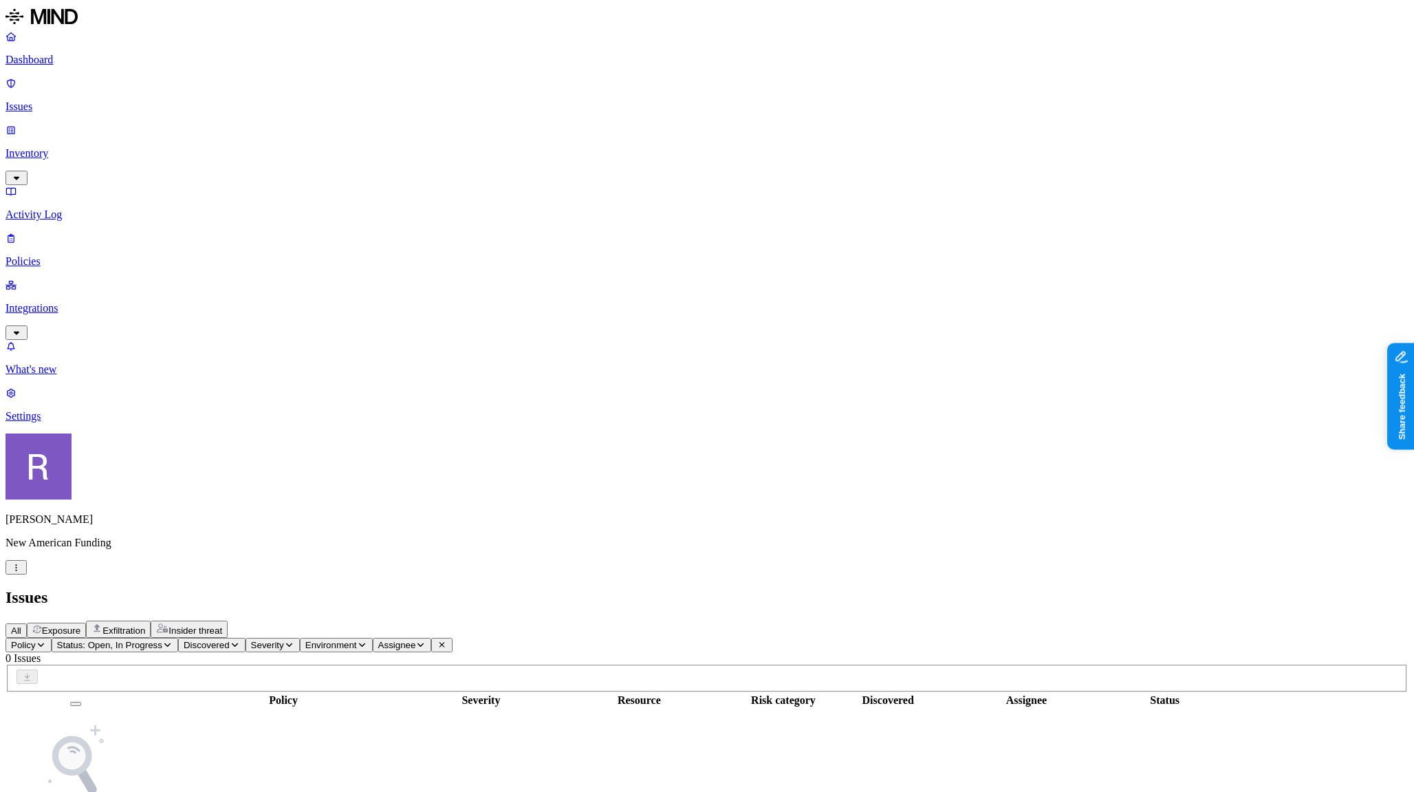
click at [67, 255] on p "Policies" at bounding box center [707, 261] width 1403 height 12
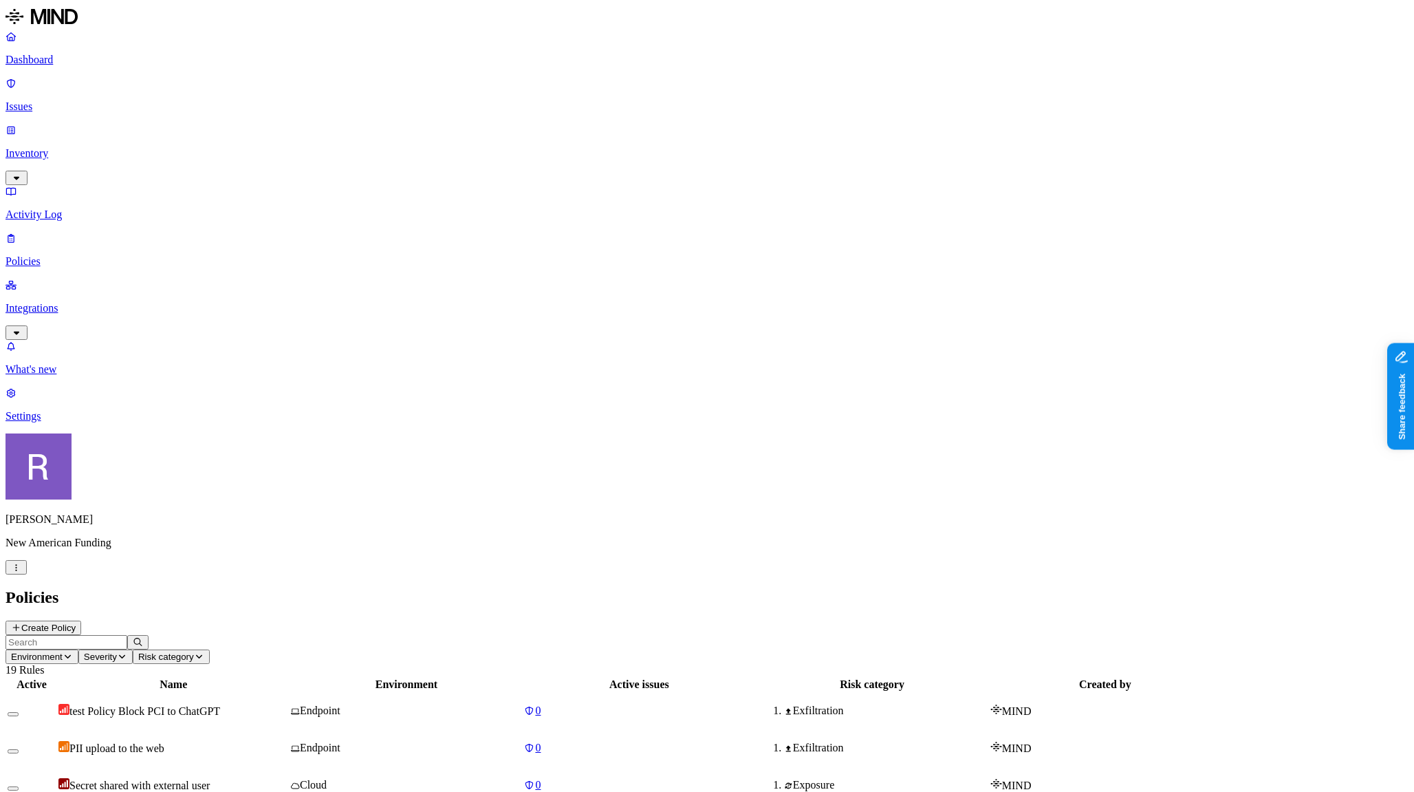
click at [1203, 588] on div "Policies Create Policy" at bounding box center [707, 611] width 1403 height 47
click at [81, 620] on button "Create Policy" at bounding box center [44, 627] width 76 height 14
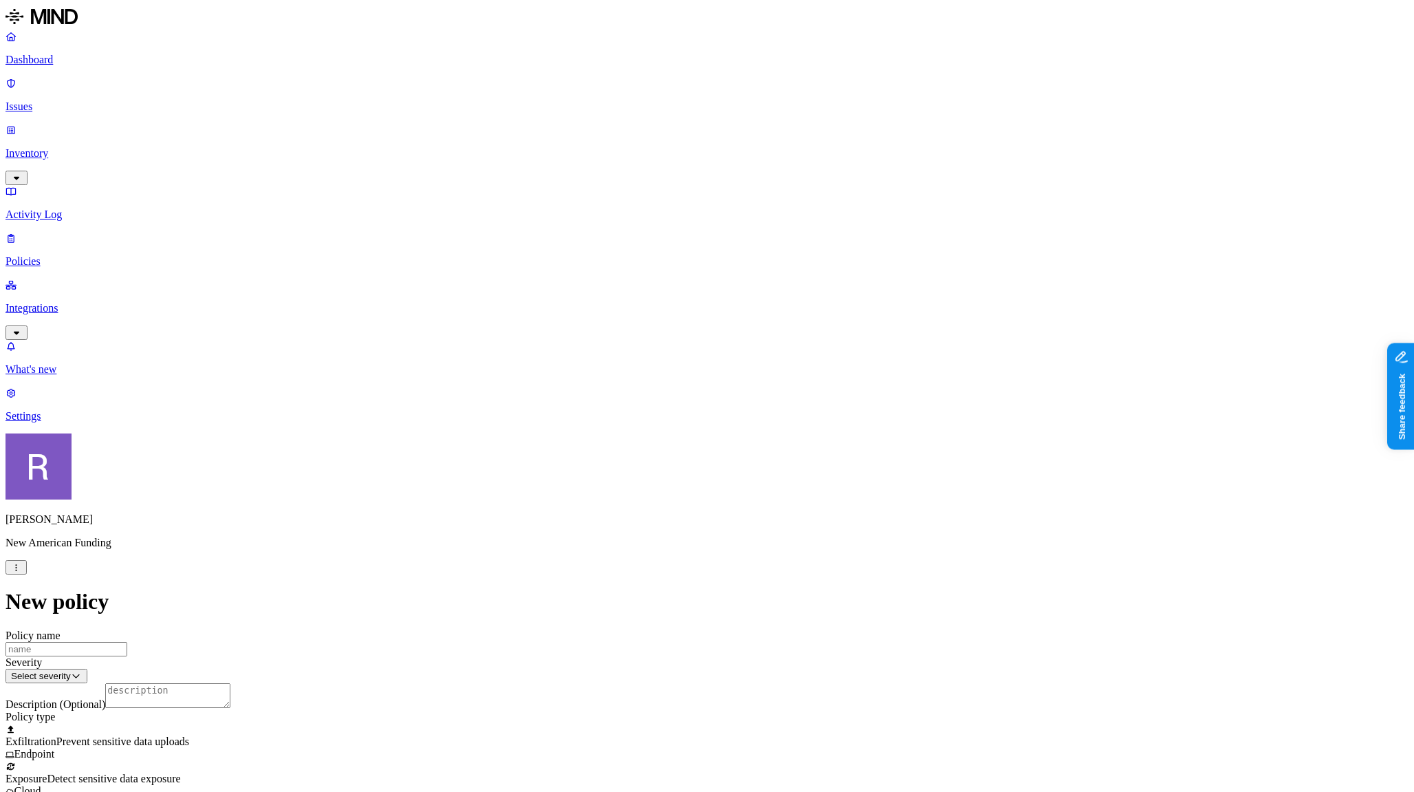
scroll to position [279, 0]
click at [674, 402] on label "Web Category" at bounding box center [653, 403] width 41 height 24
click at [685, 494] on span "Communication platforms" at bounding box center [691, 494] width 116 height 12
drag, startPoint x: 648, startPoint y: 492, endPoint x: 675, endPoint y: 490, distance: 27.6
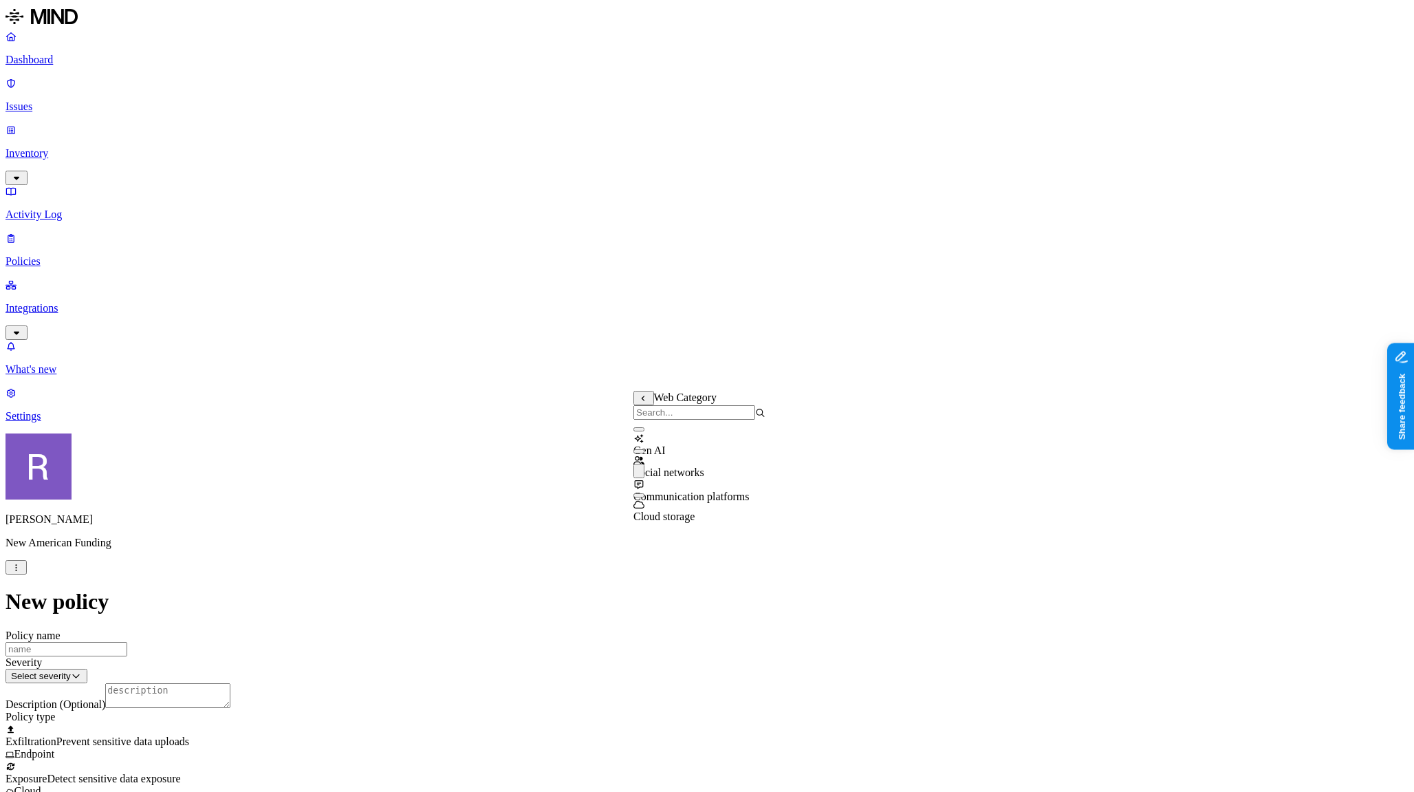
click at [659, 491] on div "Communication platforms" at bounding box center [699, 482] width 132 height 39
click at [655, 427] on label "Web Domain" at bounding box center [651, 425] width 36 height 24
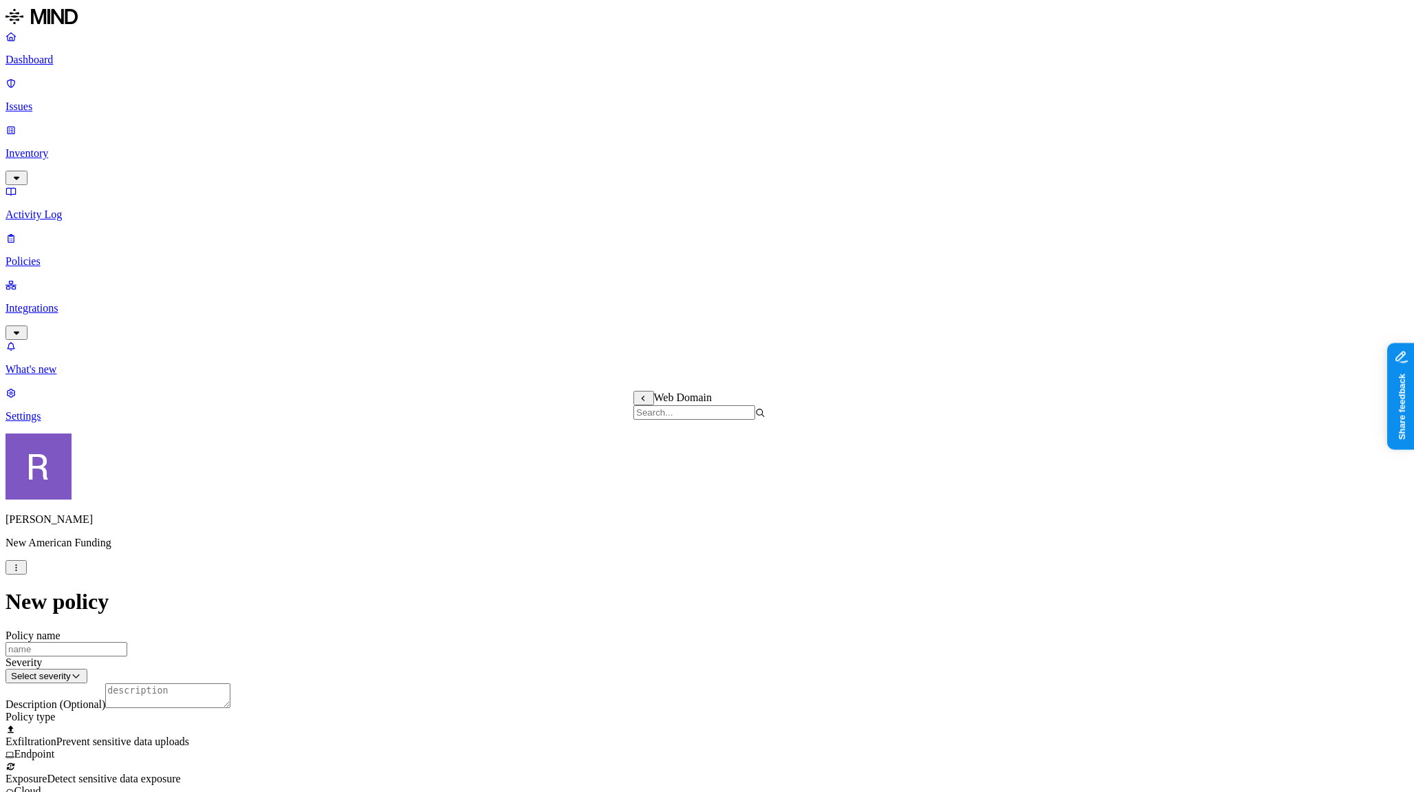
drag, startPoint x: 651, startPoint y: 527, endPoint x: 654, endPoint y: 510, distance: 17.4
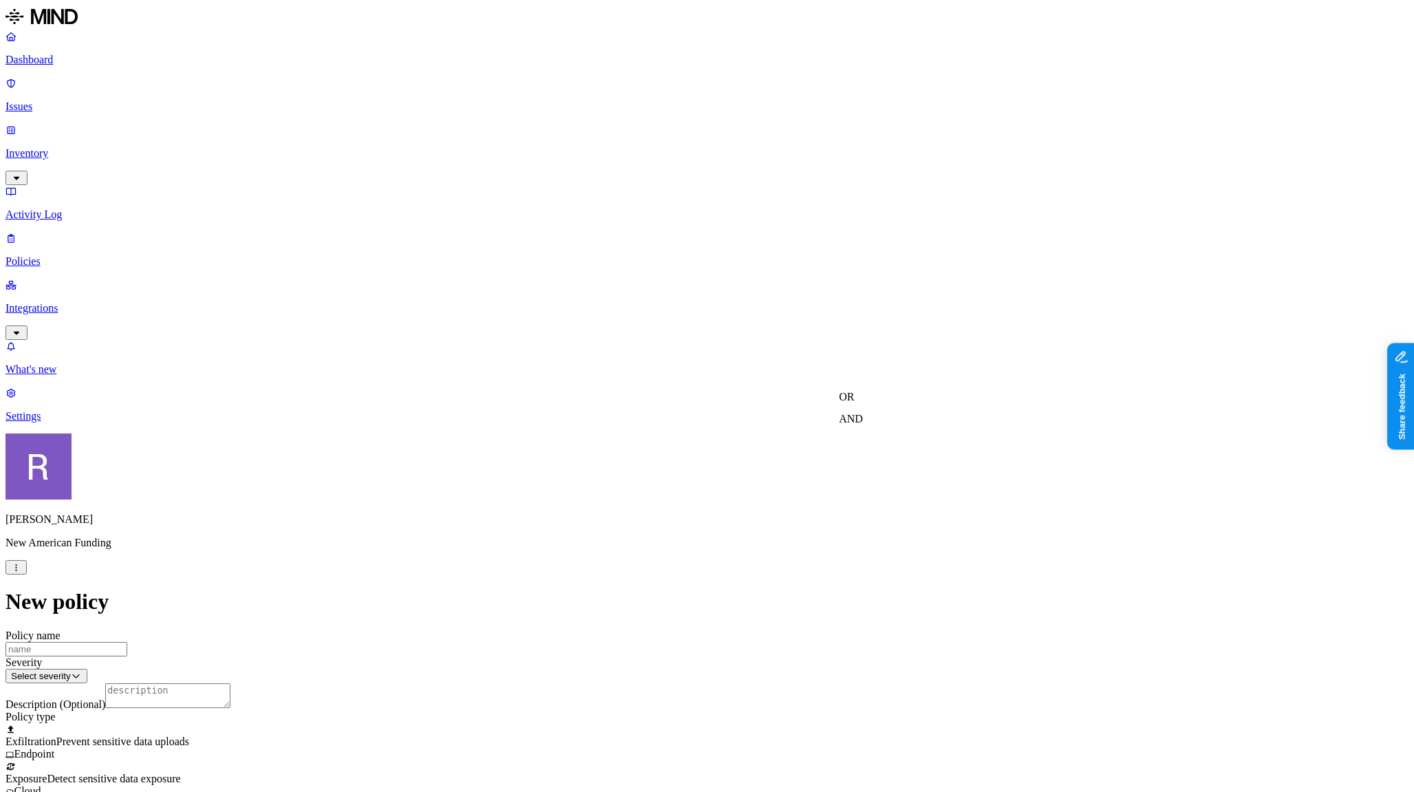
click at [860, 424] on label "AND" at bounding box center [851, 419] width 24 height 12
click at [859, 466] on label "Account type" at bounding box center [857, 461] width 37 height 24
click at [849, 417] on label "Unmanaged" at bounding box center [865, 411] width 53 height 12
drag, startPoint x: 767, startPoint y: 492, endPoint x: 784, endPoint y: 489, distance: 16.9
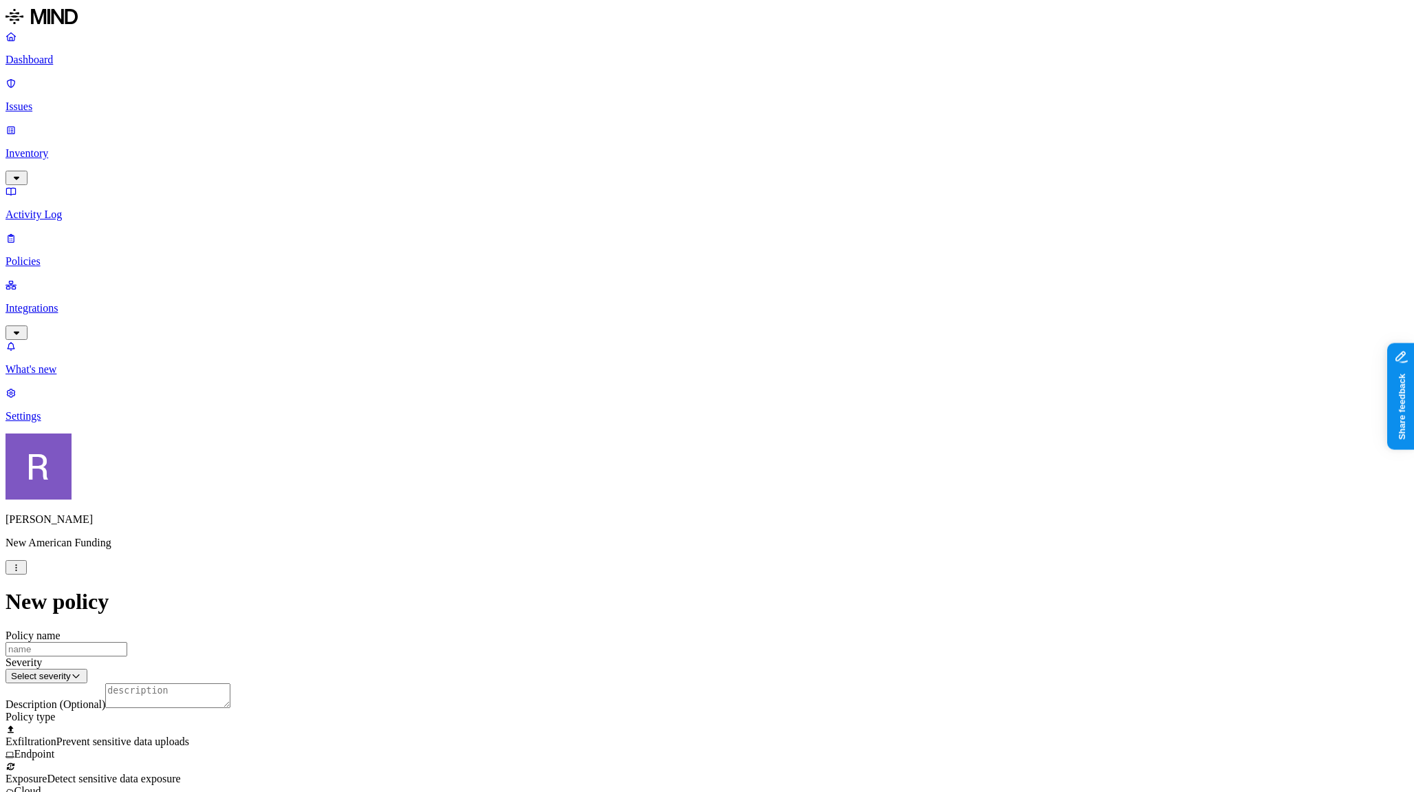
click at [674, 497] on label "Web Category" at bounding box center [653, 489] width 41 height 24
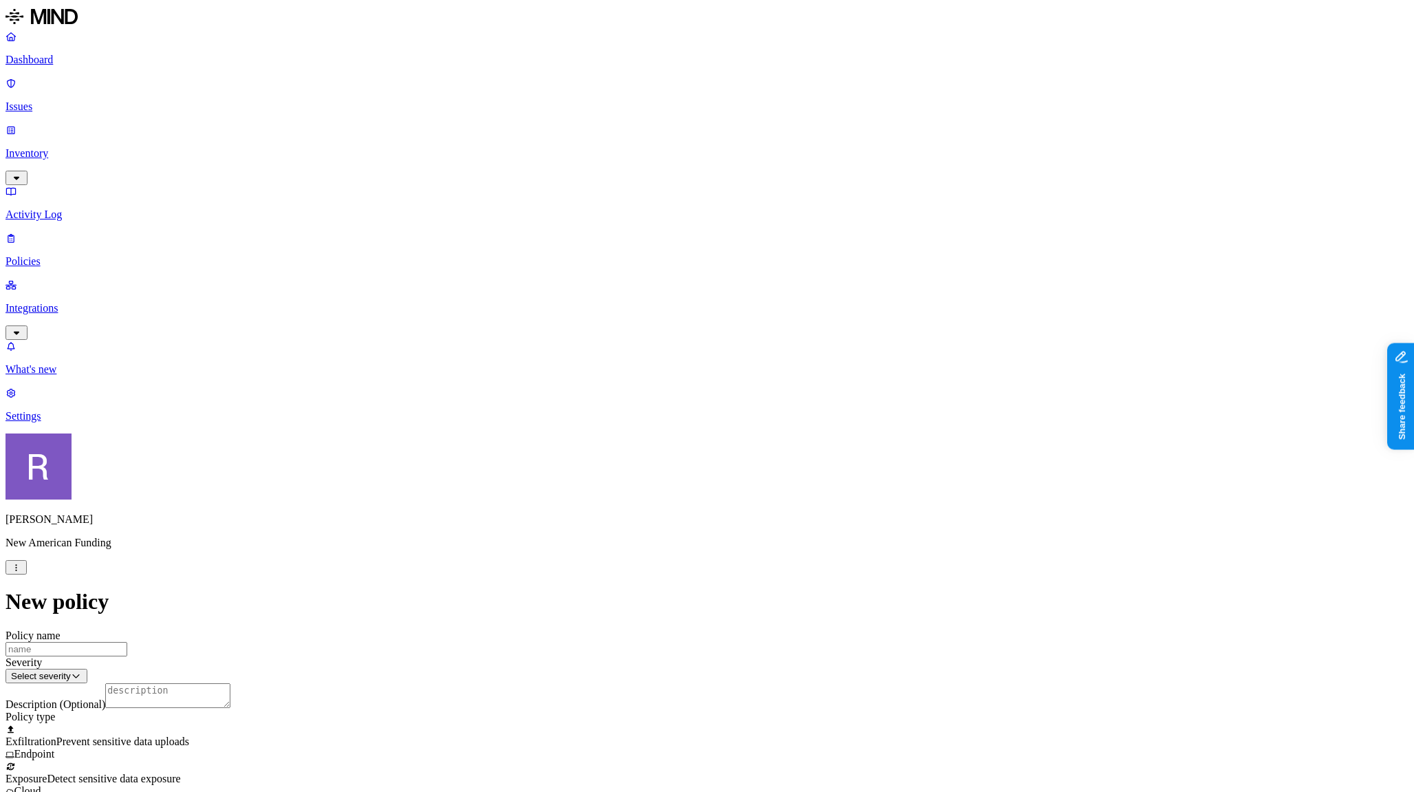
scroll to position [188, 0]
click at [669, 523] on label "Web Domain" at bounding box center [651, 523] width 36 height 24
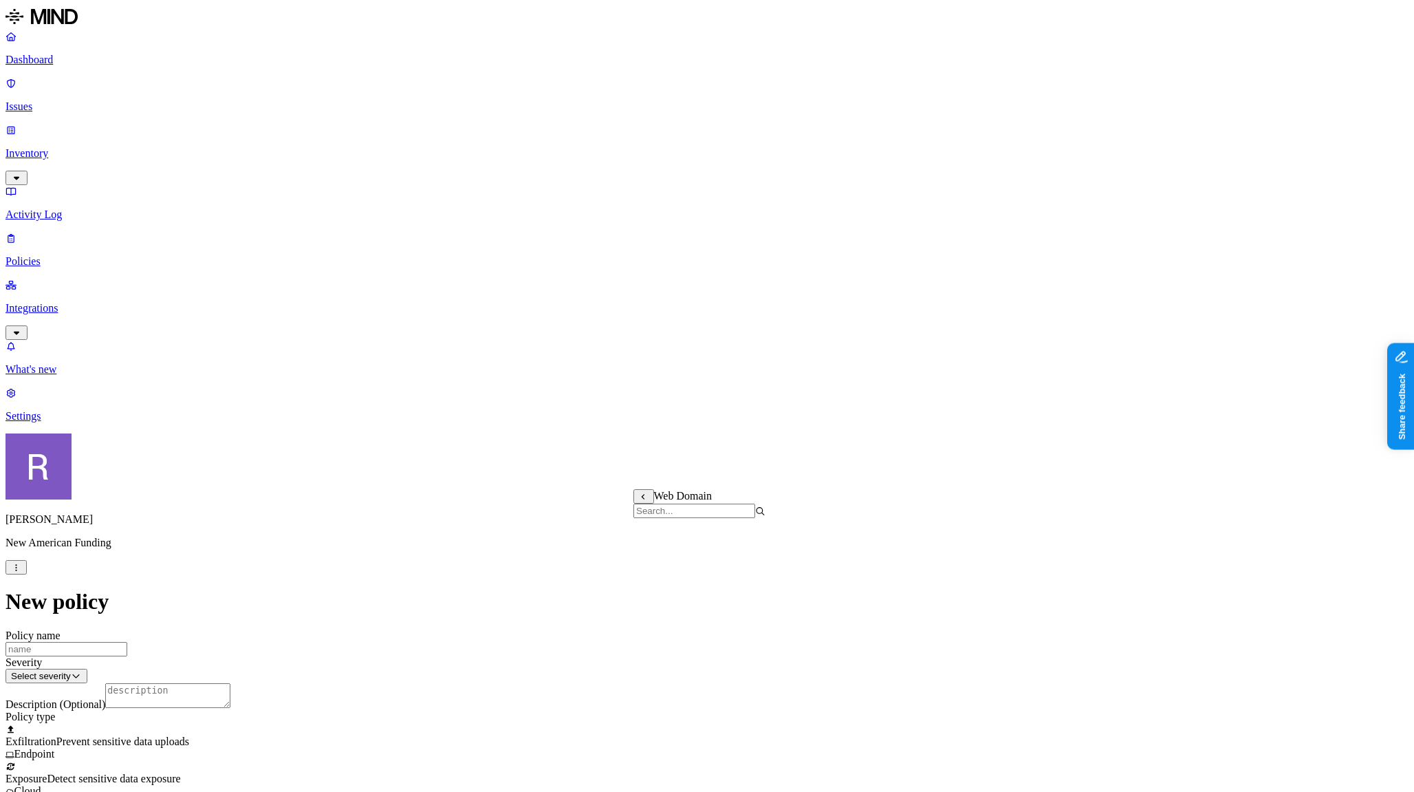
click at [761, 523] on label "AND" at bounding box center [761, 517] width 24 height 12
click at [772, 563] on label "Account type" at bounding box center [767, 559] width 37 height 24
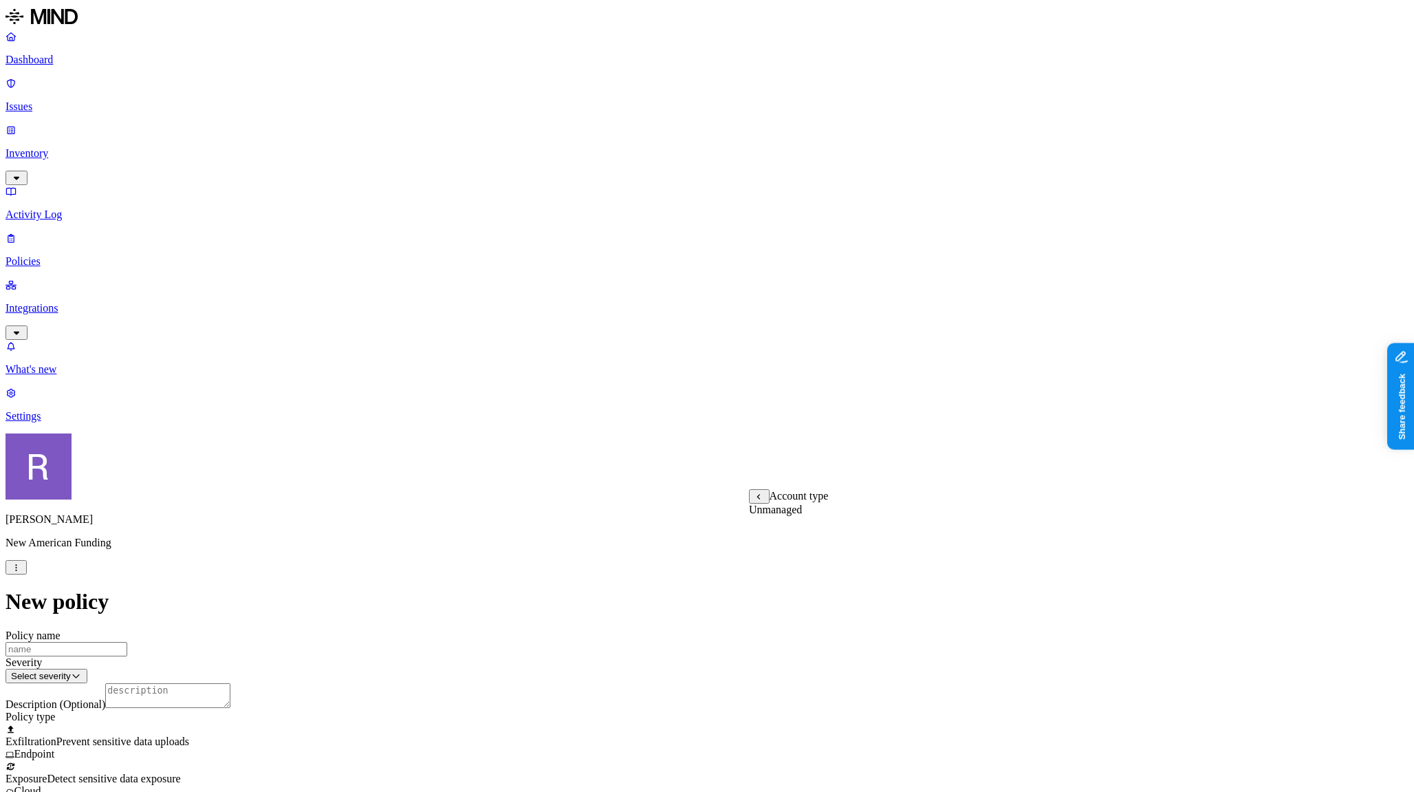
click at [763, 515] on label "Unmanaged" at bounding box center [775, 509] width 53 height 12
click at [84, 422] on p "Settings" at bounding box center [707, 416] width 1403 height 12
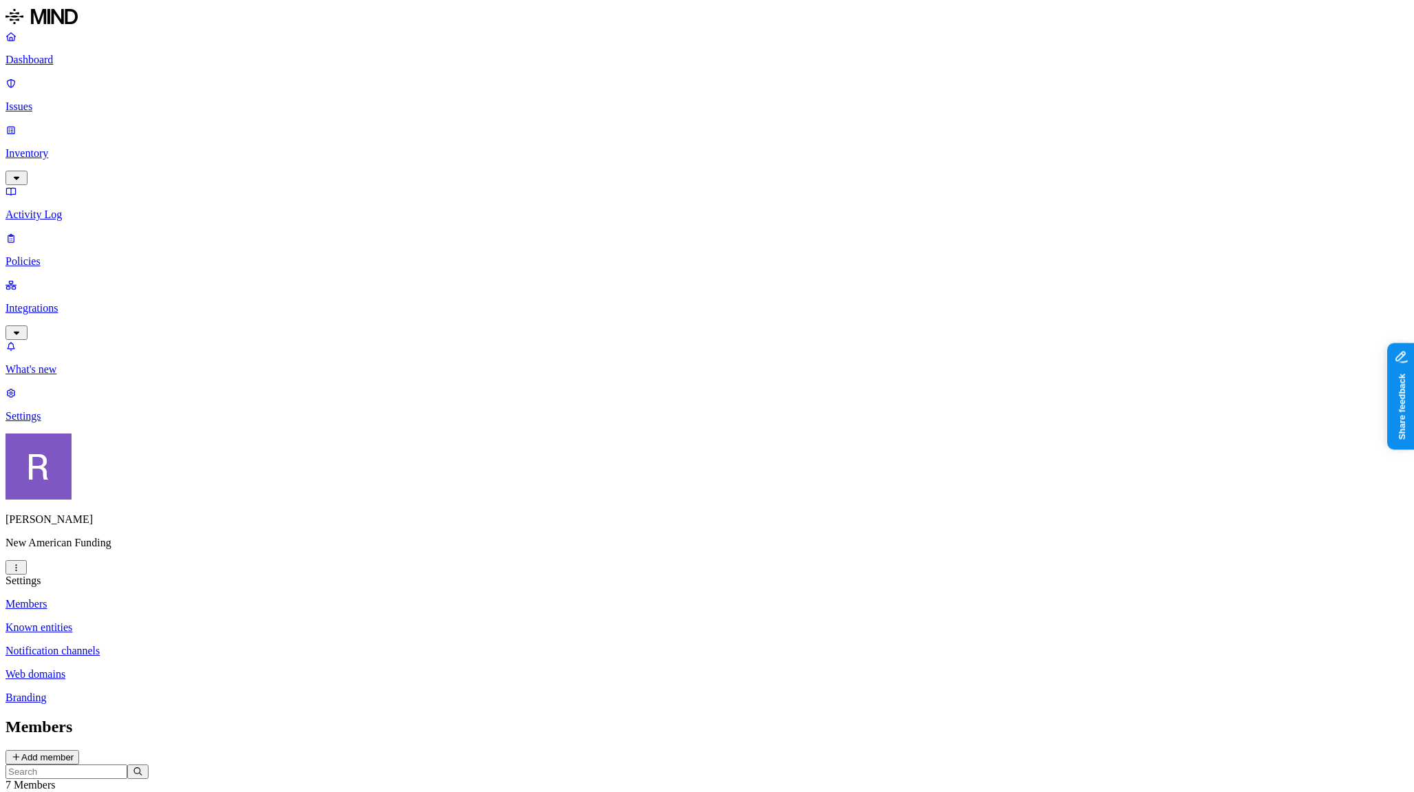
click at [199, 621] on p "Known entities" at bounding box center [707, 627] width 1403 height 12
click at [78, 255] on p "Policies" at bounding box center [707, 261] width 1403 height 12
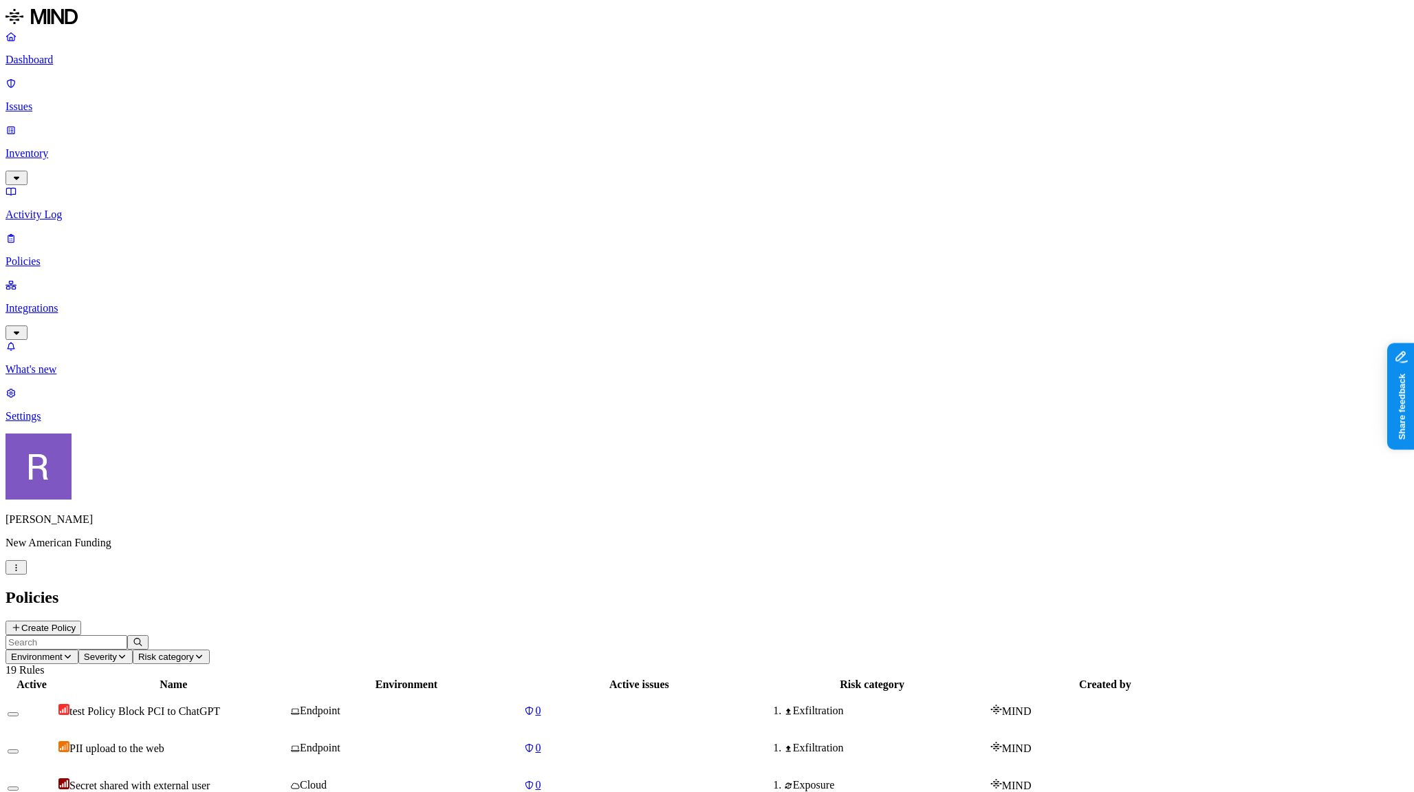
click at [81, 620] on button "Create Policy" at bounding box center [44, 627] width 76 height 14
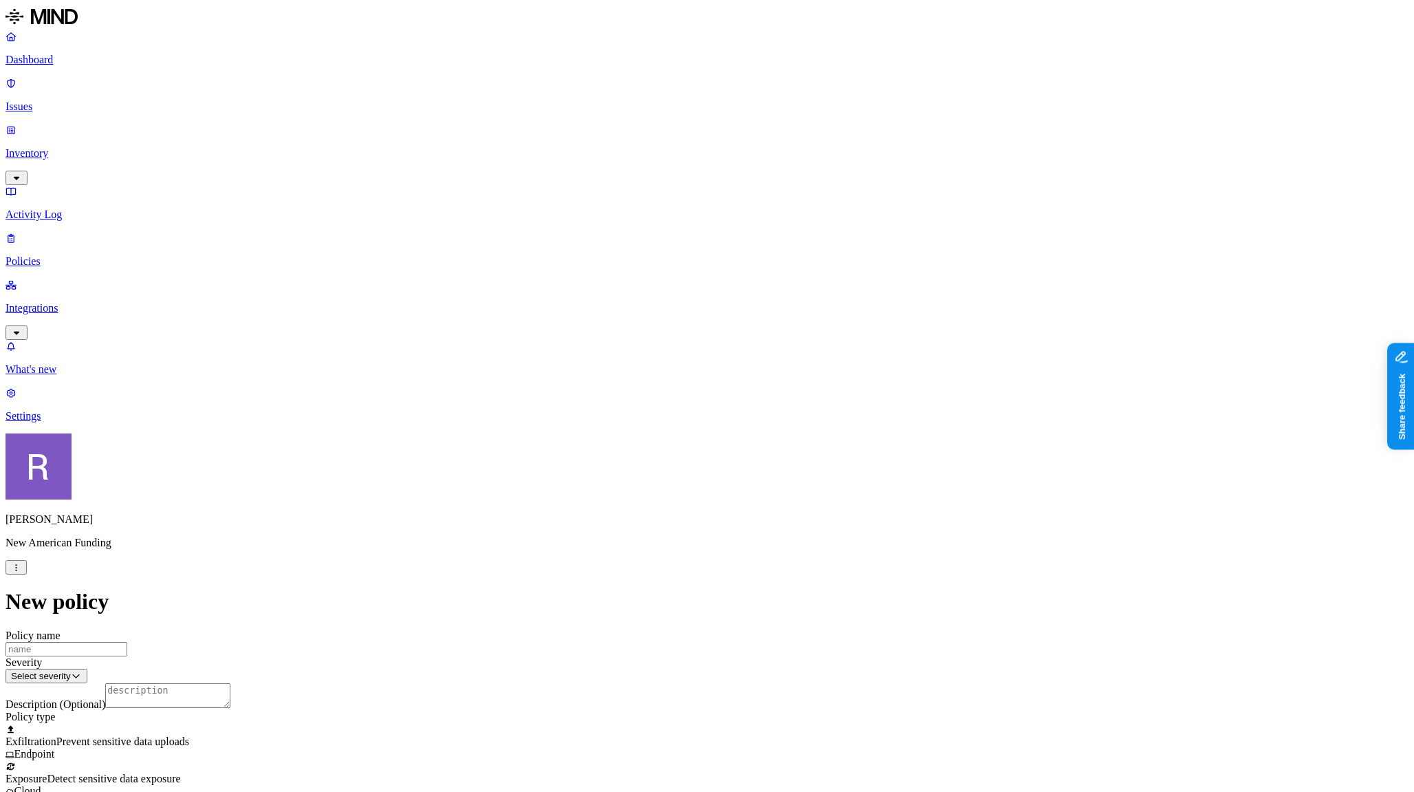
click at [659, 316] on label "Web Domain" at bounding box center [651, 316] width 36 height 24
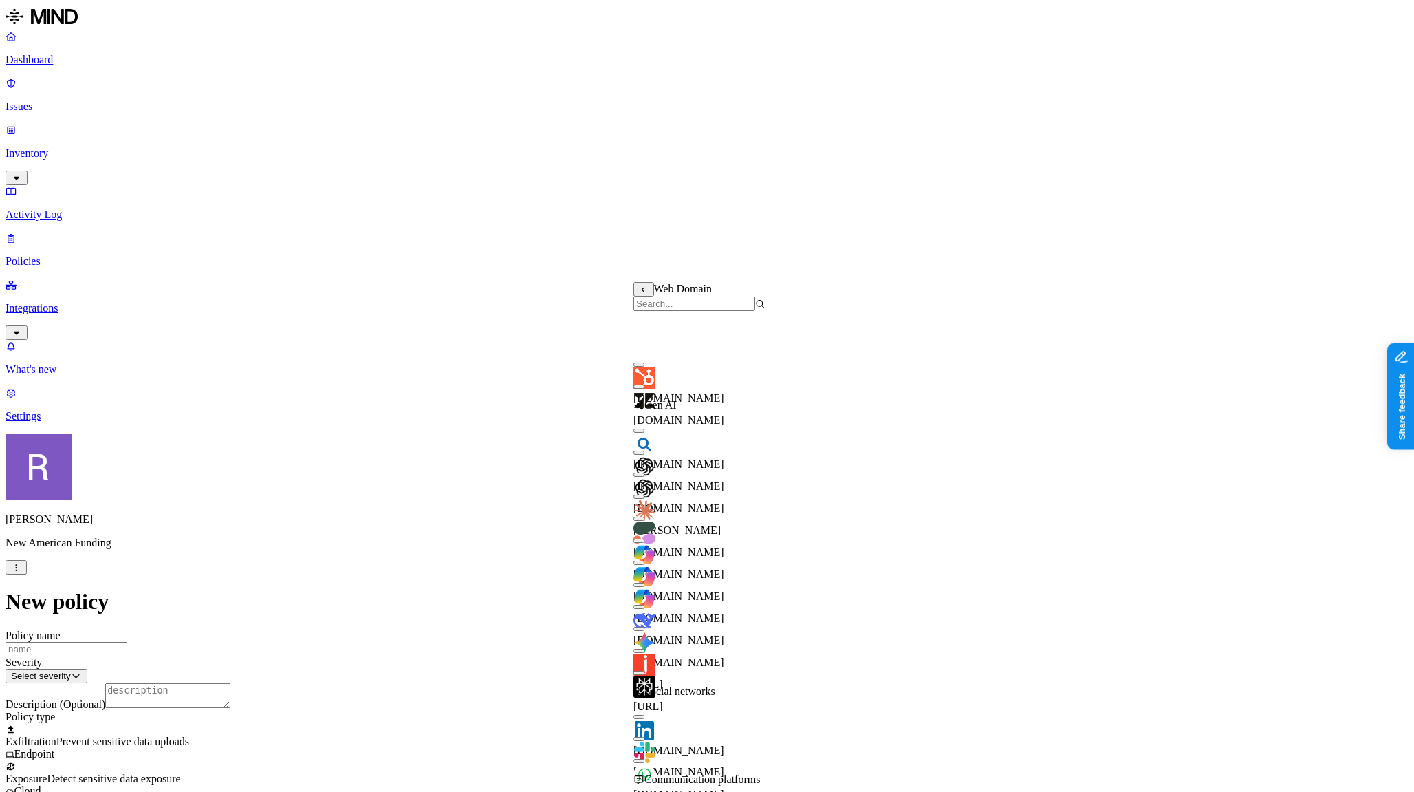
scroll to position [192, 0]
click at [698, 311] on input "search" at bounding box center [694, 303] width 122 height 14
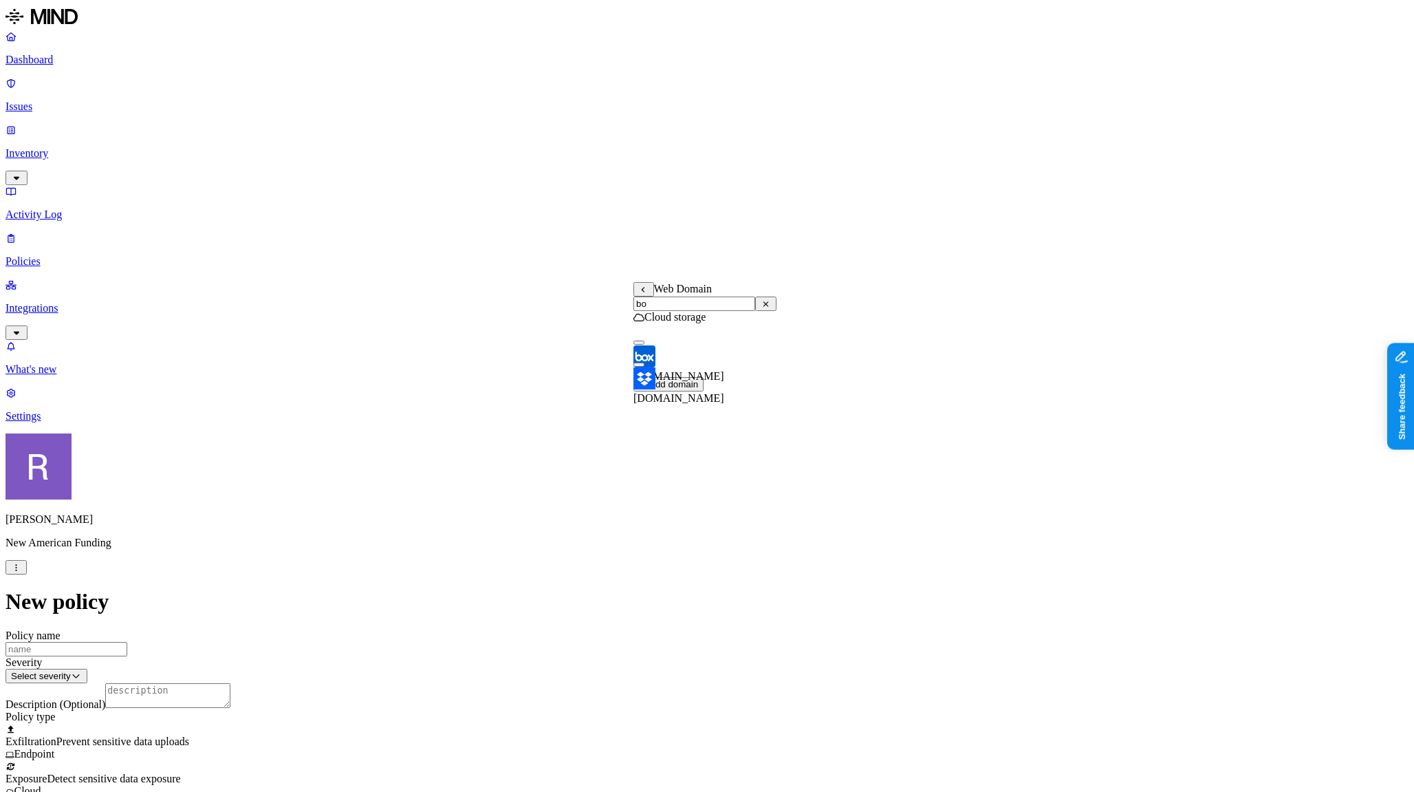
type input "bo"
click at [644, 345] on button "button" at bounding box center [638, 342] width 11 height 4
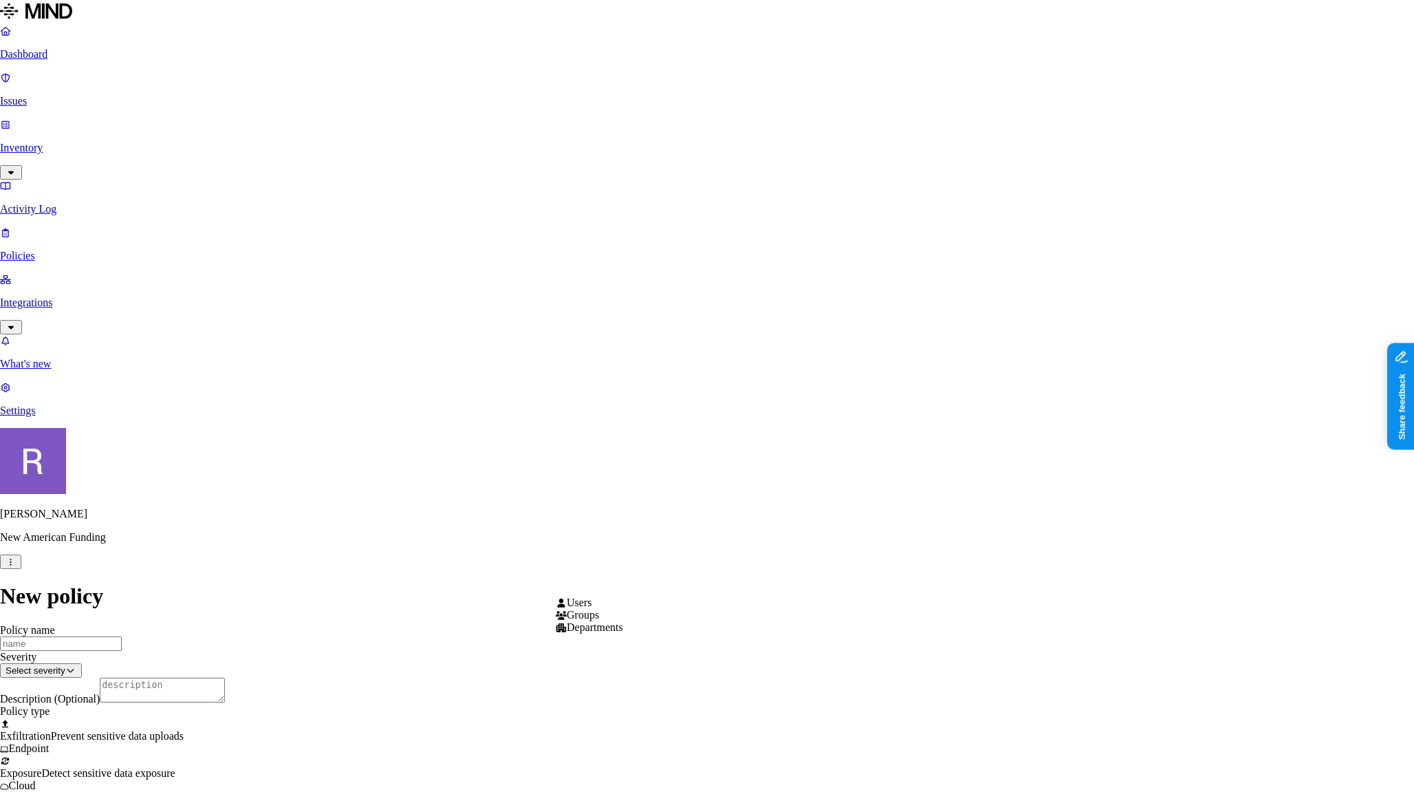
click at [574, 591] on html "Dashboard Issues Inventory Activity Log Policies Integrations What's new 1 Sett…" at bounding box center [707, 733] width 1414 height 1467
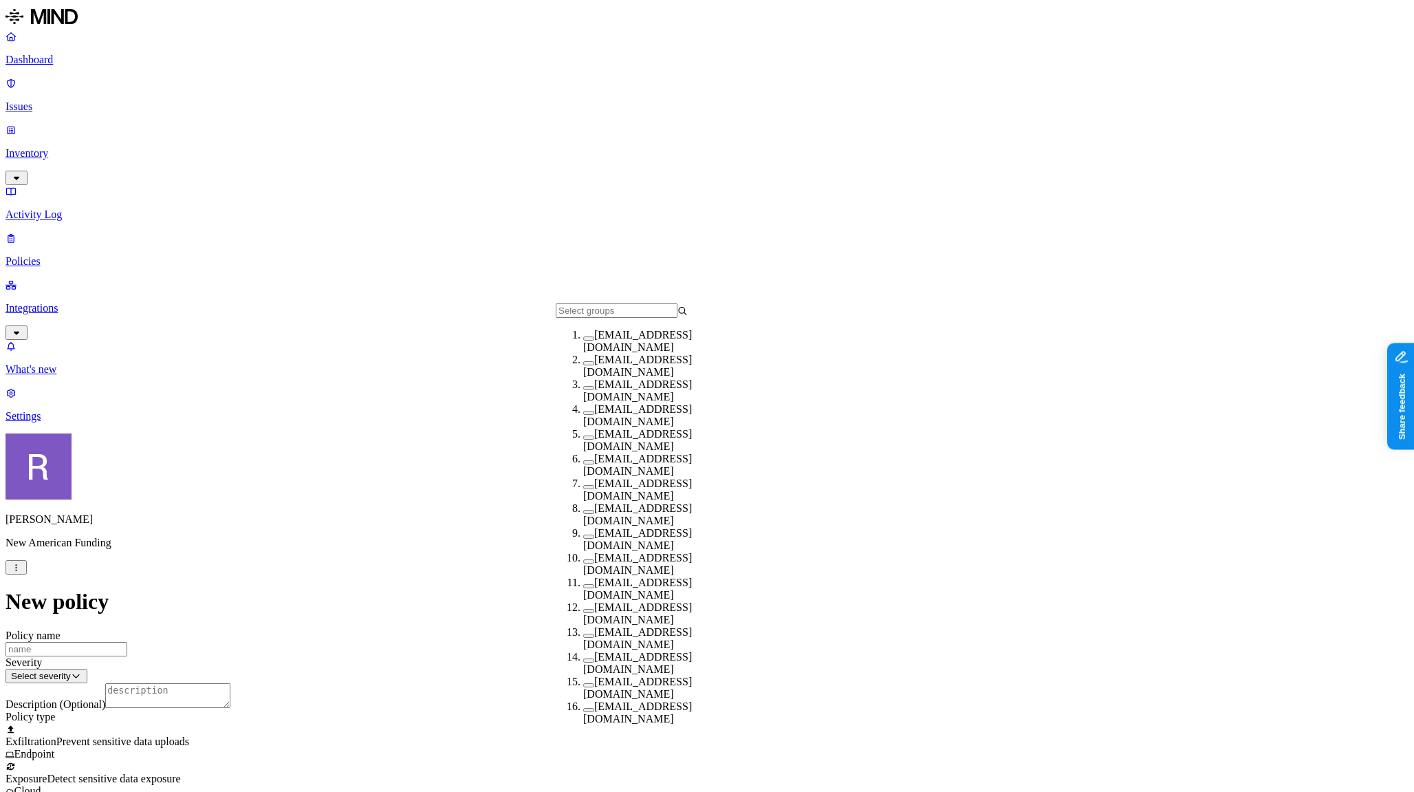
click at [583, 464] on button "button" at bounding box center [588, 462] width 11 height 4
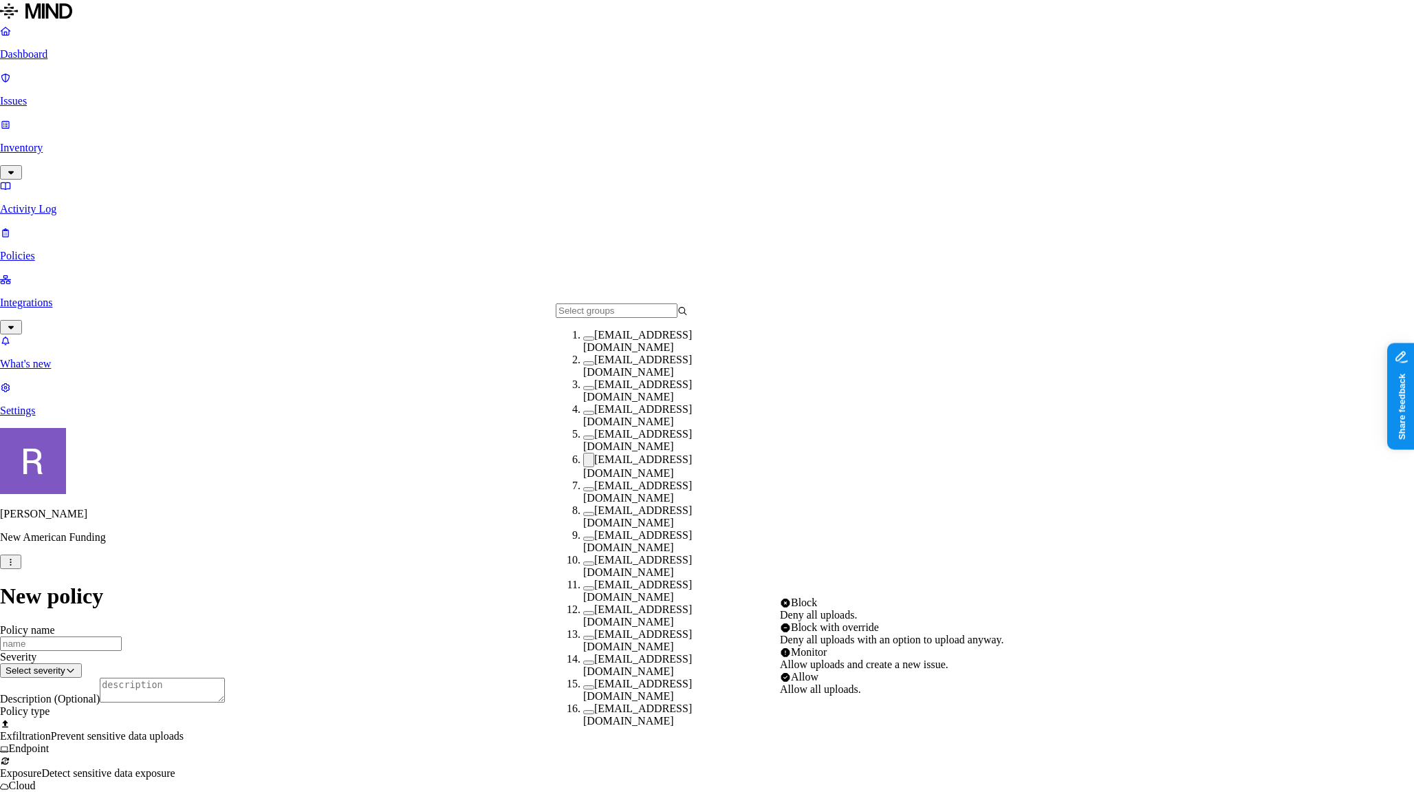
click at [797, 585] on html "Dashboard Issues Inventory Activity Log Policies Integrations What's new 1 Sett…" at bounding box center [707, 732] width 1414 height 1465
select select "1"
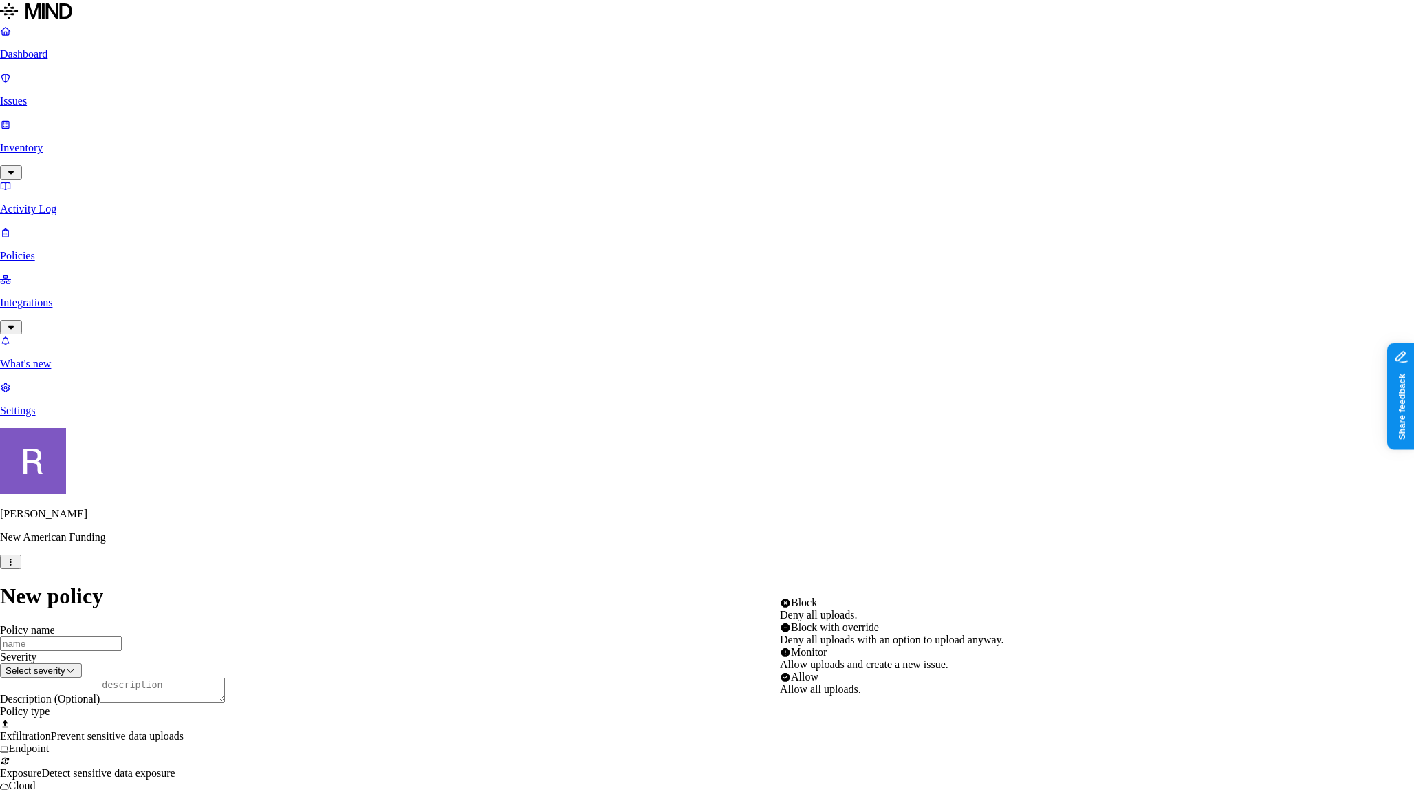
click at [822, 586] on html "Dashboard Issues Inventory Activity Log Policies Integrations What's new 1 Sett…" at bounding box center [707, 730] width 1414 height 1461
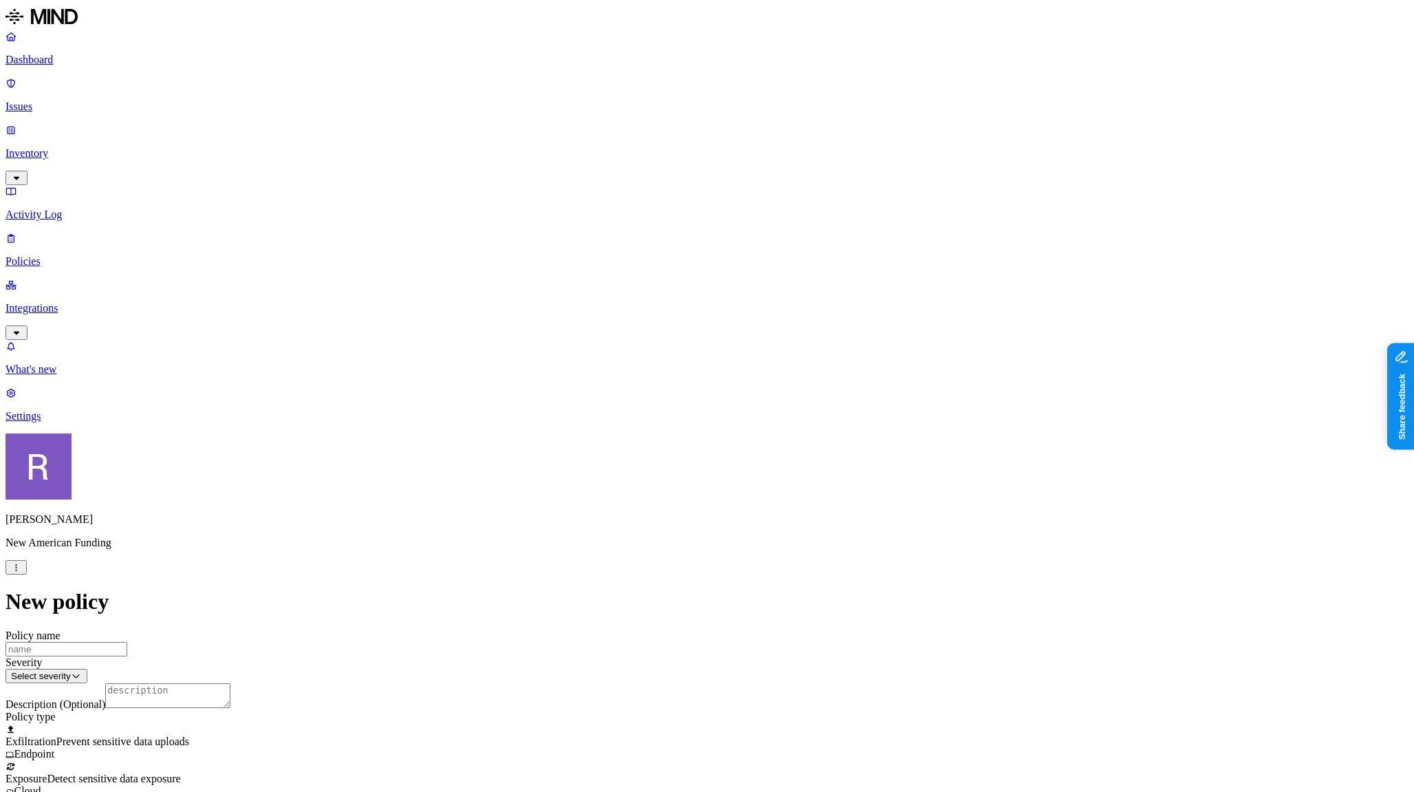
click at [996, 582] on html "Dashboard Issues Inventory Activity Log Policies Integrations What's new 1 Sett…" at bounding box center [707, 733] width 1414 height 1466
click at [127, 642] on input "Policy name" at bounding box center [67, 649] width 122 height 14
type input "test"
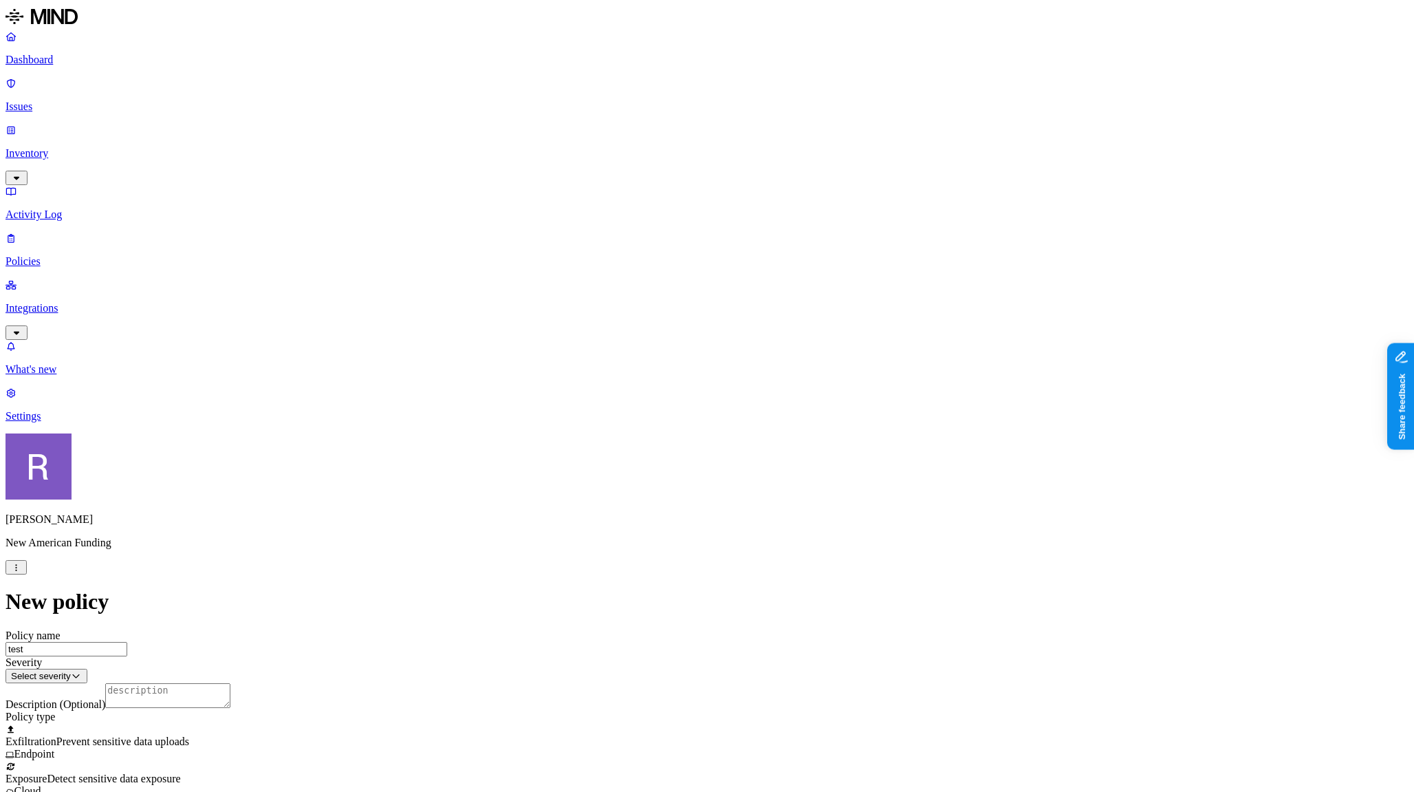
click at [604, 184] on html "Dashboard Issues Inventory Activity Log Policies Integrations What's new 1 Sett…" at bounding box center [707, 687] width 1414 height 1375
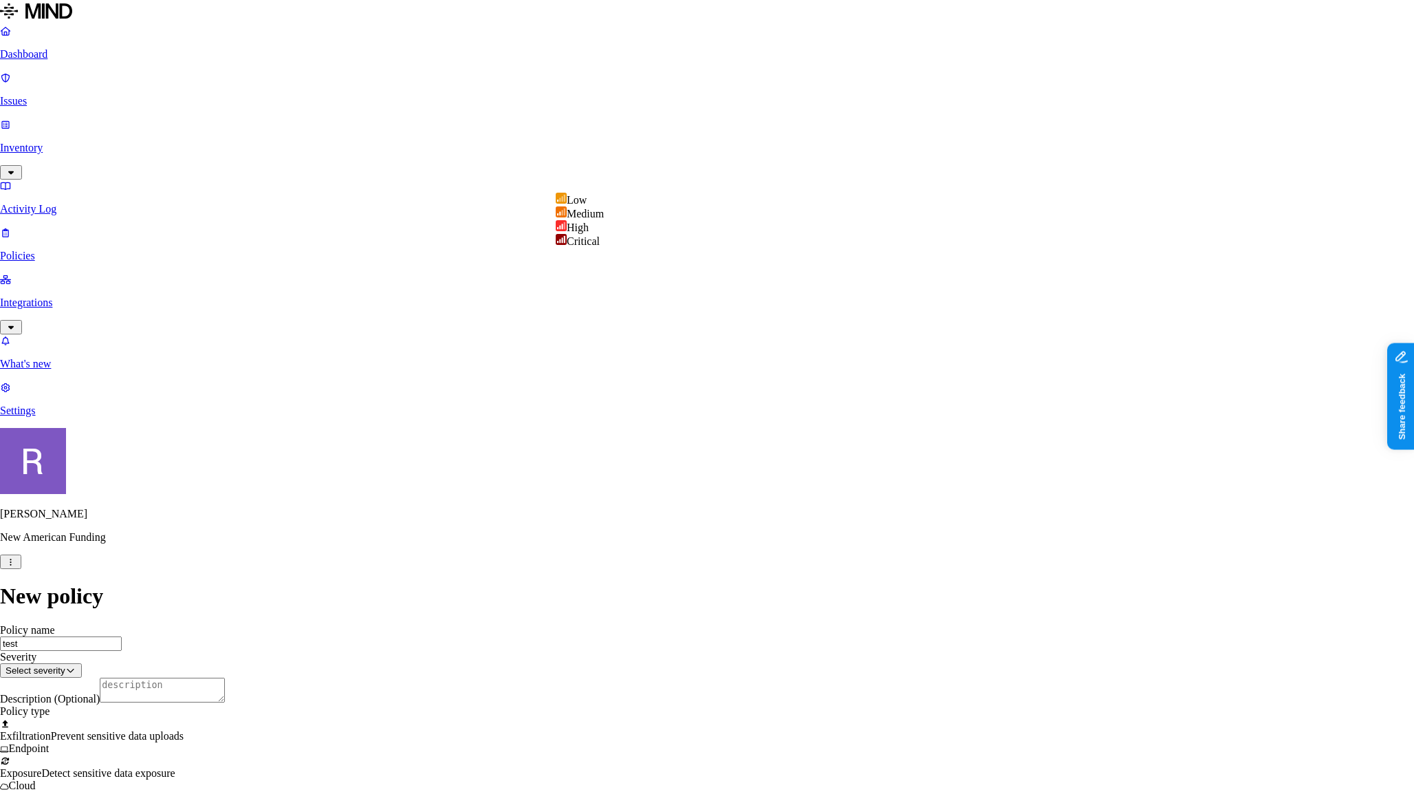
select select "3"
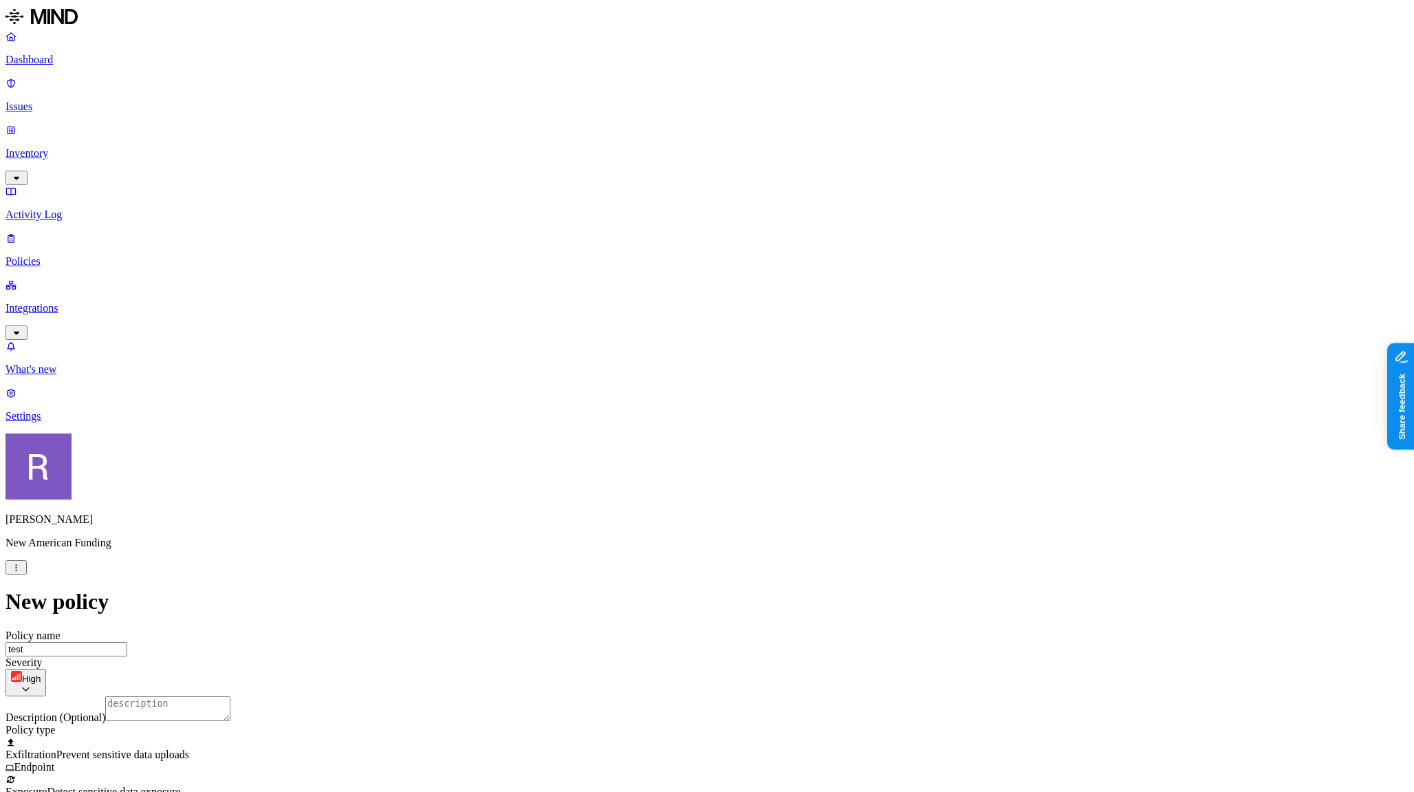
click at [127, 642] on input "test" at bounding box center [67, 649] width 122 height 14
type input "test Blocking policy"
click at [86, 147] on p "Inventory" at bounding box center [707, 153] width 1403 height 12
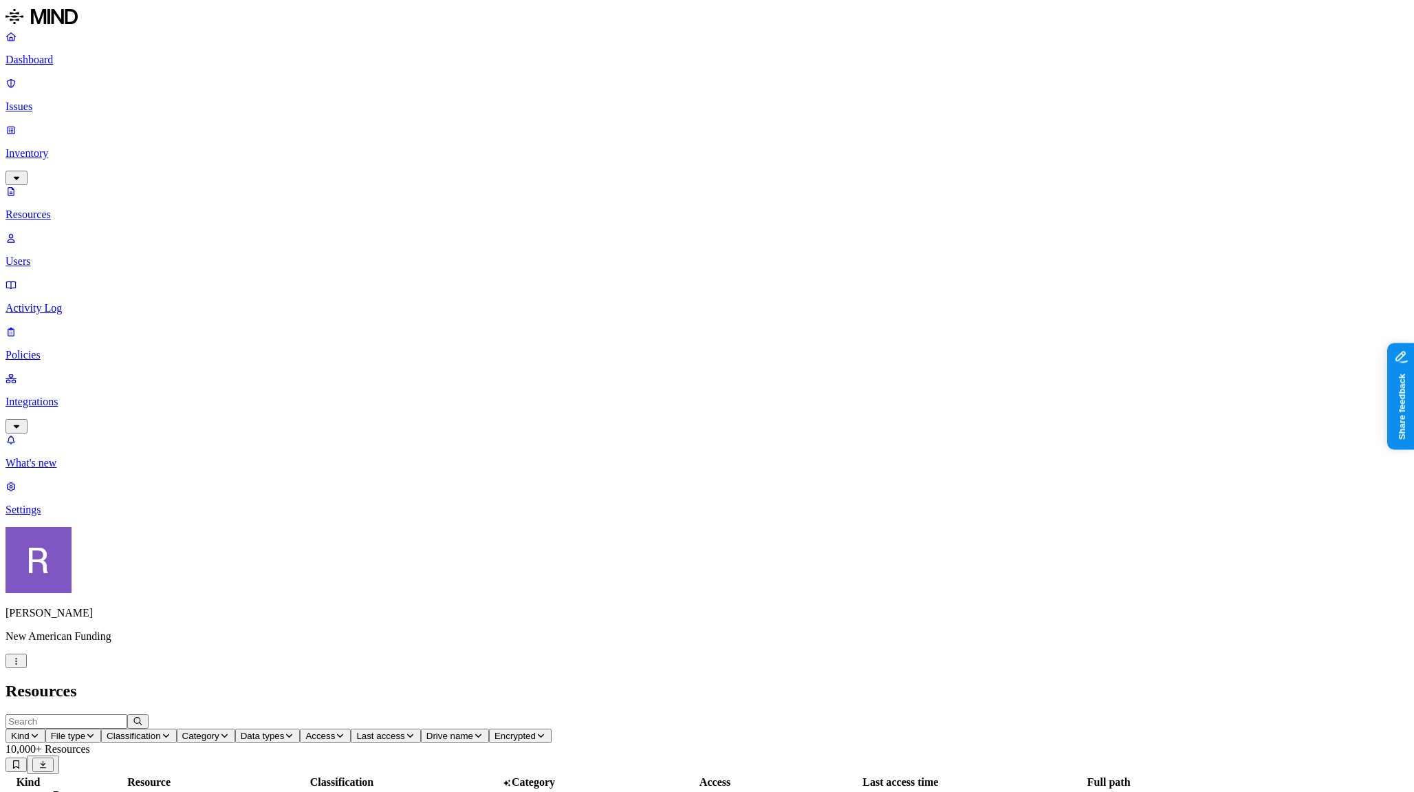
click at [87, 255] on p "Users" at bounding box center [707, 261] width 1403 height 12
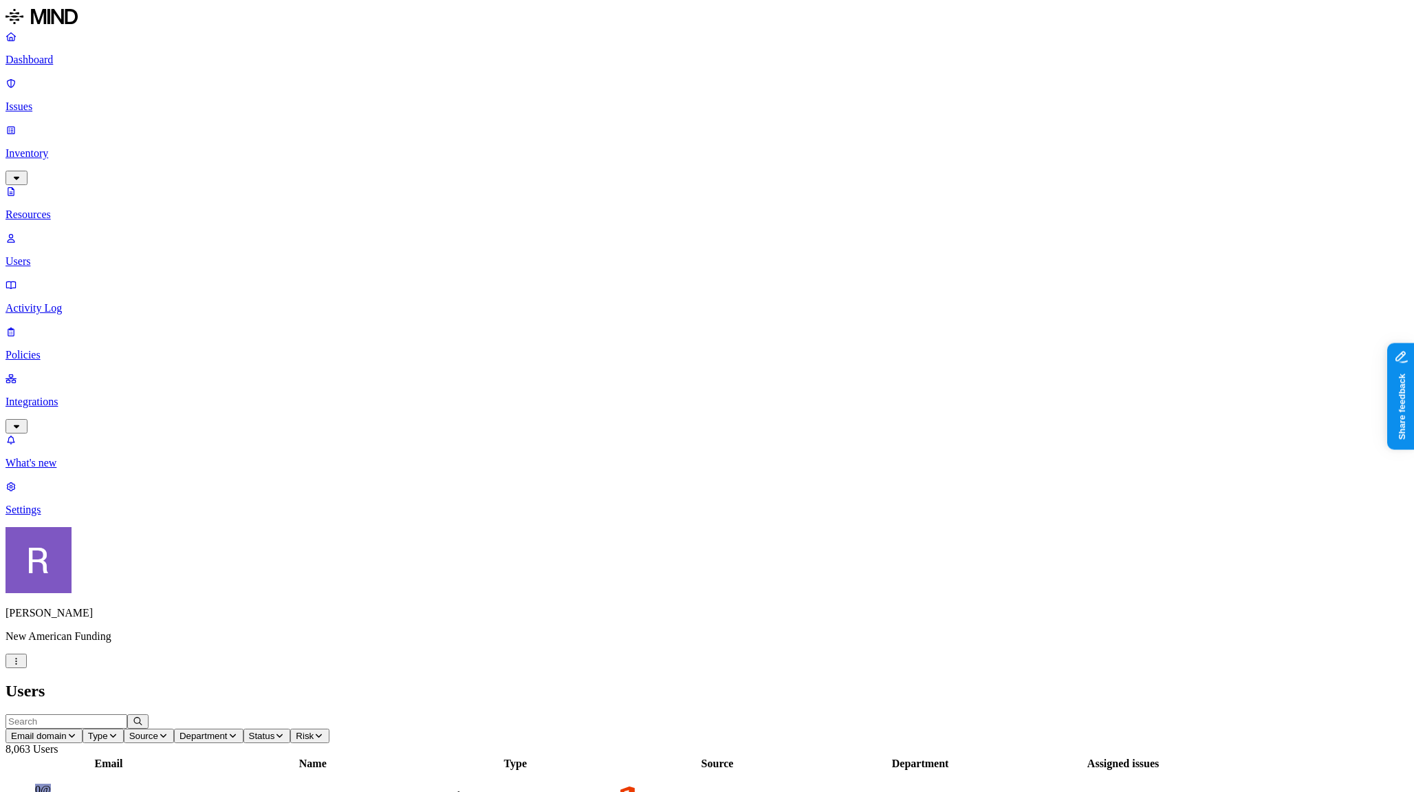
click at [40, 349] on p "Policies" at bounding box center [707, 355] width 1403 height 12
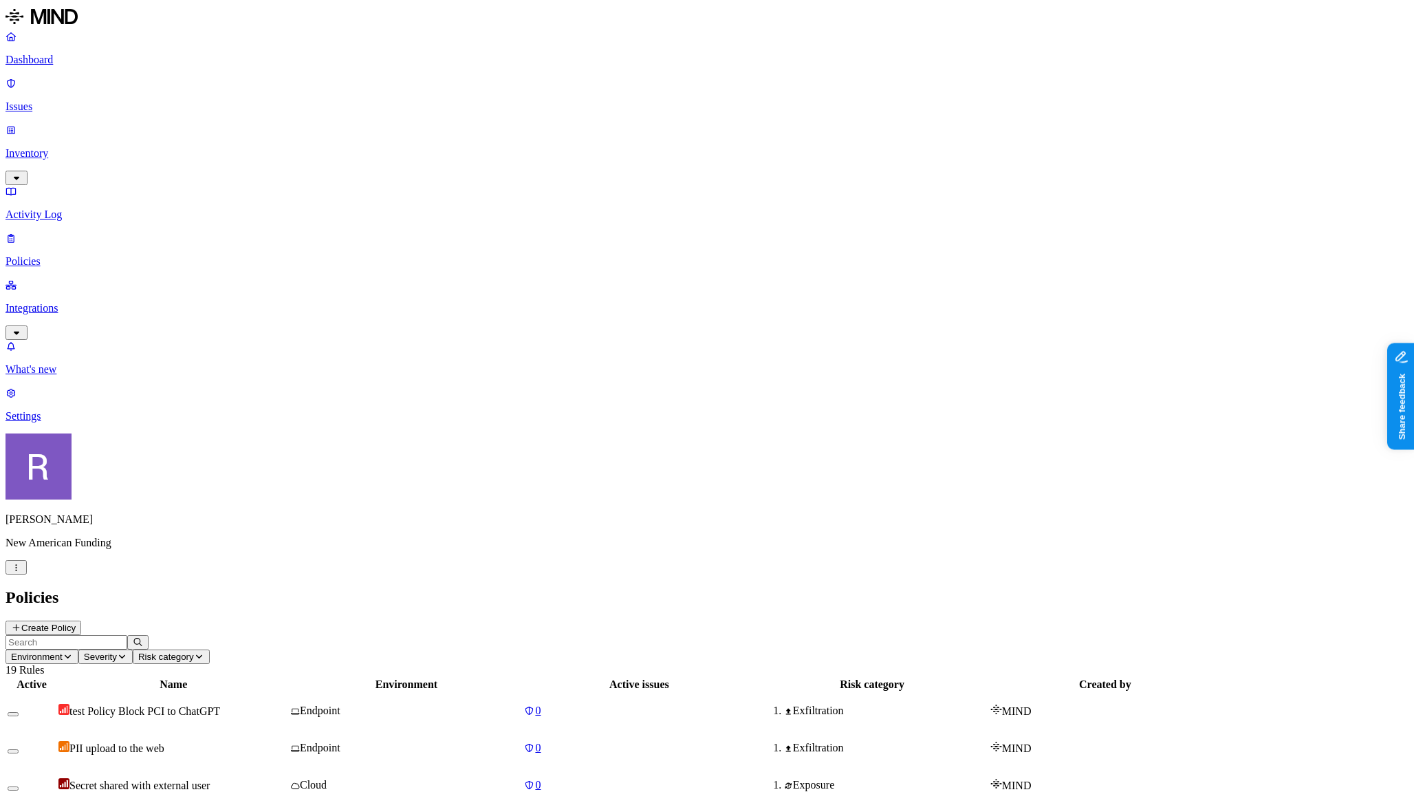
click at [1018, 588] on h2 "Policies" at bounding box center [707, 597] width 1403 height 19
click at [288, 703] on div "test Policy Block PCI to ChatGPT" at bounding box center [173, 710] width 230 height 14
click at [58, 56] on p "Dashboard" at bounding box center [707, 60] width 1403 height 12
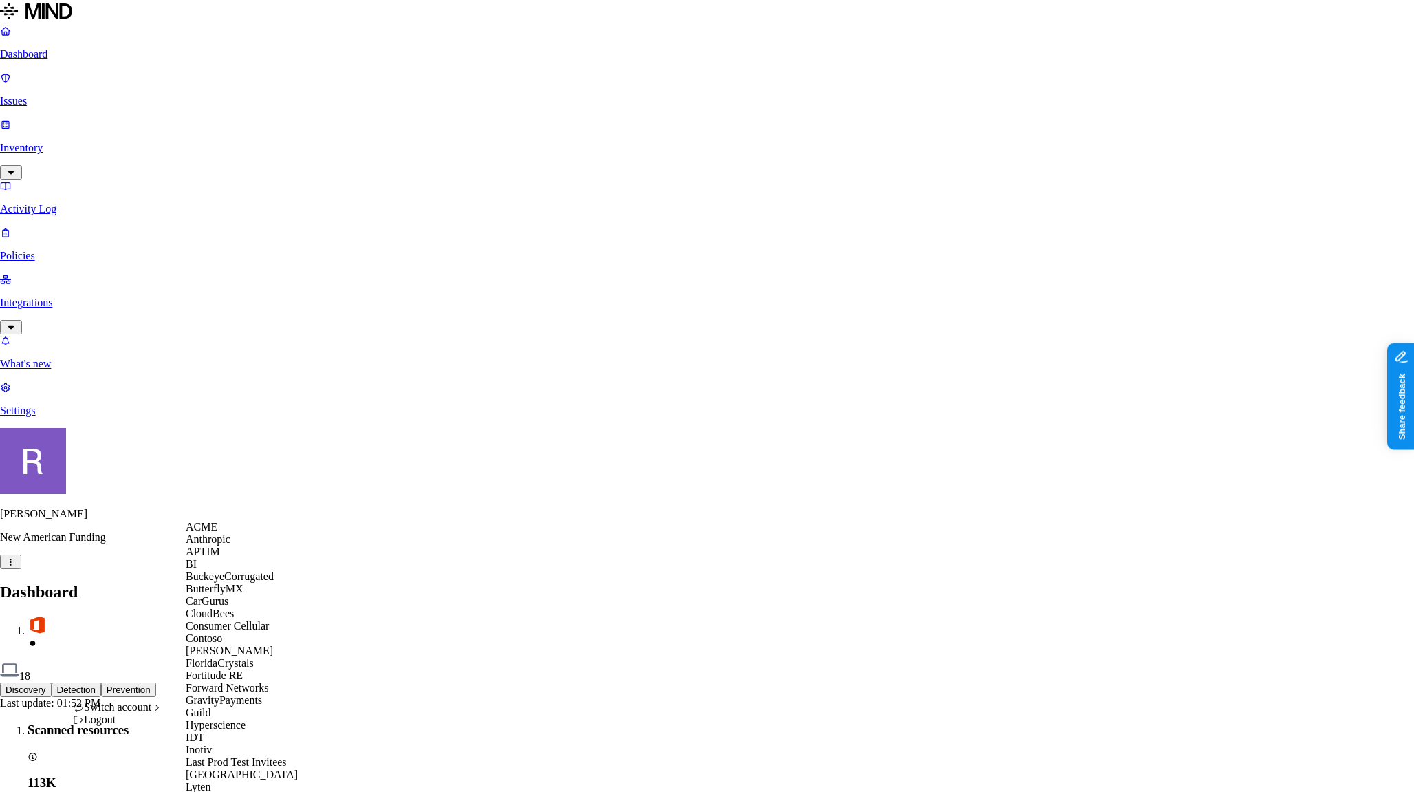
click at [220, 557] on span "APTIM" at bounding box center [203, 551] width 34 height 12
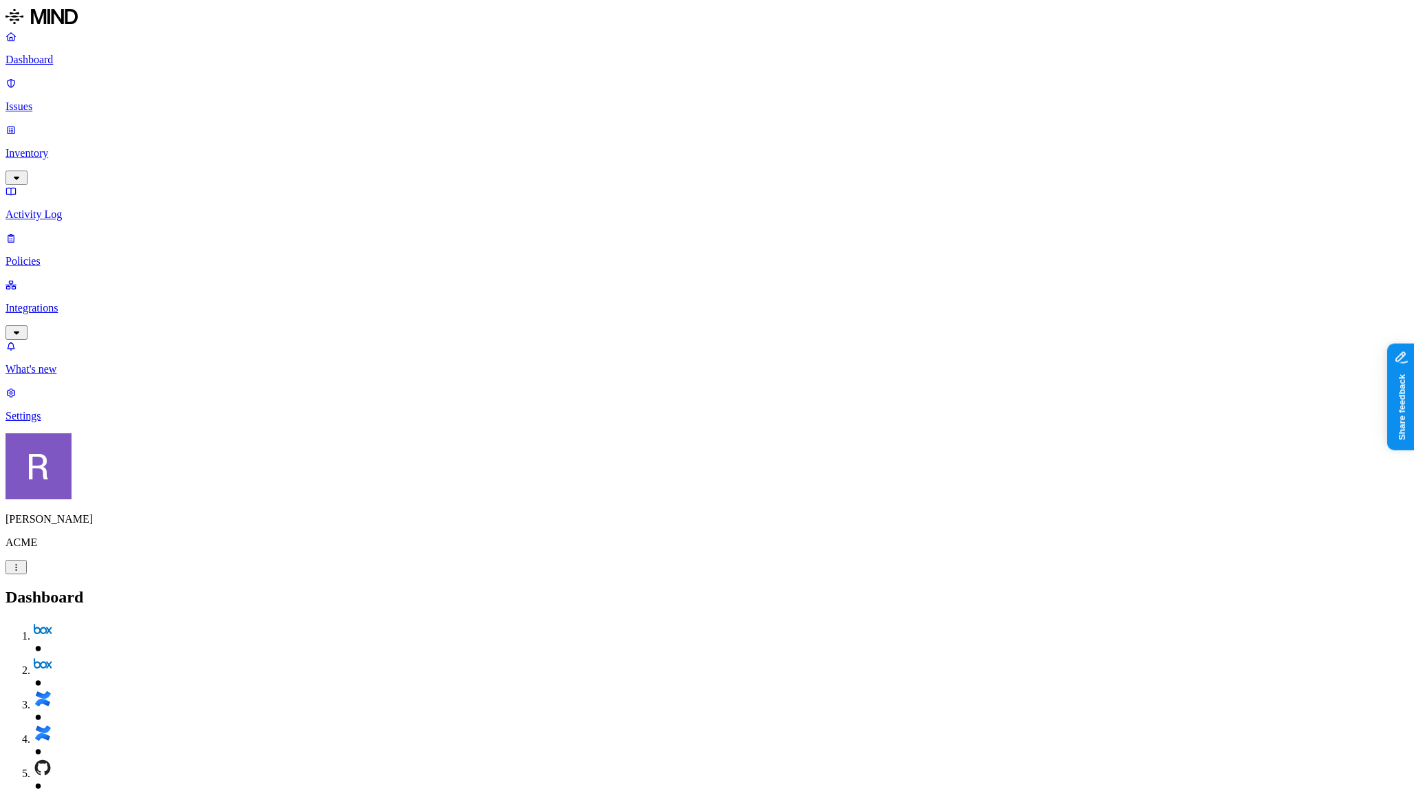
click at [70, 147] on p "Inventory" at bounding box center [707, 153] width 1403 height 12
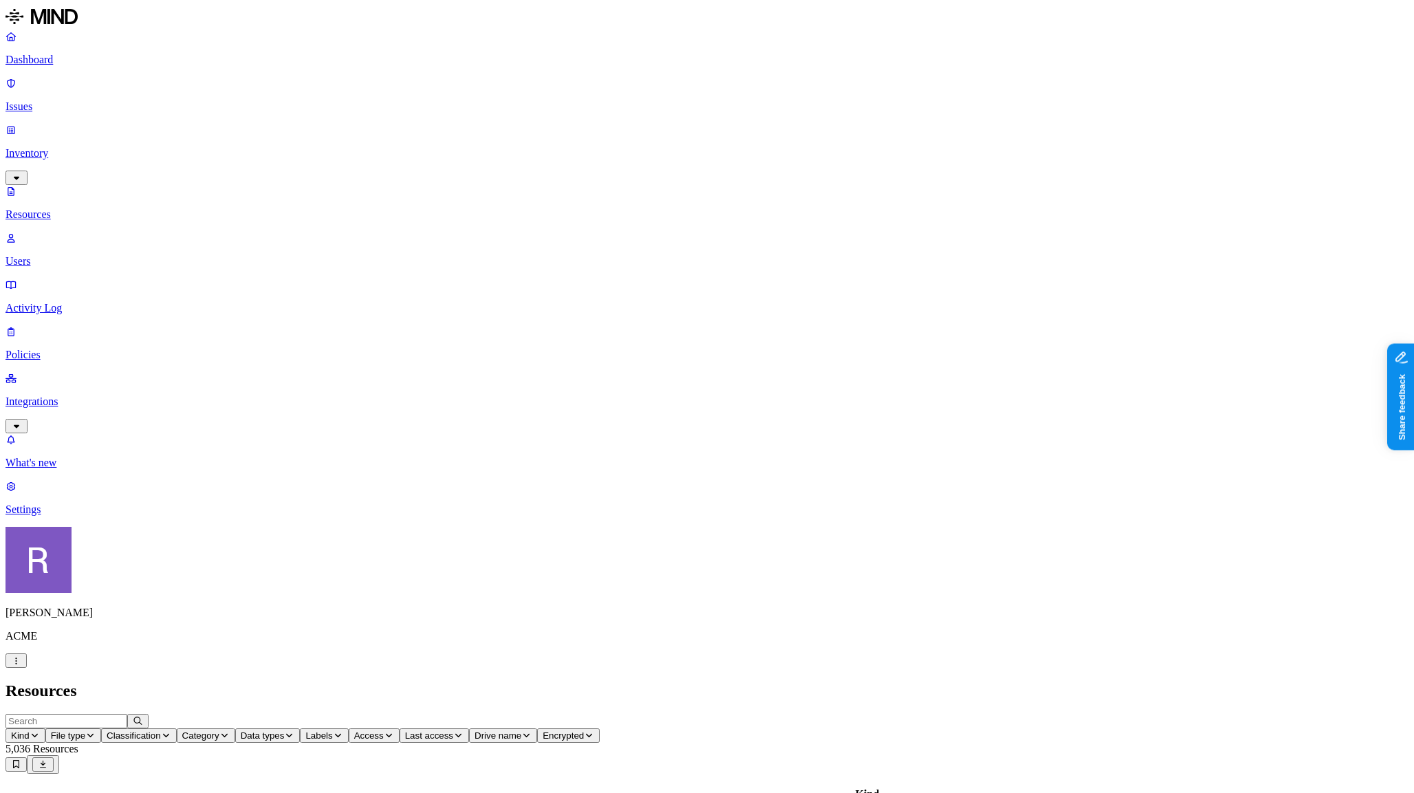
click at [45, 728] on button "Kind" at bounding box center [26, 735] width 40 height 14
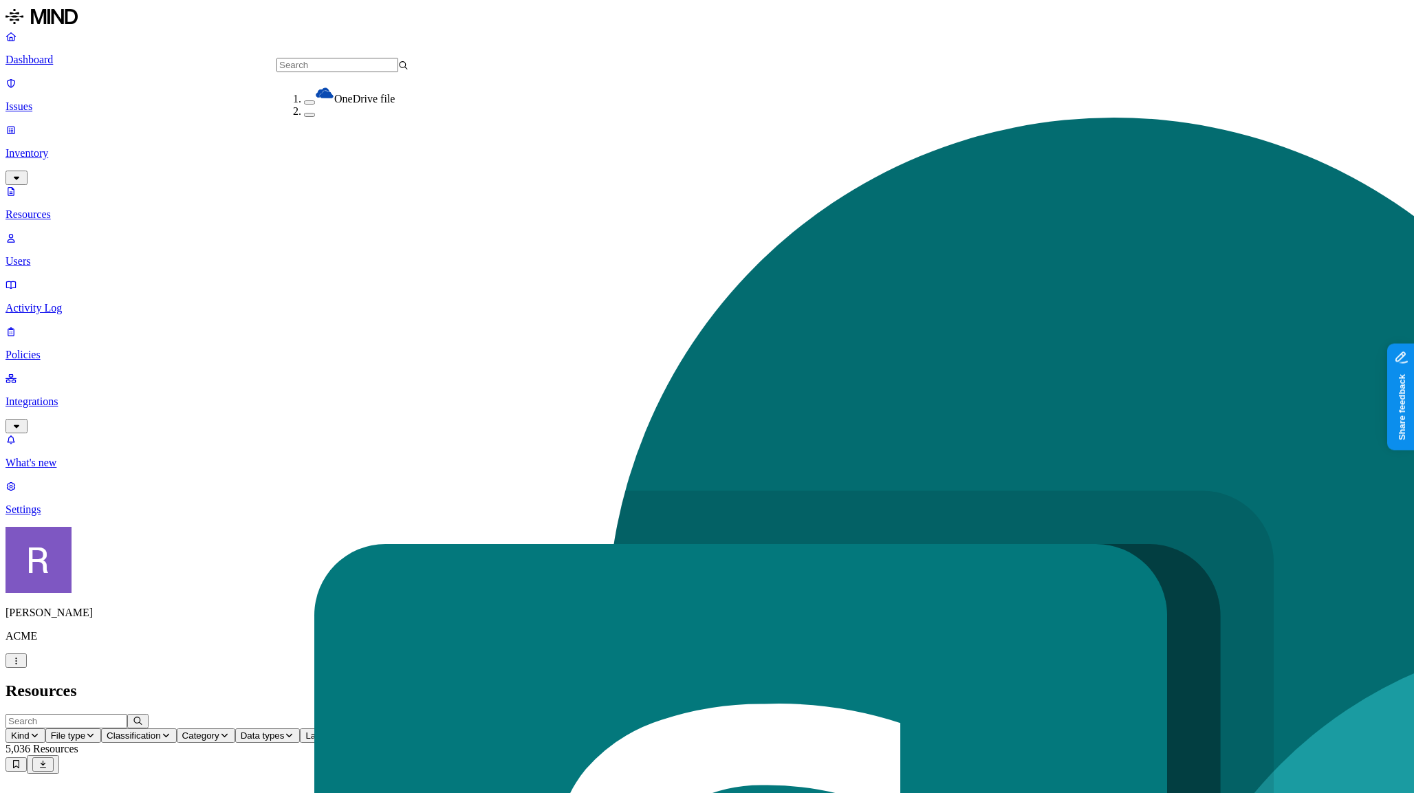
click at [304, 117] on button "button" at bounding box center [309, 115] width 11 height 4
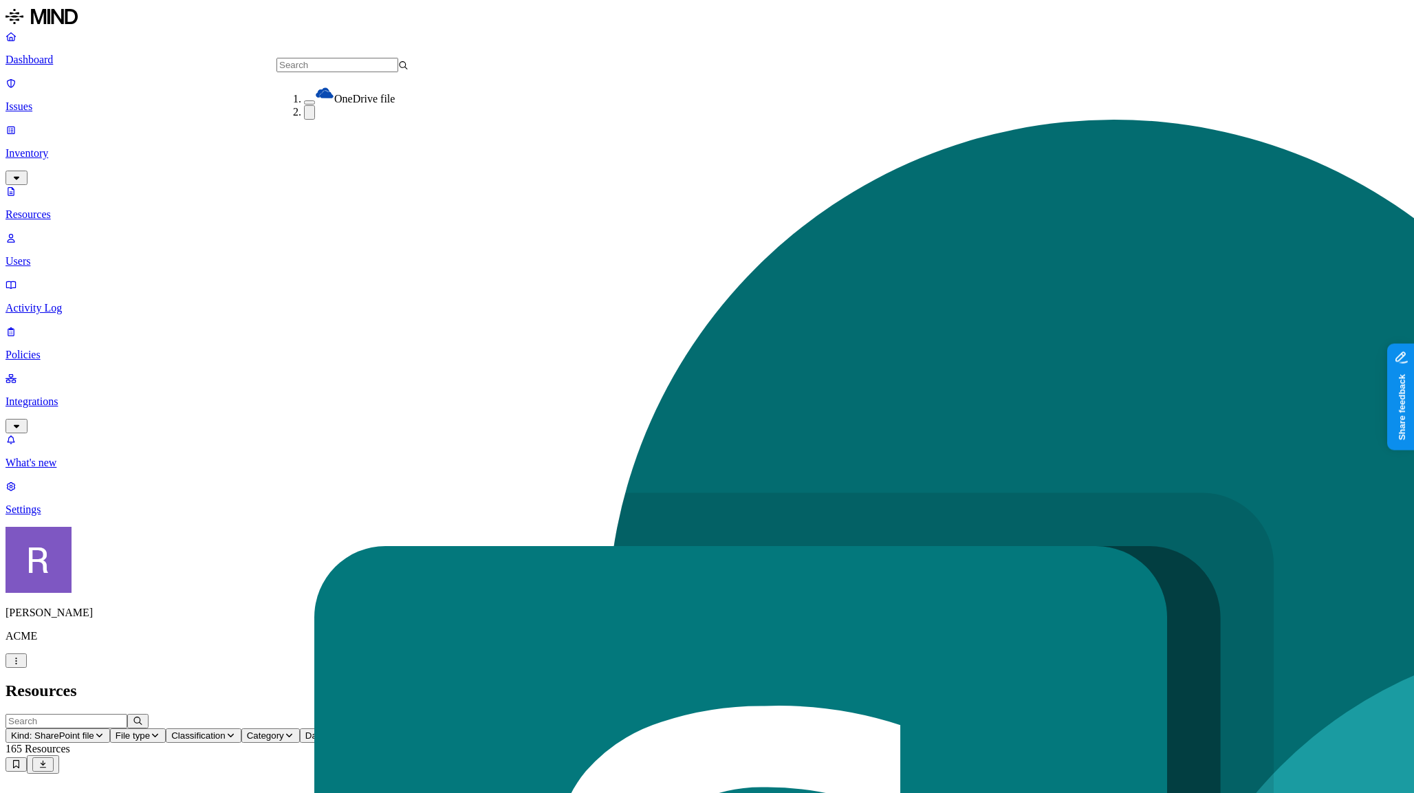
click at [100, 312] on nav "Dashboard Issues Inventory Resources Users Activity Log Policies Integrations W…" at bounding box center [707, 273] width 1403 height 486
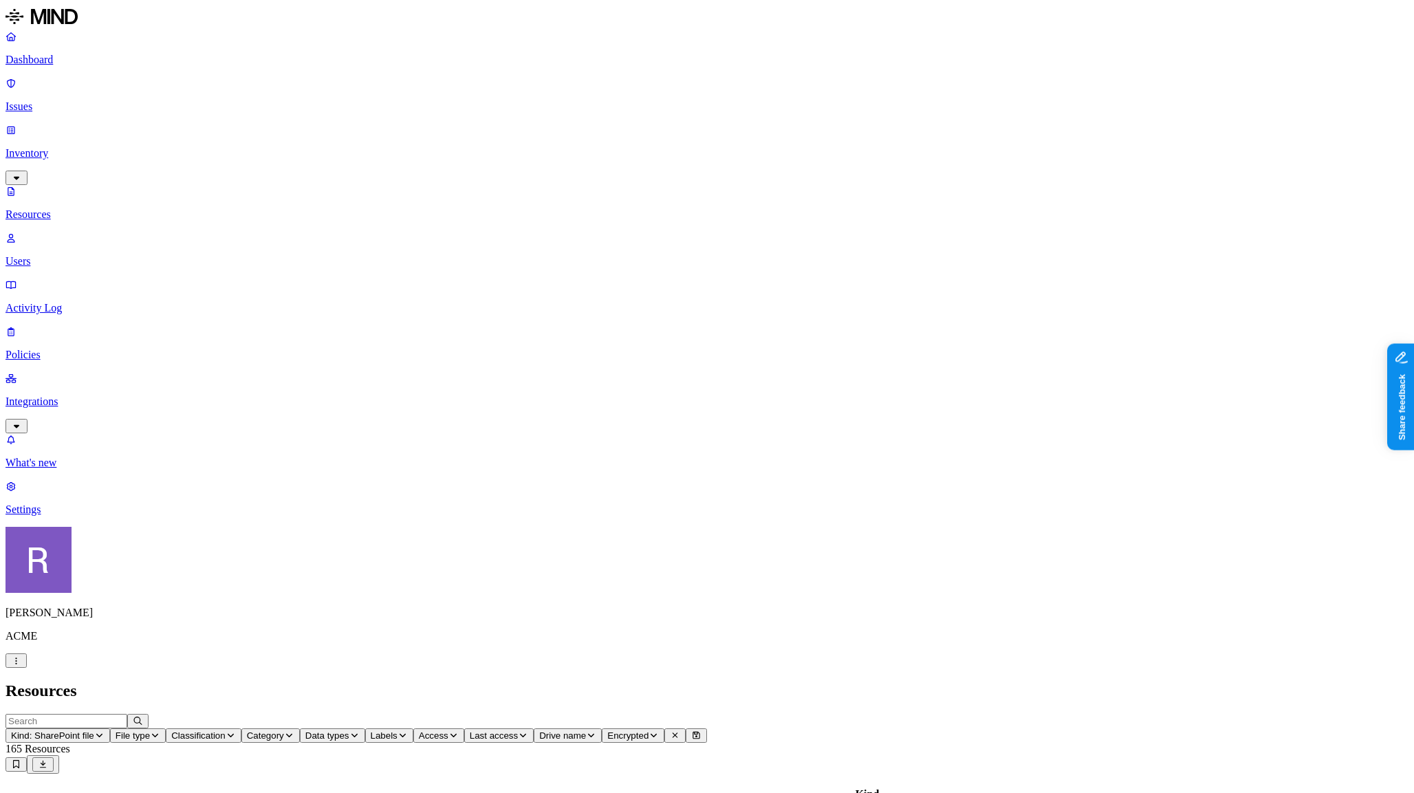
click at [110, 728] on button "Kind: SharePoint file" at bounding box center [58, 735] width 105 height 14
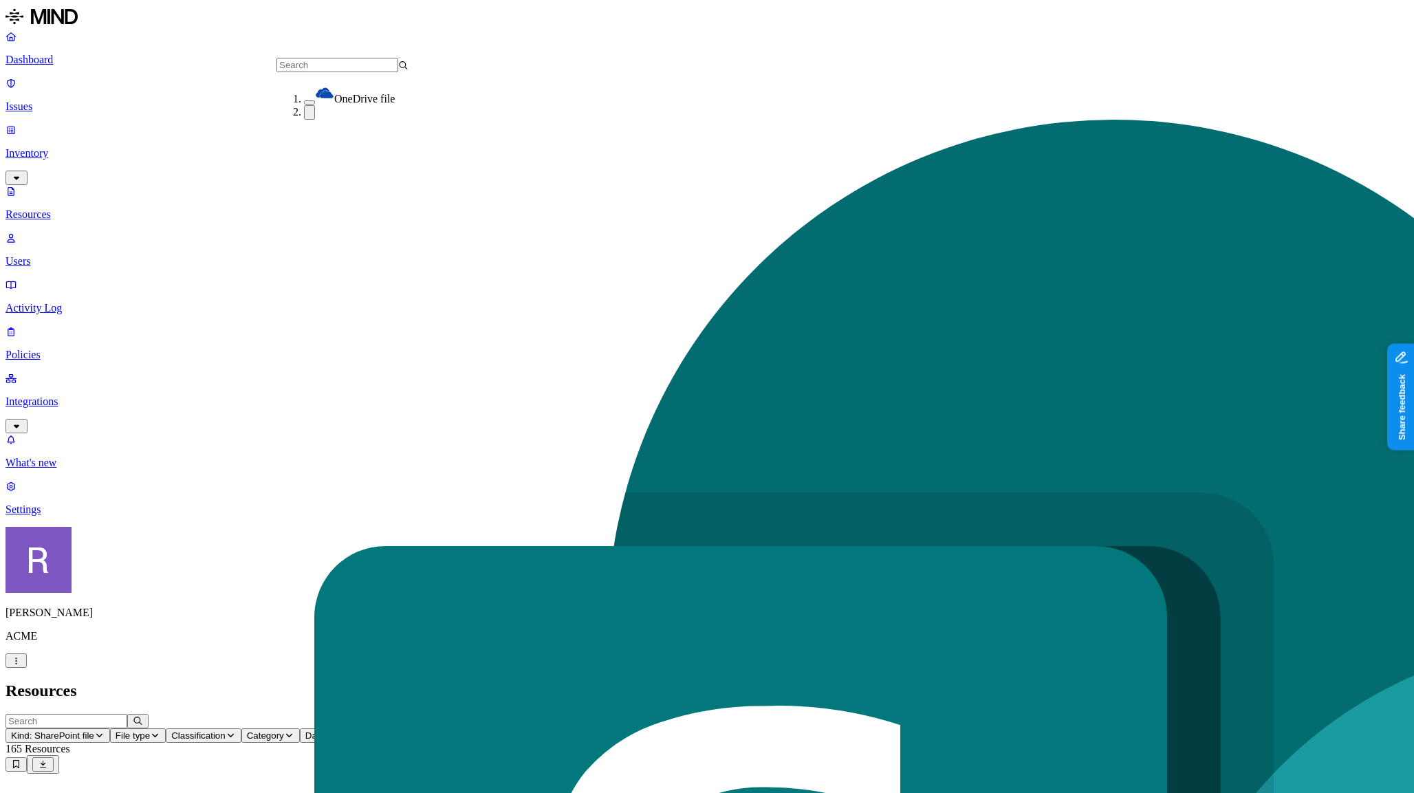
click at [304, 100] on button "button" at bounding box center [309, 102] width 11 height 4
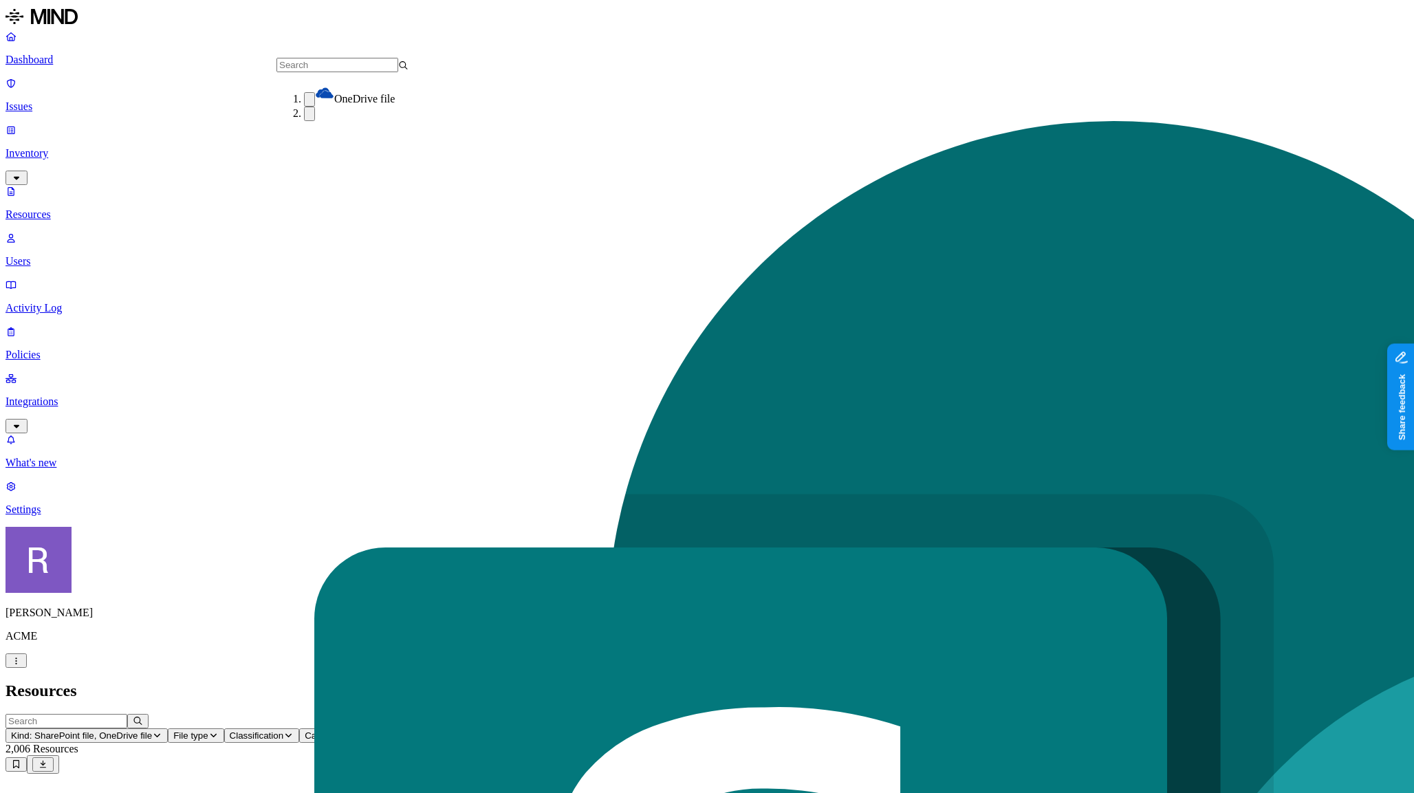
click at [127, 350] on nav "Dashboard Issues Inventory Resources Users Activity Log Policies Integrations W…" at bounding box center [707, 273] width 1403 height 486
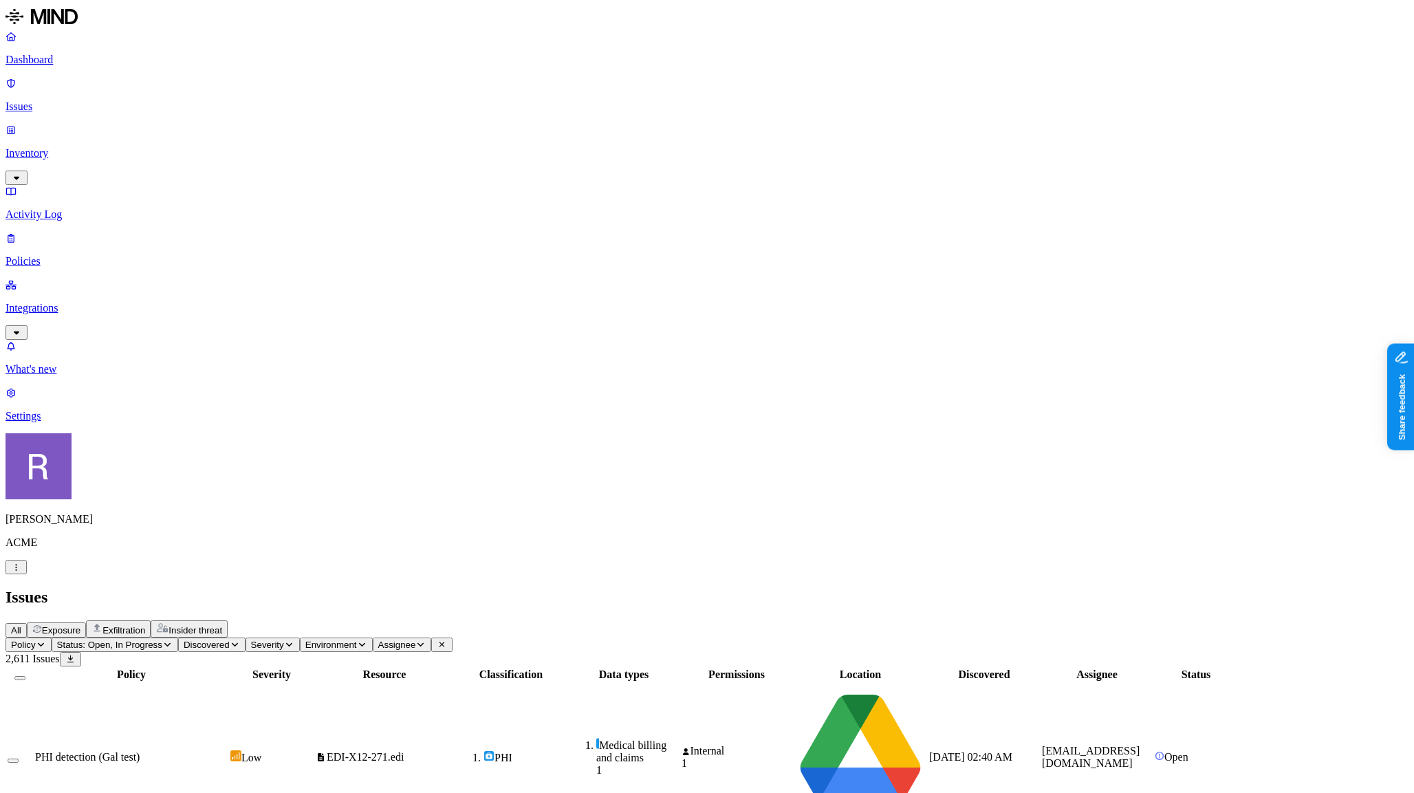
scroll to position [181, 0]
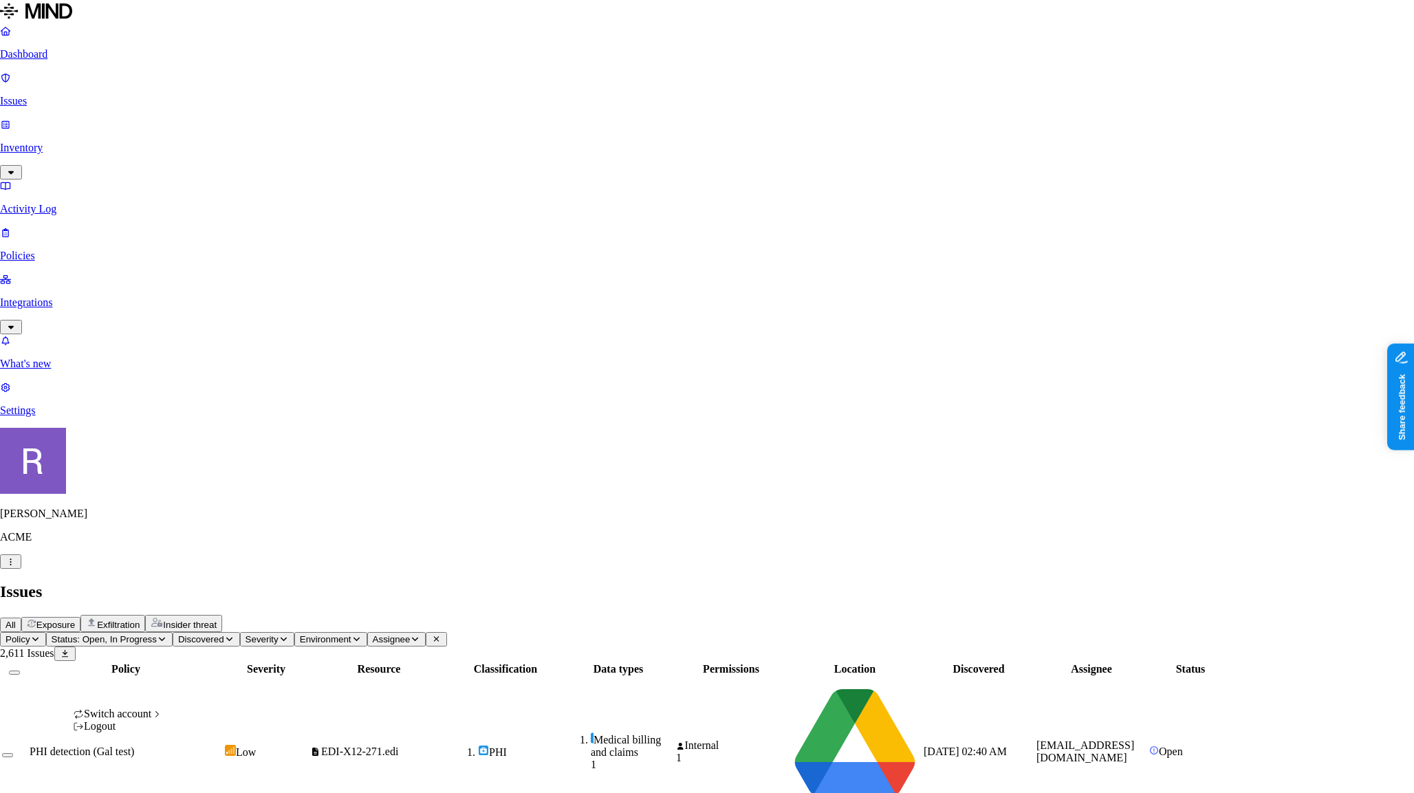
click at [16, 566] on icon "button" at bounding box center [11, 562] width 10 height 8
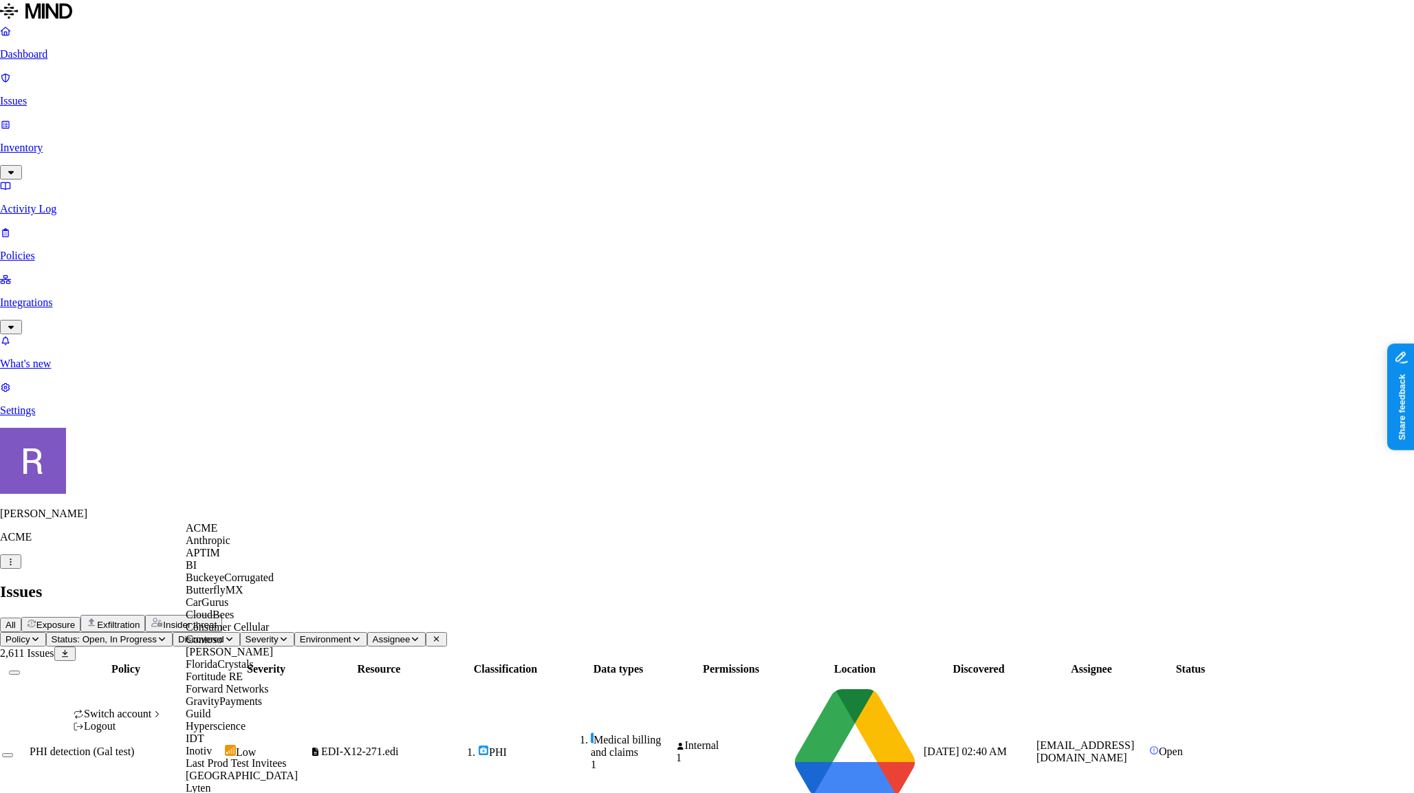
scroll to position [696, 0]
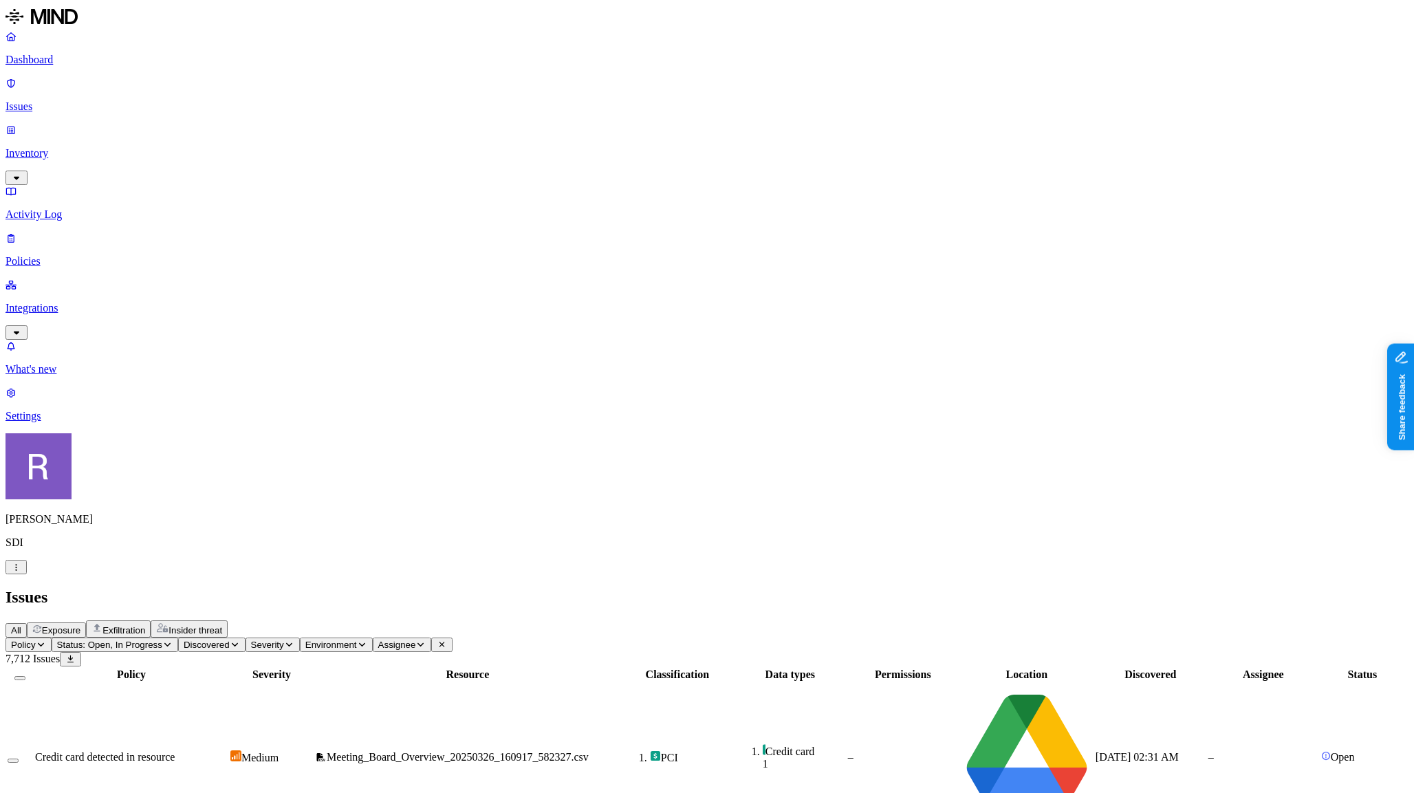
click at [68, 66] on p "Dashboard" at bounding box center [707, 60] width 1403 height 12
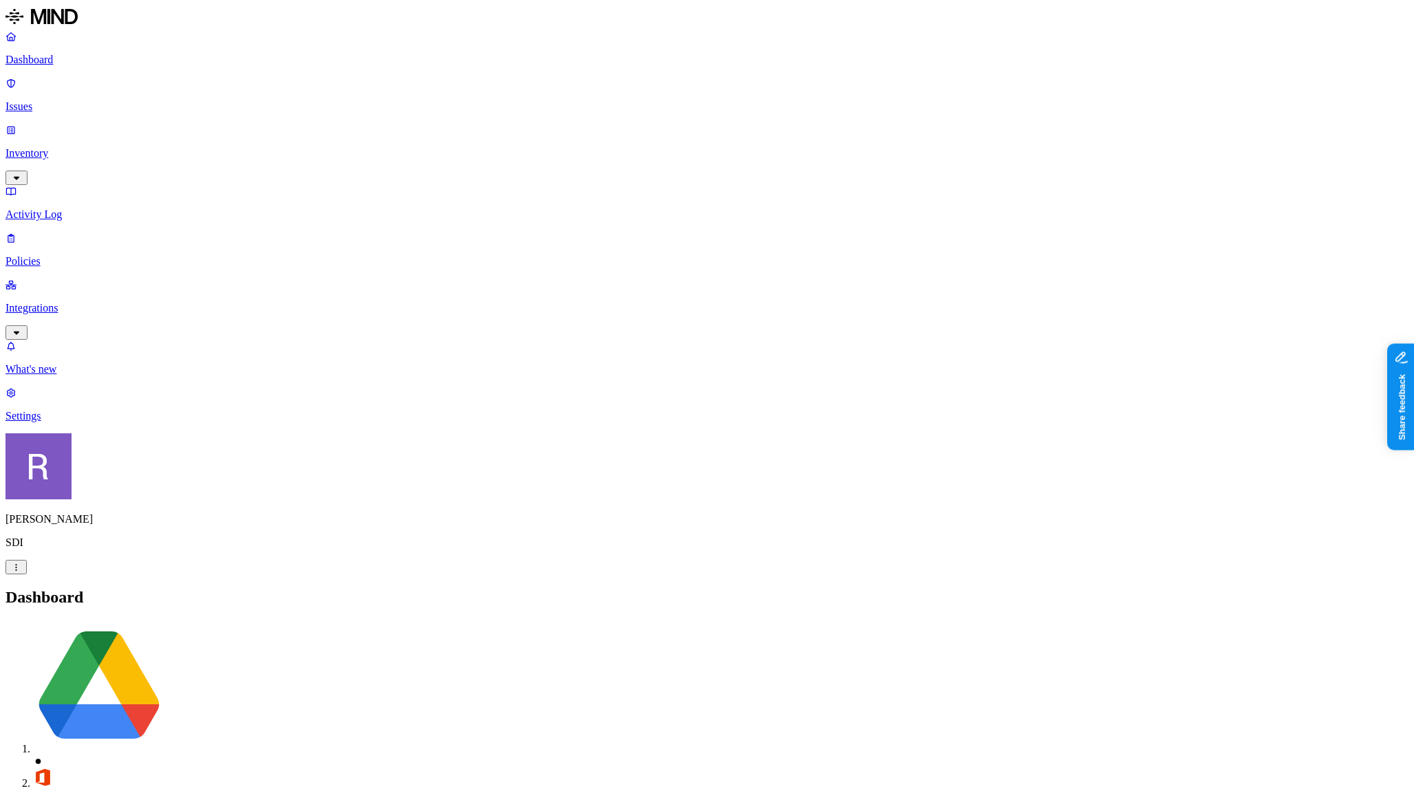
click at [63, 147] on p "Inventory" at bounding box center [707, 153] width 1403 height 12
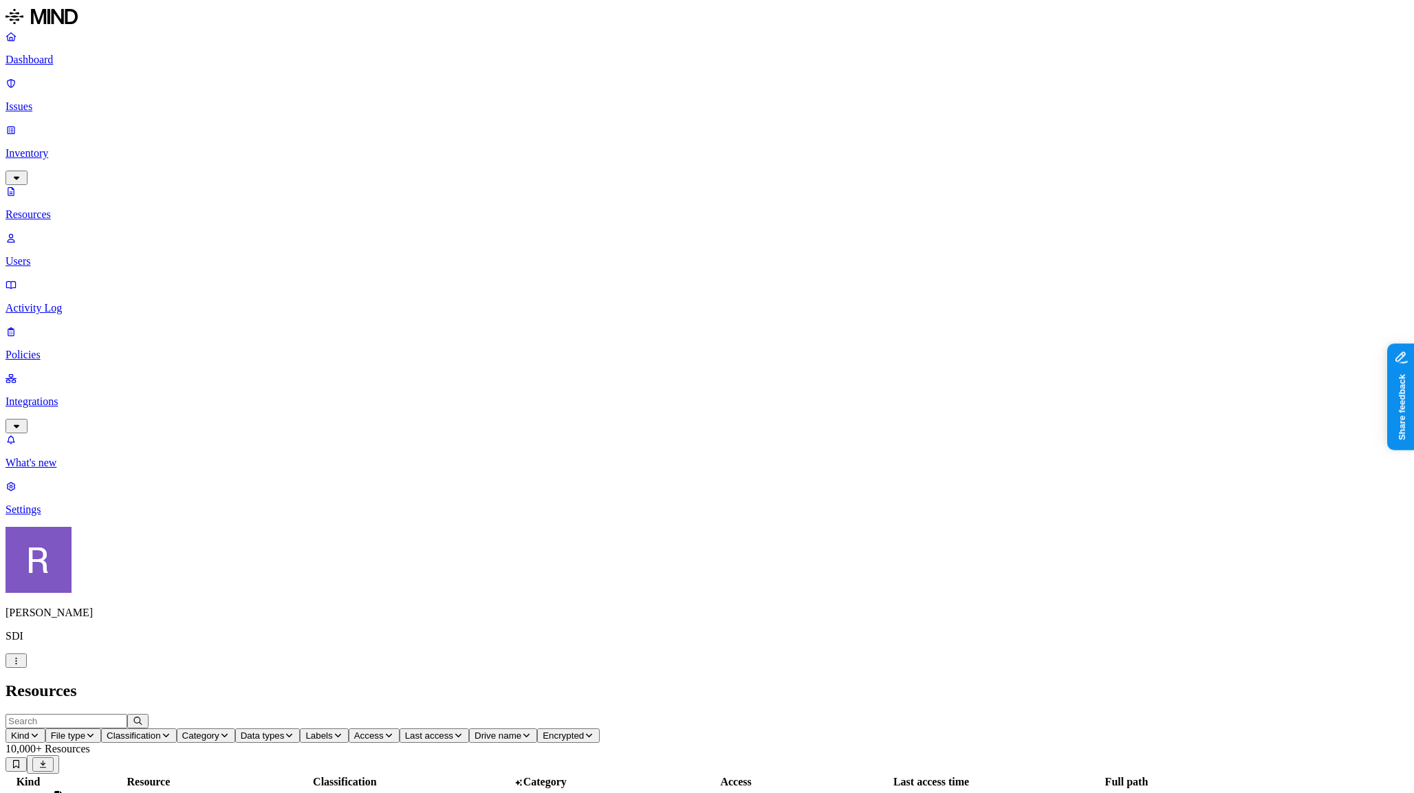
click at [63, 255] on p "Users" at bounding box center [707, 261] width 1403 height 12
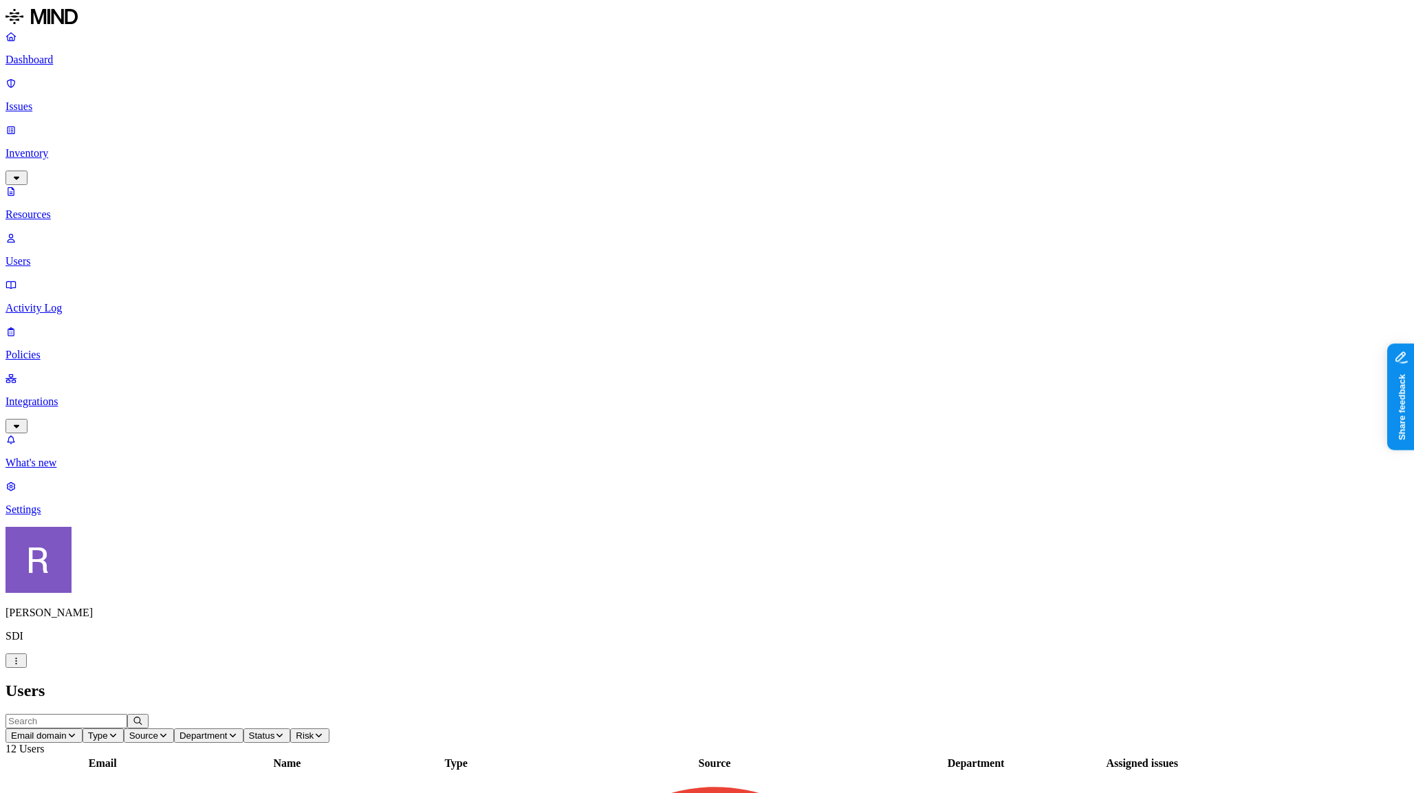
click at [61, 147] on p "Inventory" at bounding box center [707, 153] width 1403 height 12
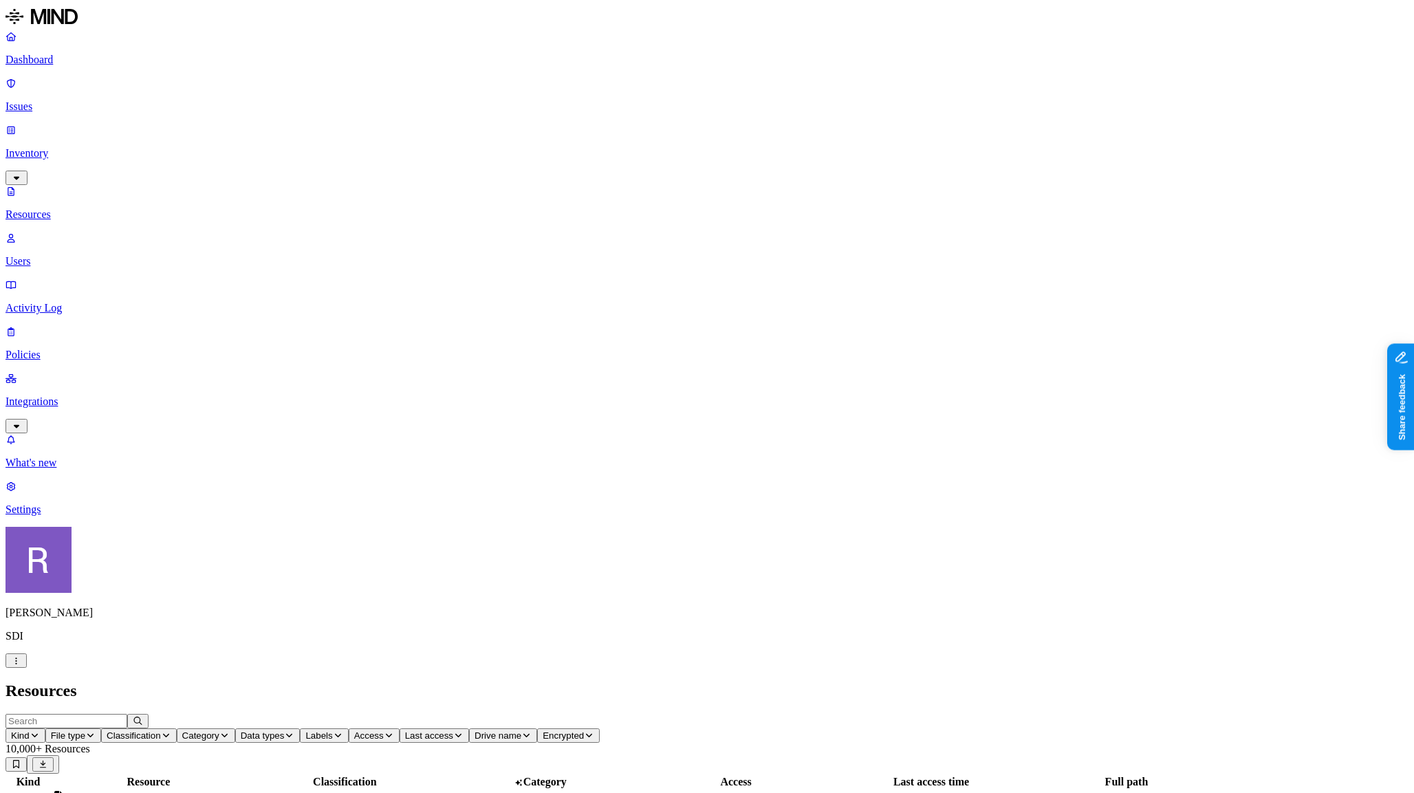
click at [45, 728] on button "Kind" at bounding box center [26, 735] width 40 height 14
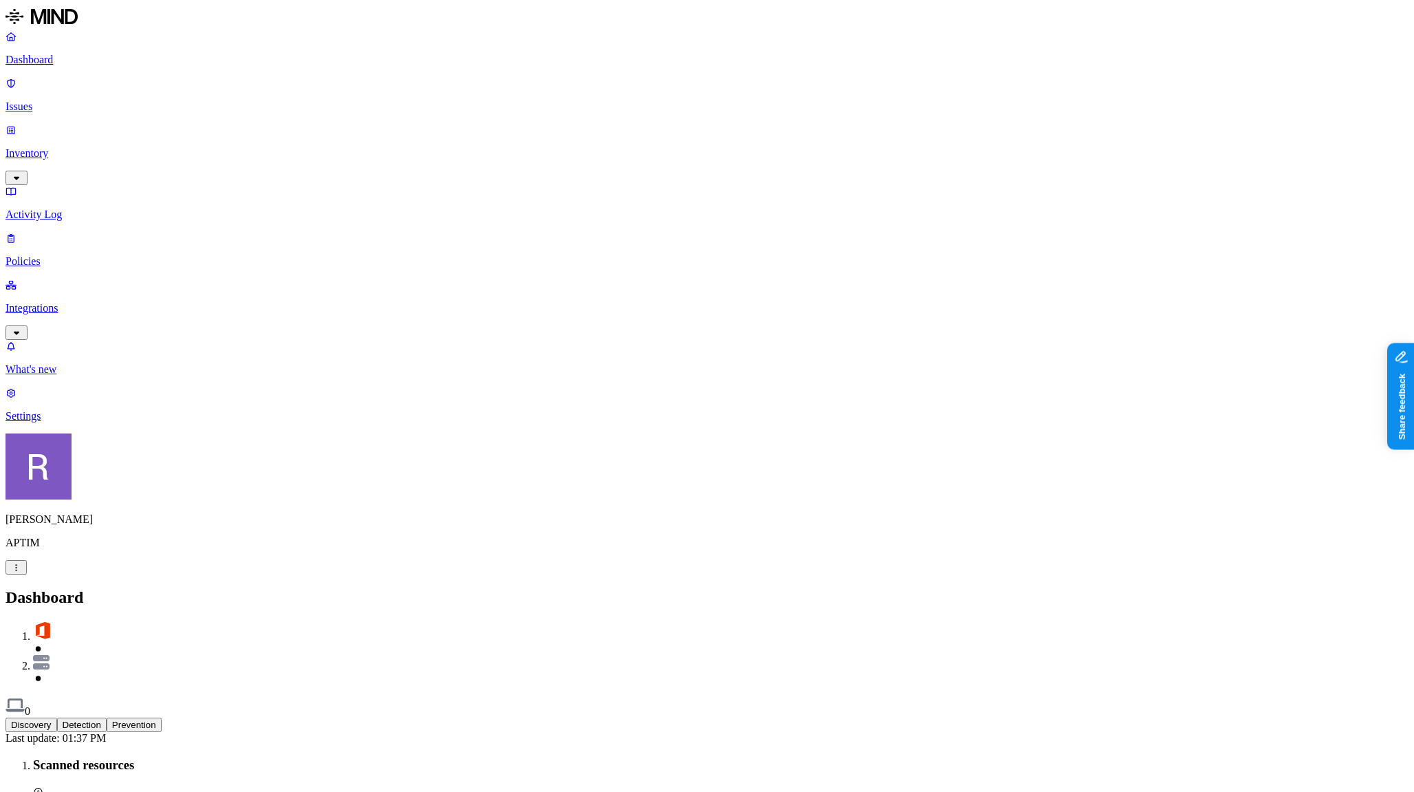
click at [76, 422] on link "Settings" at bounding box center [707, 404] width 1403 height 36
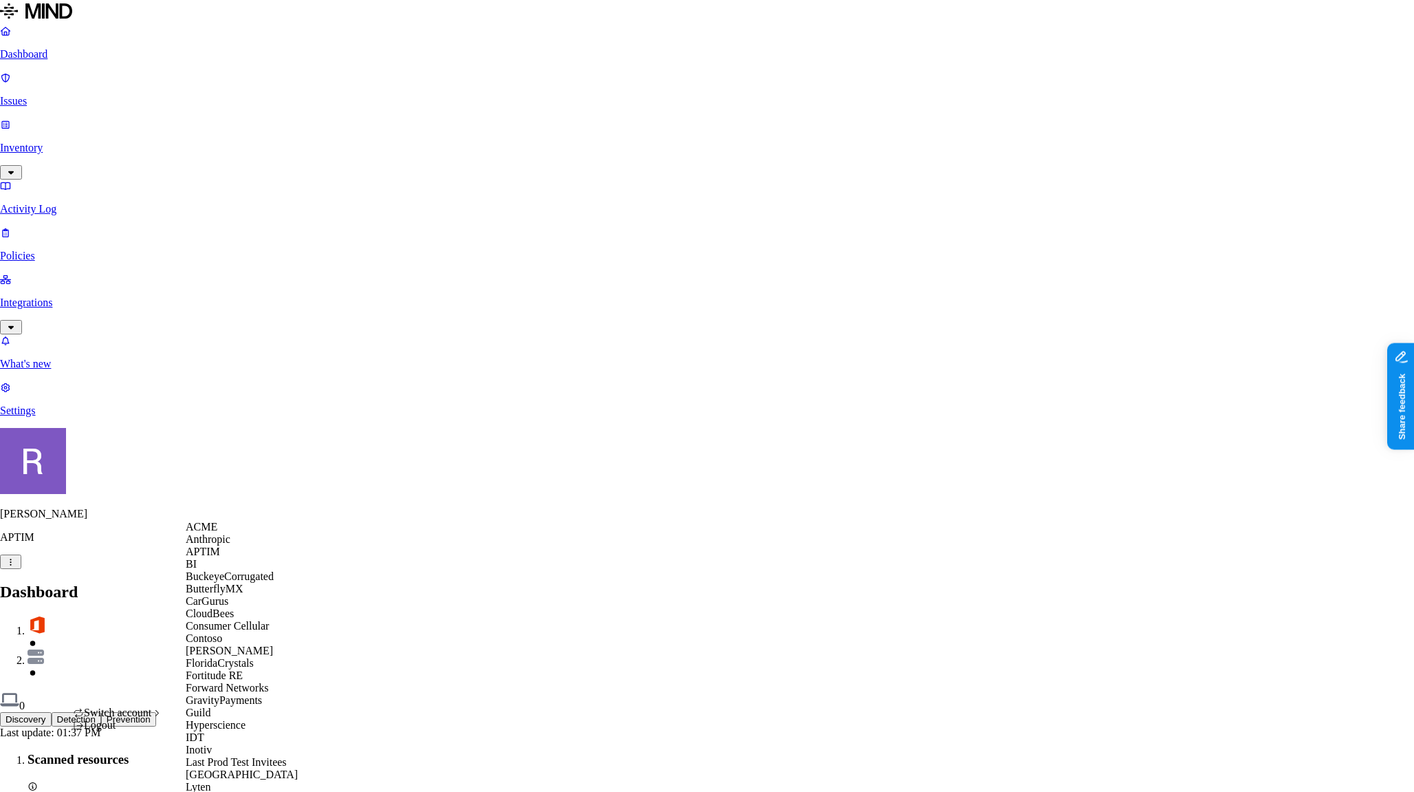
scroll to position [512, 0]
